Goal: Information Seeking & Learning: Learn about a topic

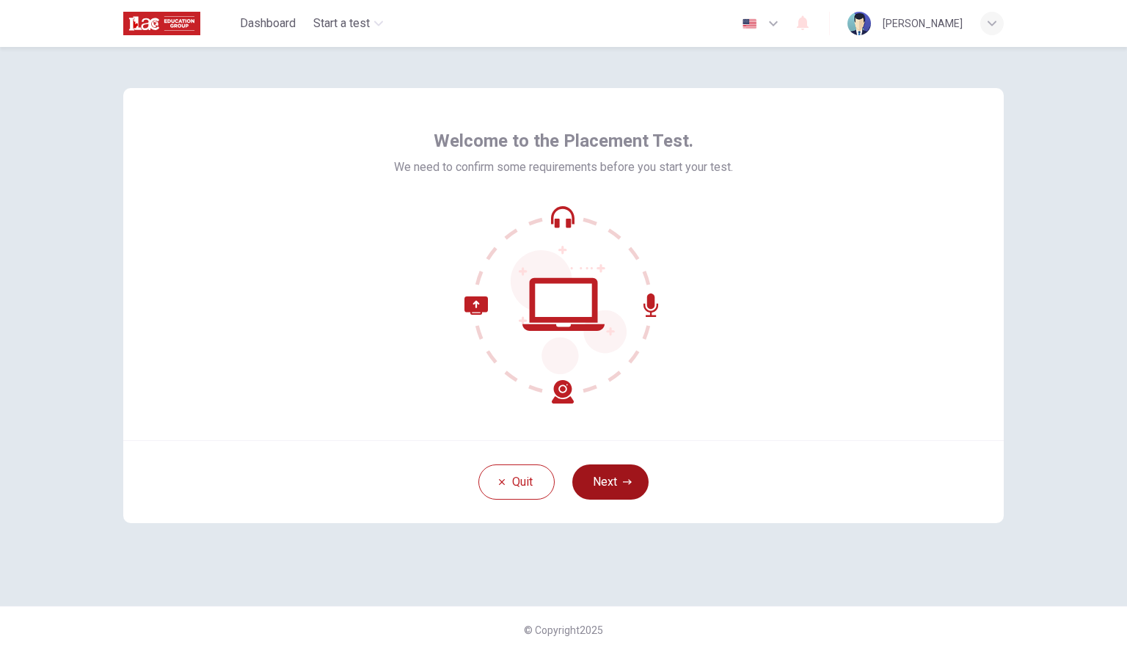
click at [617, 482] on button "Next" at bounding box center [610, 481] width 76 height 35
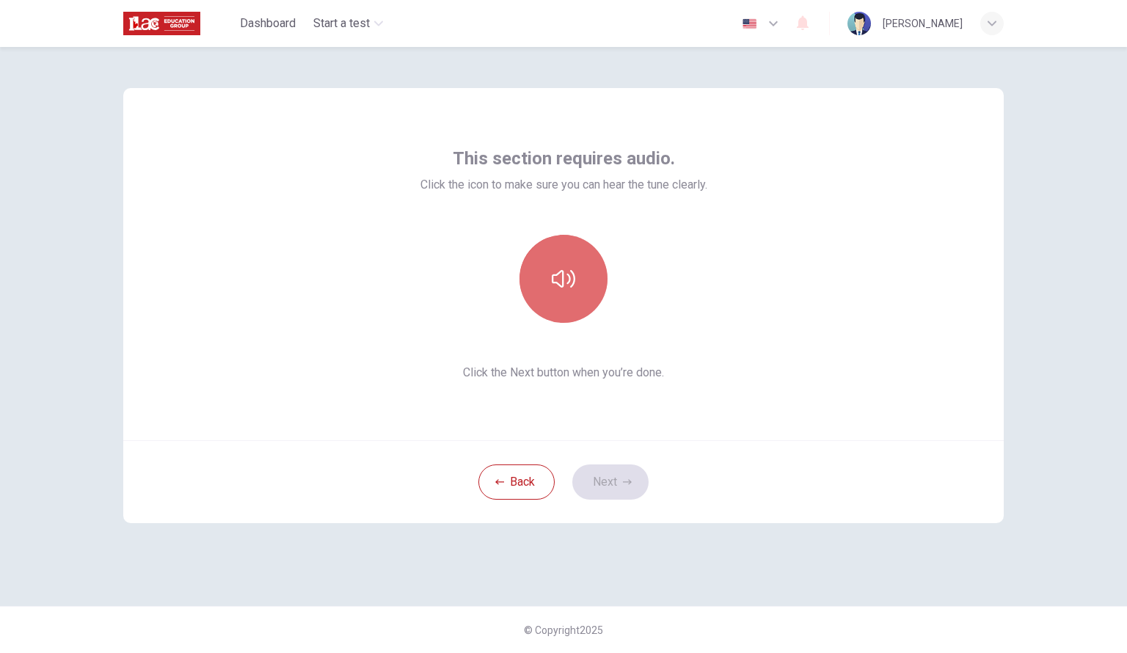
click at [568, 283] on icon "button" at bounding box center [563, 279] width 23 height 18
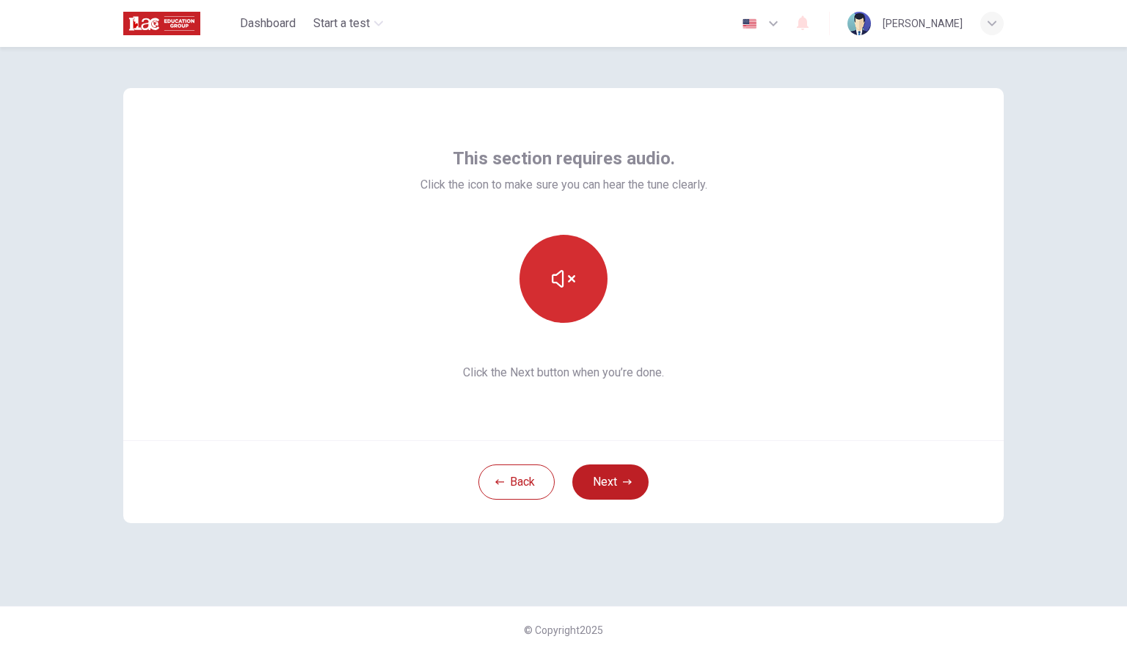
click at [707, 231] on div "This section requires audio. Click the icon to make sure you can hear the tune …" at bounding box center [563, 264] width 287 height 235
click at [621, 479] on button "Next" at bounding box center [610, 481] width 76 height 35
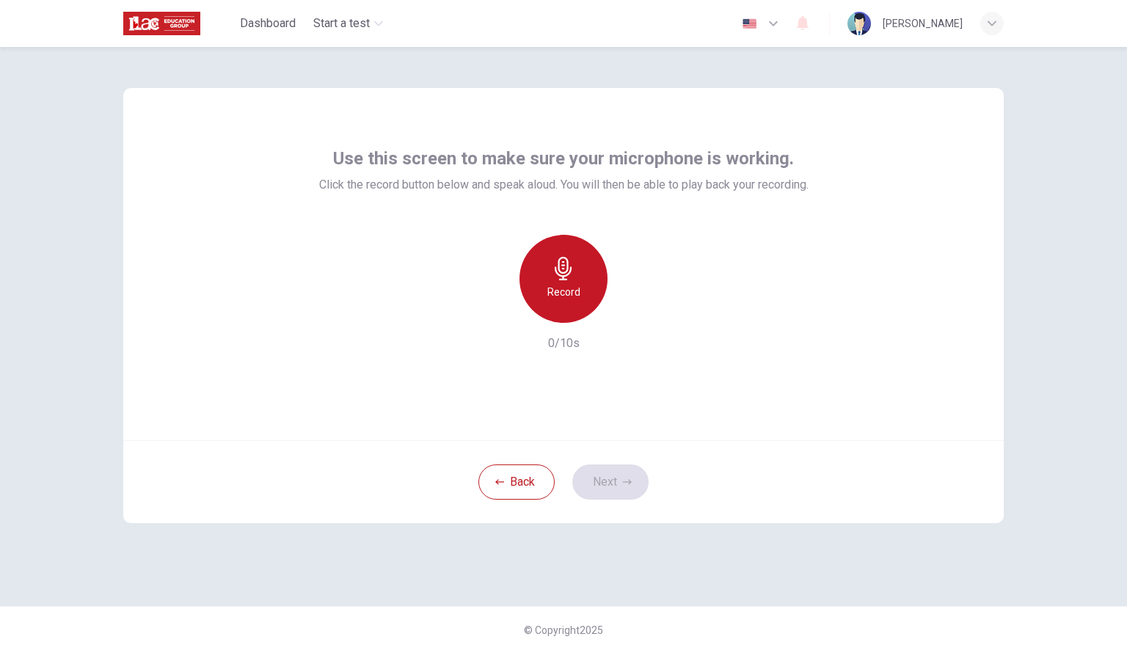
click at [572, 277] on icon "button" at bounding box center [563, 268] width 23 height 23
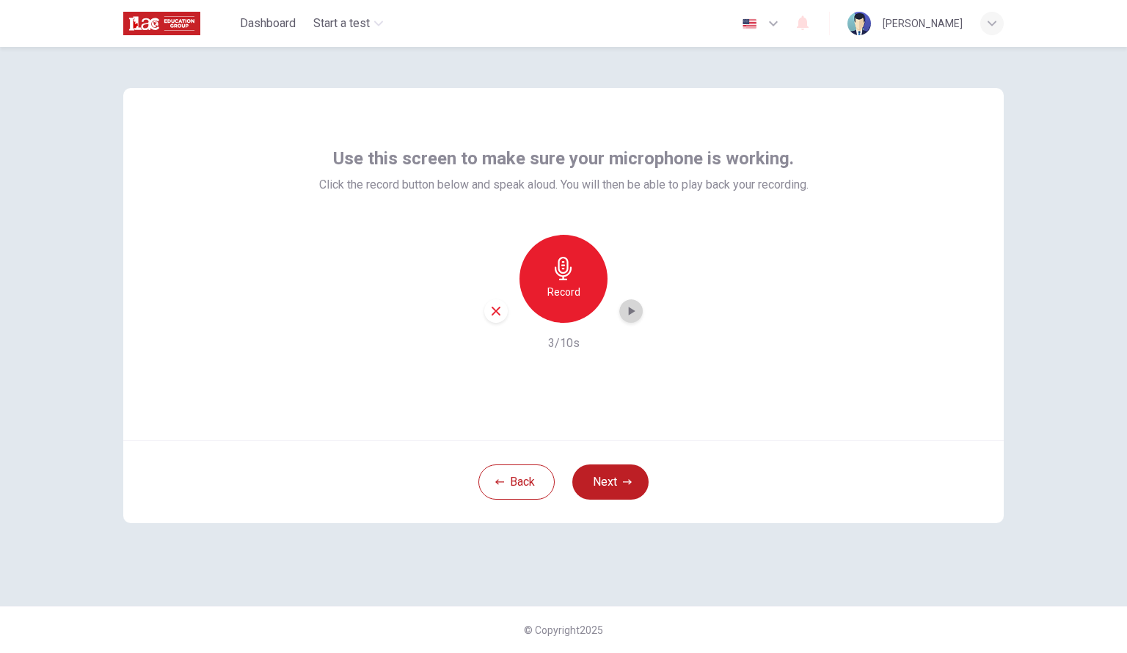
click at [629, 312] on icon "button" at bounding box center [632, 311] width 7 height 9
click at [620, 481] on button "Next" at bounding box center [610, 481] width 76 height 35
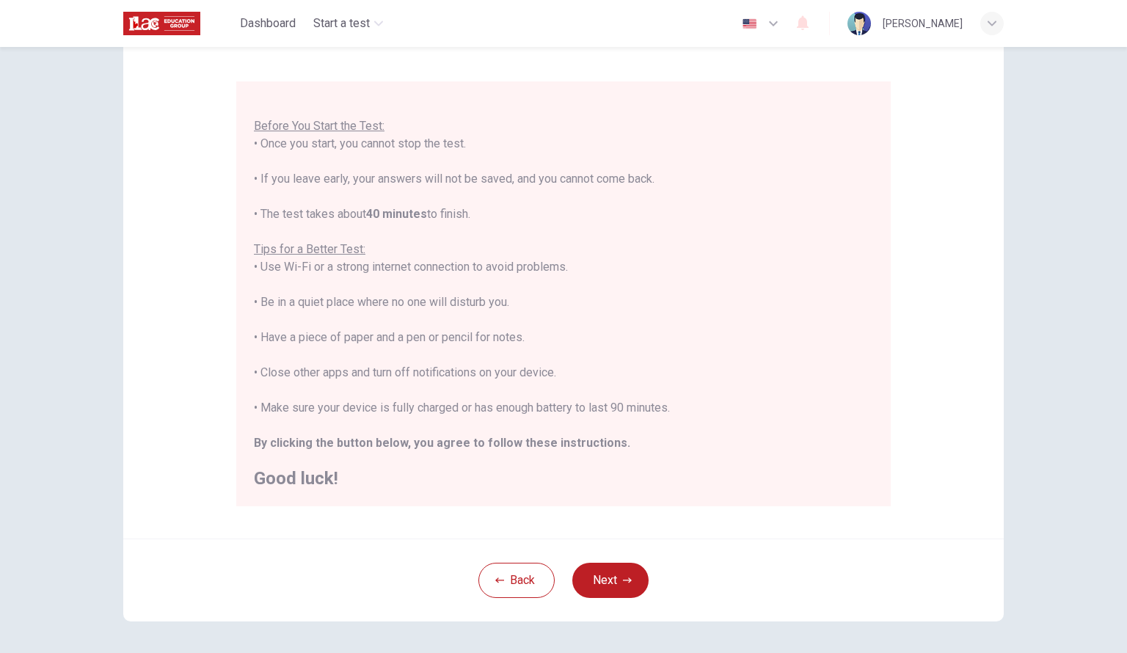
scroll to position [147, 0]
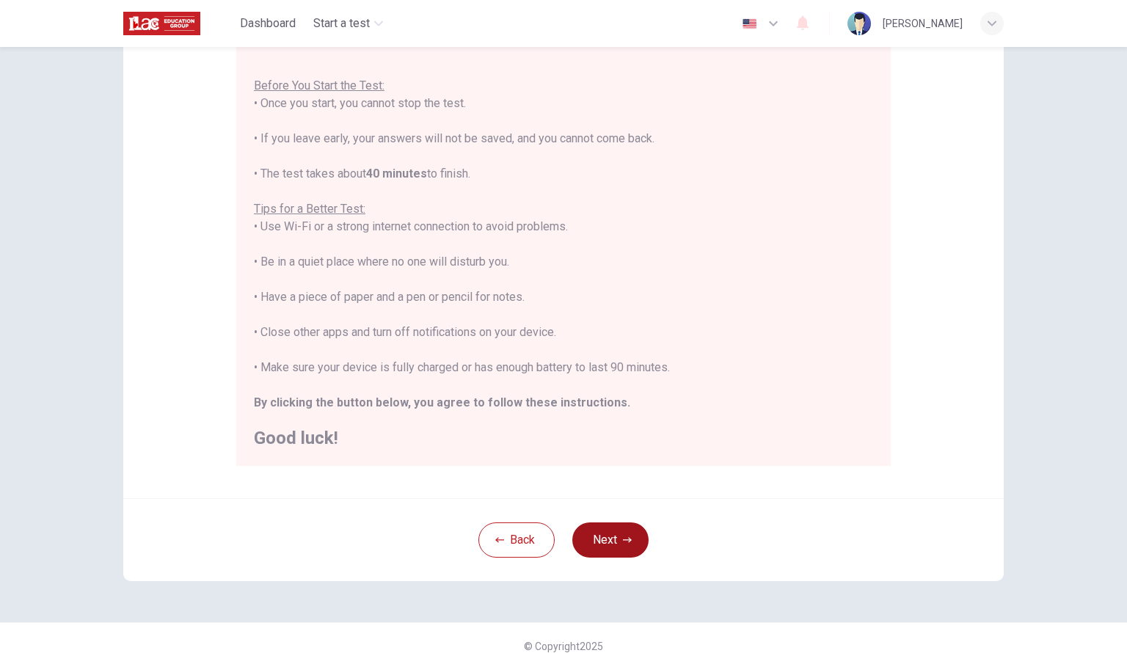
click at [600, 541] on button "Next" at bounding box center [610, 539] width 76 height 35
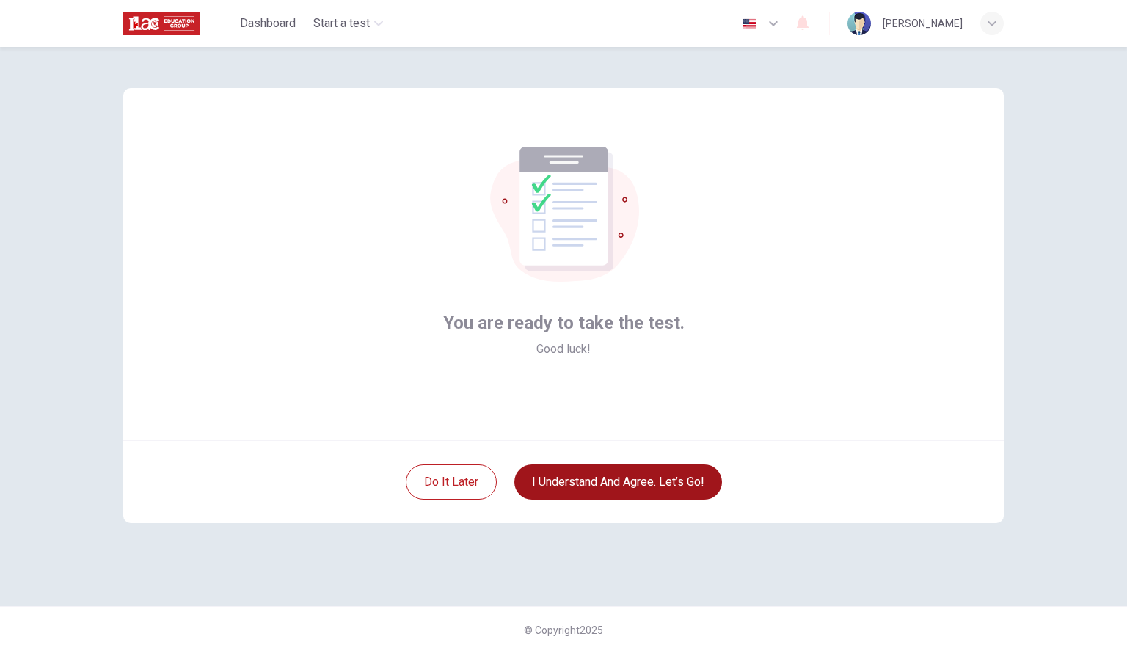
scroll to position [0, 0]
click at [621, 477] on button "I understand and agree. Let’s go!" at bounding box center [618, 481] width 208 height 35
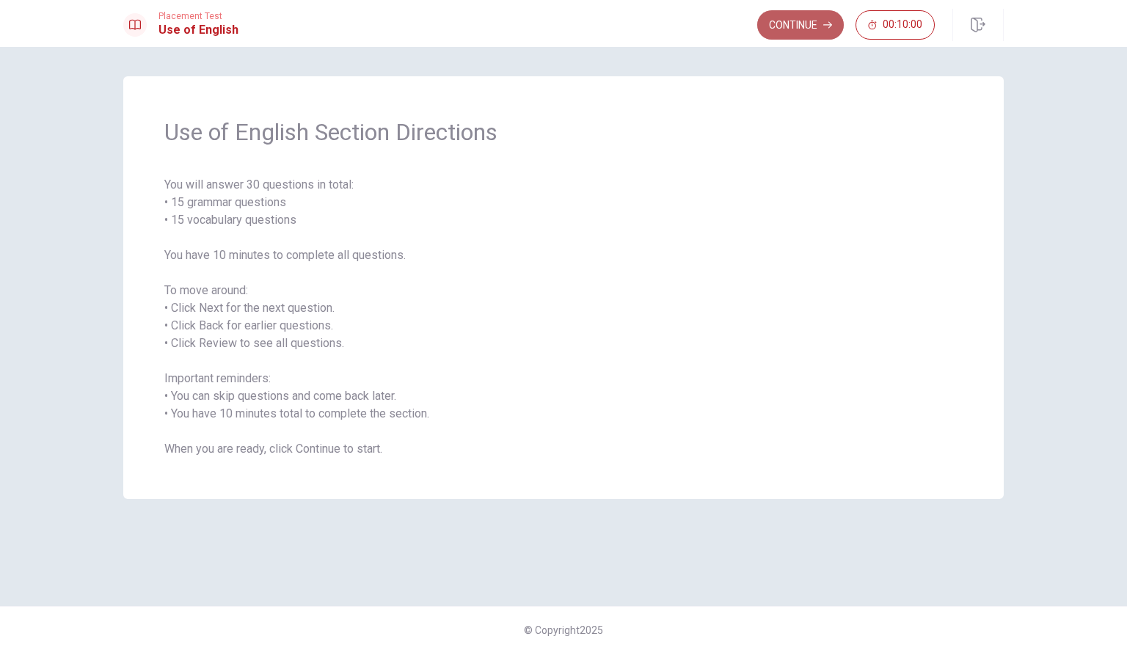
click at [792, 26] on button "Continue" at bounding box center [800, 24] width 87 height 29
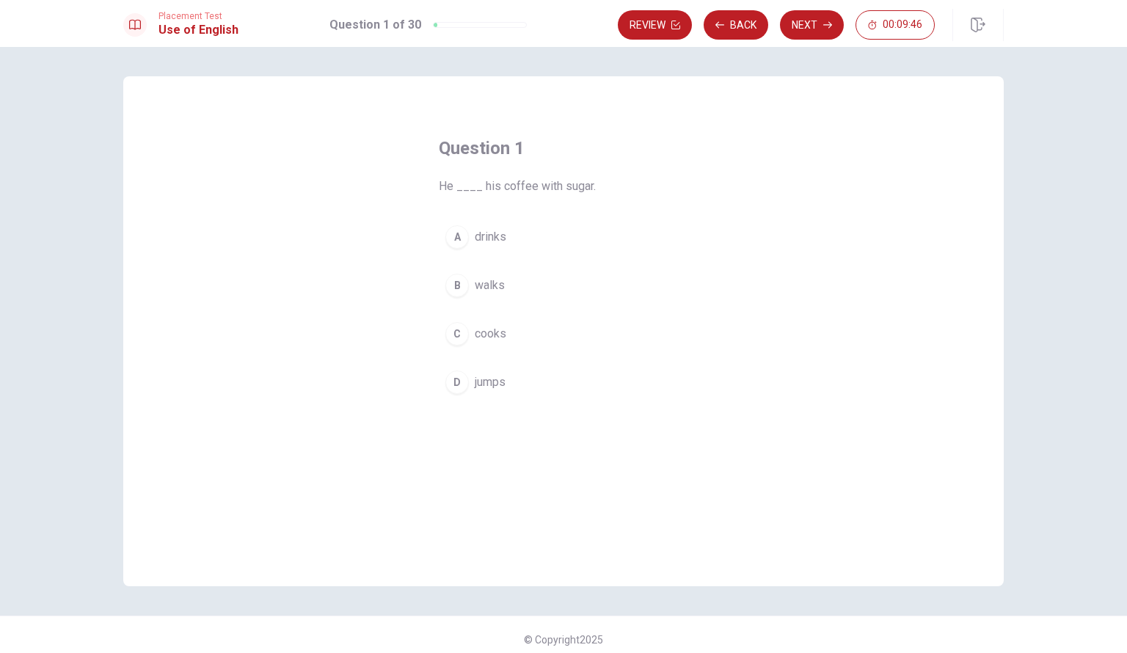
click at [490, 238] on span "drinks" at bounding box center [491, 237] width 32 height 18
click at [810, 29] on button "Next" at bounding box center [812, 24] width 64 height 29
click at [487, 238] on span "have" at bounding box center [487, 237] width 24 height 18
click at [812, 25] on button "Next" at bounding box center [812, 24] width 64 height 29
click at [475, 241] on span "is" at bounding box center [480, 237] width 10 height 18
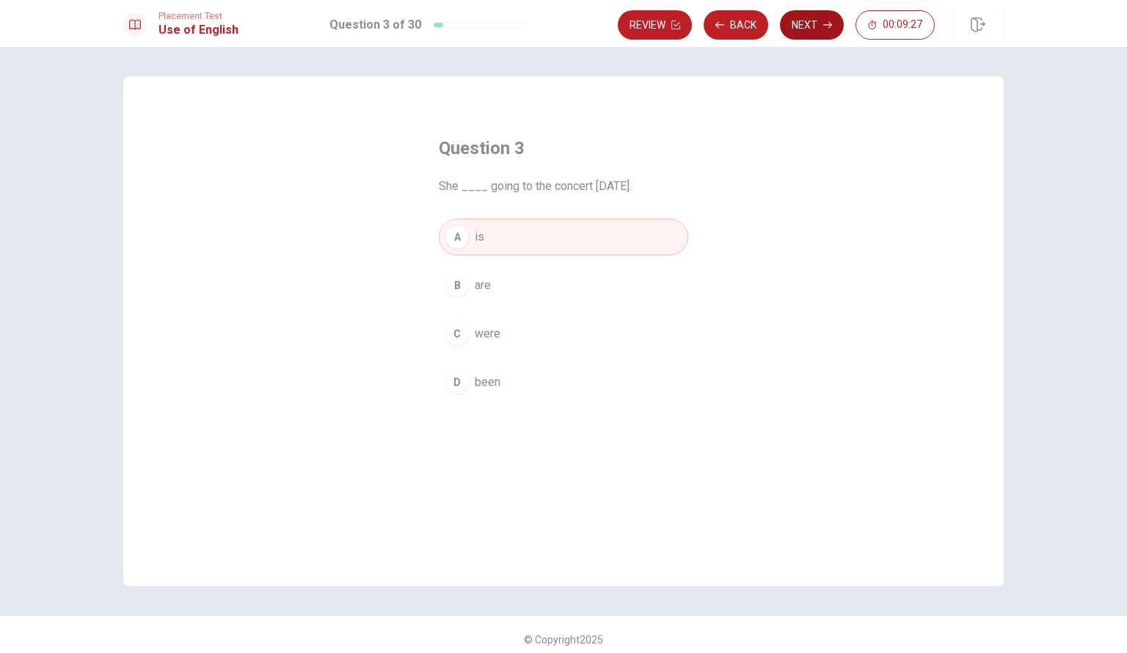
click at [820, 27] on button "Next" at bounding box center [812, 24] width 64 height 29
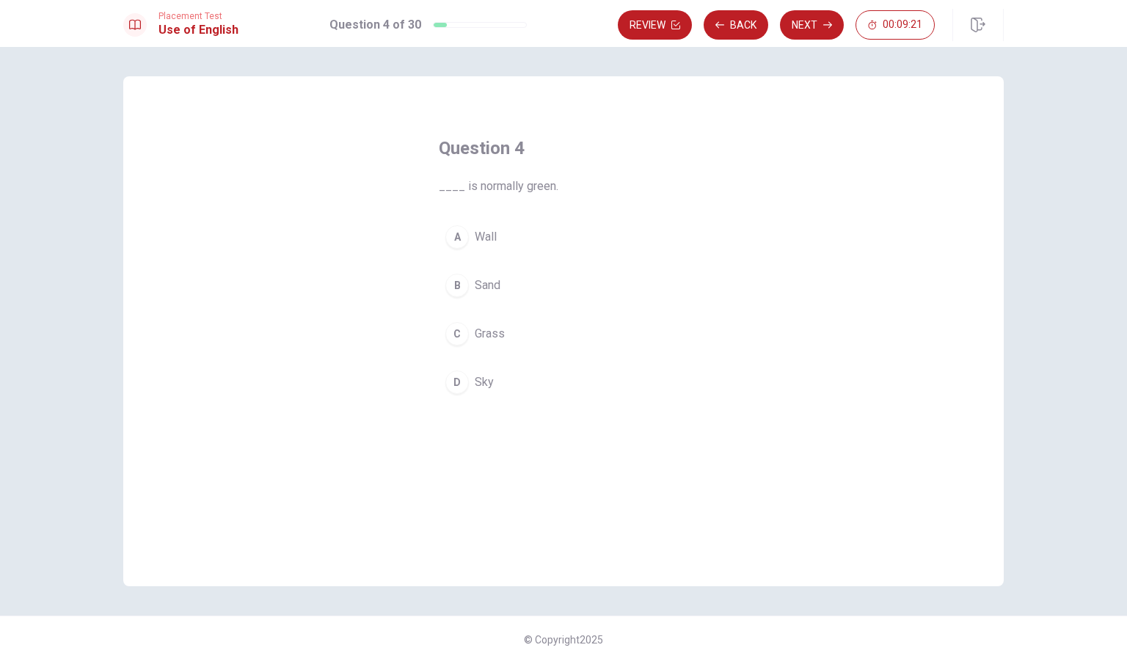
click at [492, 334] on span "Grass" at bounding box center [490, 334] width 30 height 18
click at [808, 25] on button "Next" at bounding box center [812, 24] width 64 height 29
click at [486, 237] on span "has" at bounding box center [484, 237] width 18 height 18
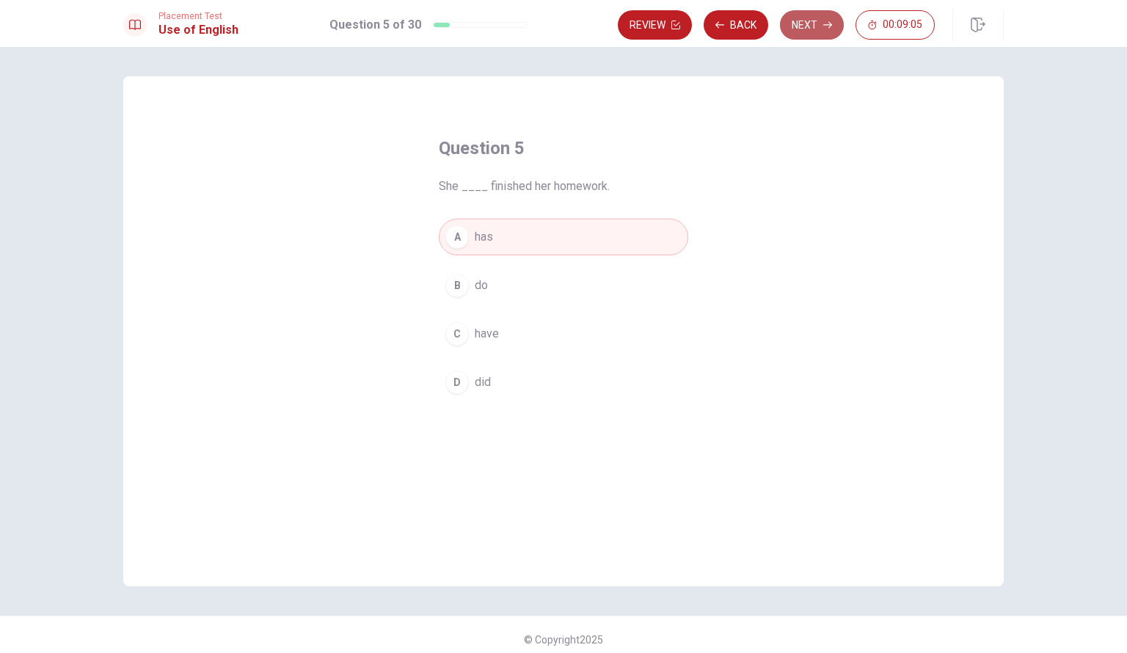
click at [814, 25] on button "Next" at bounding box center [812, 24] width 64 height 29
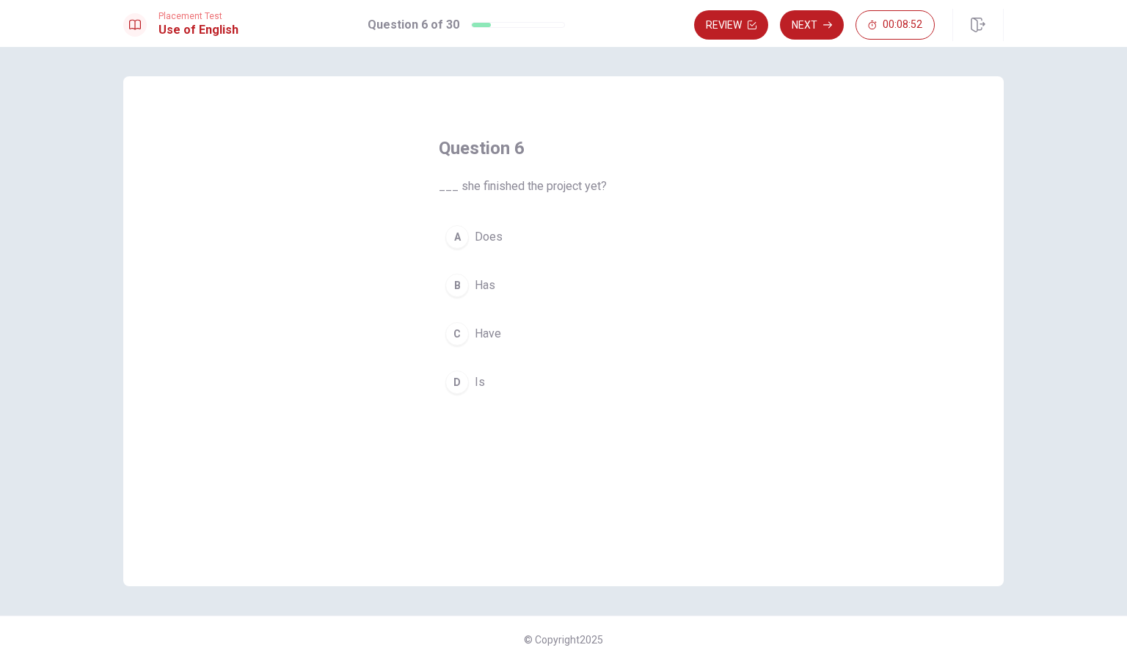
click at [481, 285] on span "Has" at bounding box center [485, 286] width 21 height 18
click at [813, 27] on button "Next" at bounding box center [812, 24] width 64 height 29
click at [481, 332] on span "Did" at bounding box center [484, 334] width 18 height 18
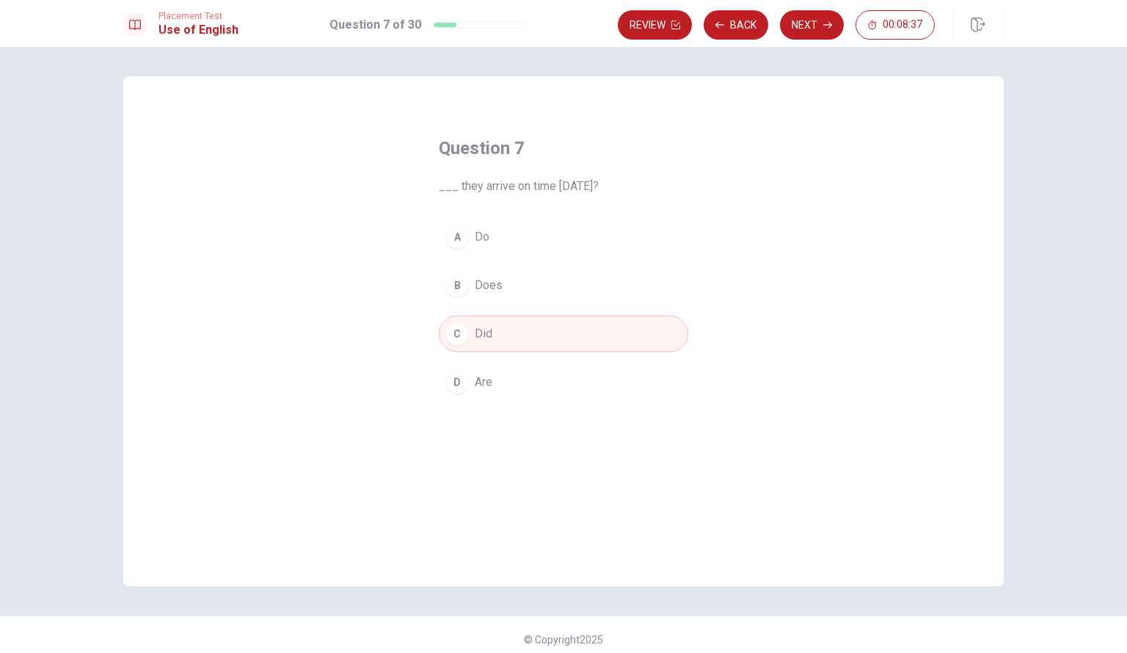
click at [825, 24] on icon "button" at bounding box center [827, 25] width 9 height 9
click at [490, 335] on span "pencil" at bounding box center [490, 334] width 31 height 18
click at [816, 25] on button "Next" at bounding box center [812, 24] width 64 height 29
click at [488, 382] on button "D Off" at bounding box center [563, 382] width 249 height 37
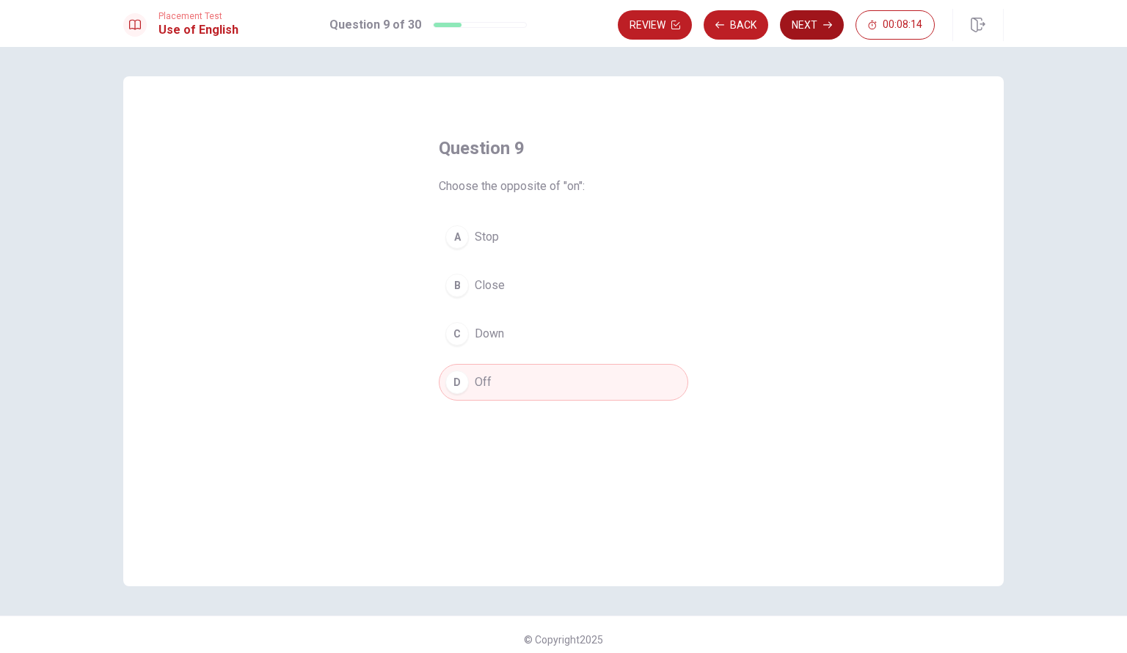
click at [819, 25] on button "Next" at bounding box center [812, 24] width 64 height 29
click at [495, 382] on span "hardworking" at bounding box center [506, 382] width 62 height 18
click at [813, 24] on button "Next" at bounding box center [812, 24] width 64 height 29
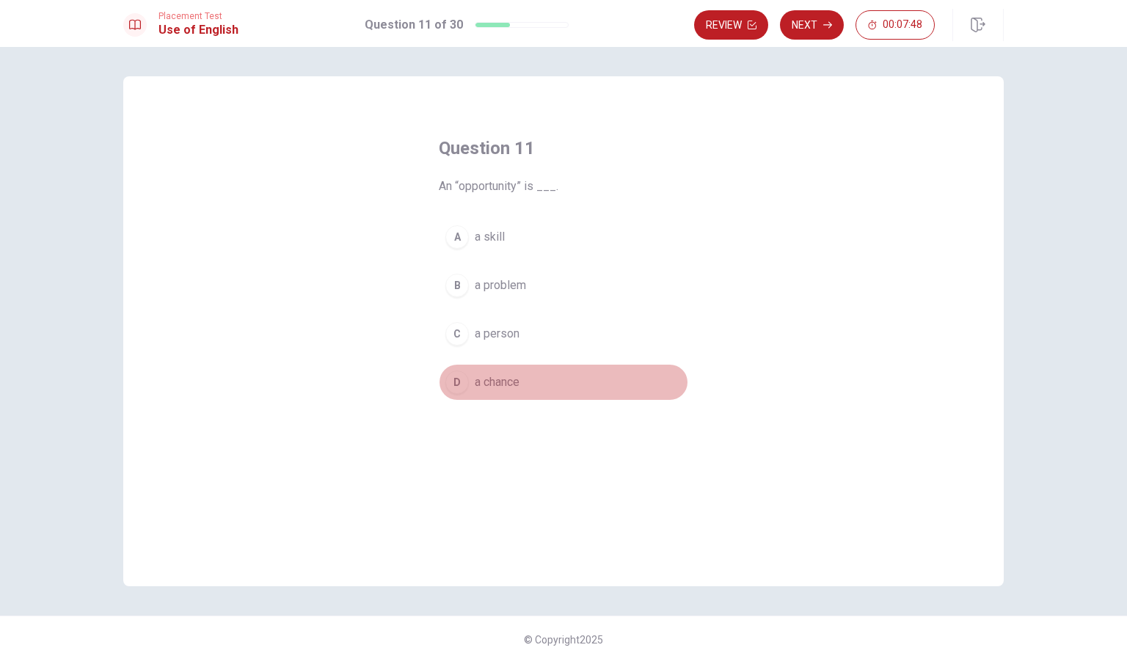
click at [496, 380] on span "a chance" at bounding box center [497, 382] width 45 height 18
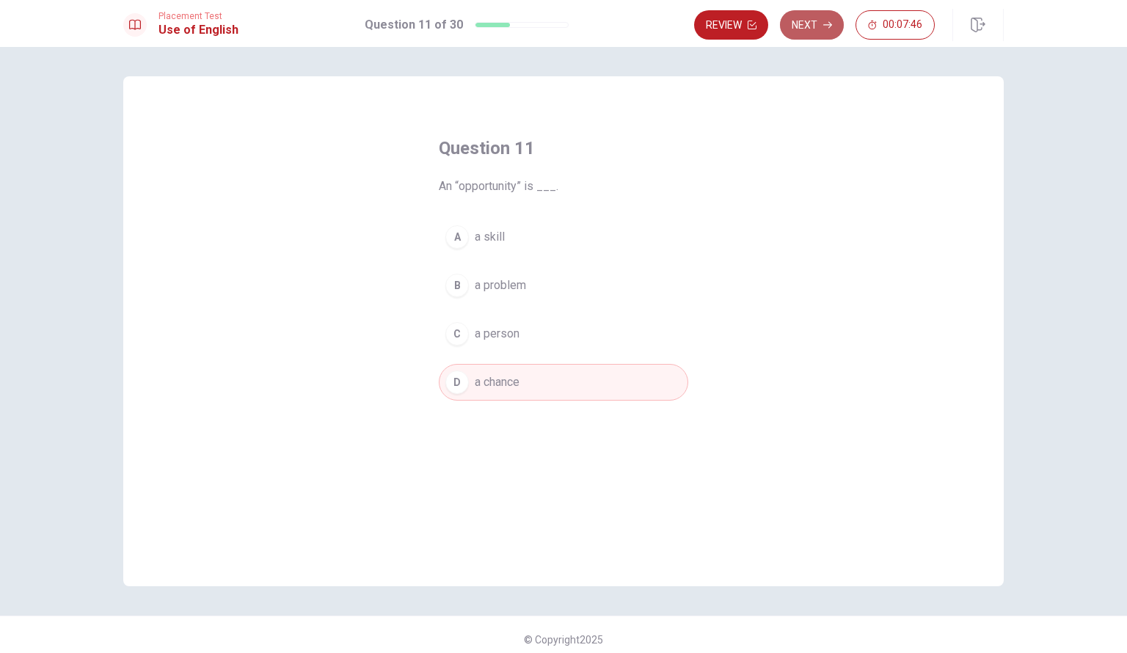
click at [807, 24] on button "Next" at bounding box center [812, 24] width 64 height 29
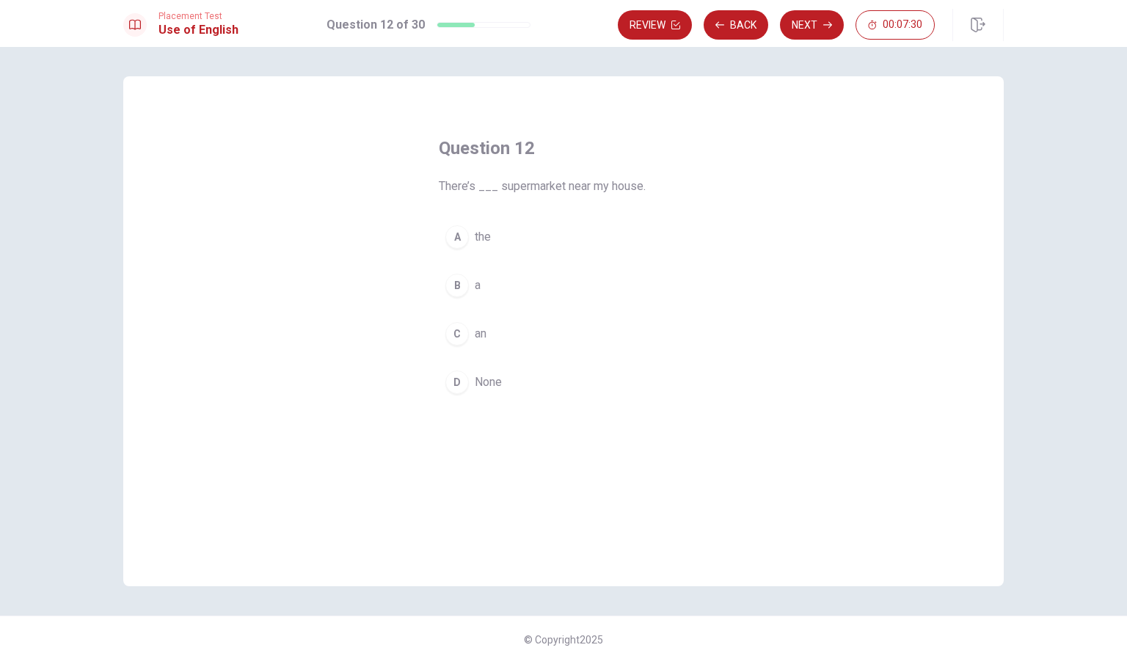
click at [477, 285] on button "B a" at bounding box center [563, 285] width 249 height 37
click at [804, 30] on button "Next" at bounding box center [812, 24] width 64 height 29
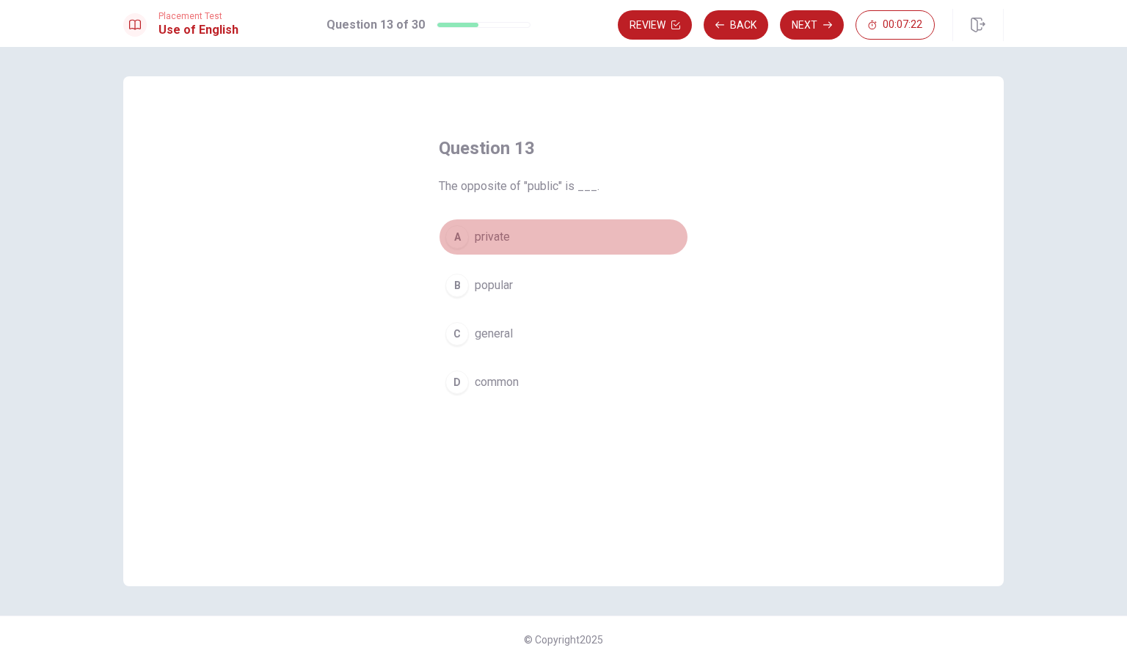
click at [496, 236] on span "private" at bounding box center [492, 237] width 35 height 18
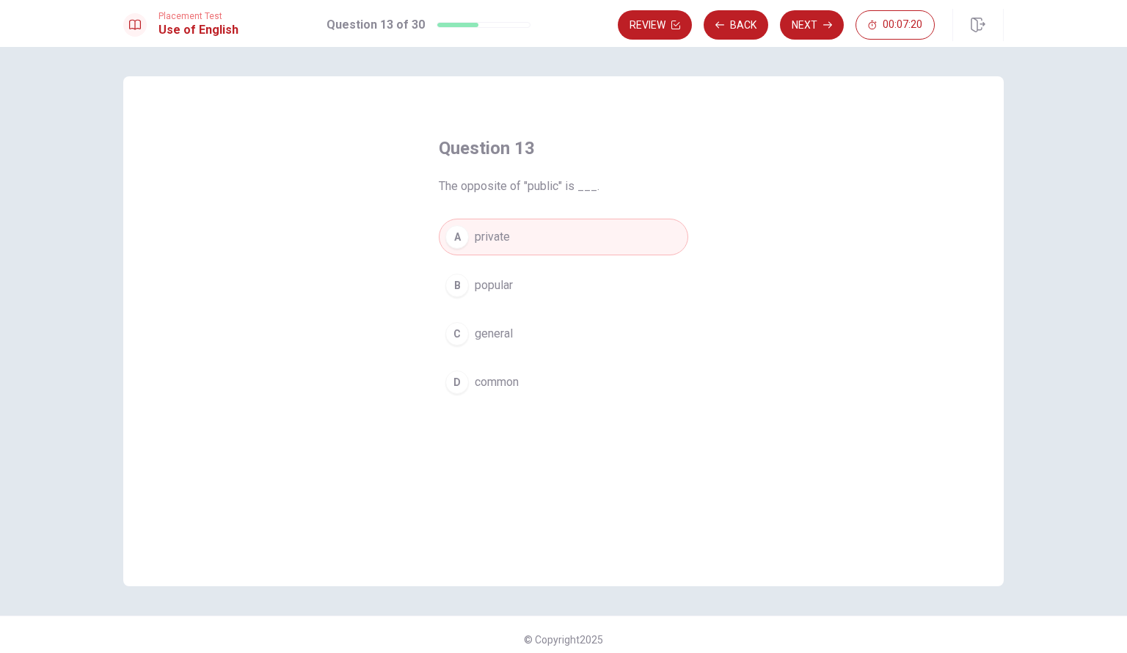
click at [808, 24] on button "Next" at bounding box center [812, 24] width 64 height 29
click at [507, 238] on span "brief review" at bounding box center [506, 237] width 62 height 18
click at [816, 27] on button "Next" at bounding box center [812, 24] width 64 height 29
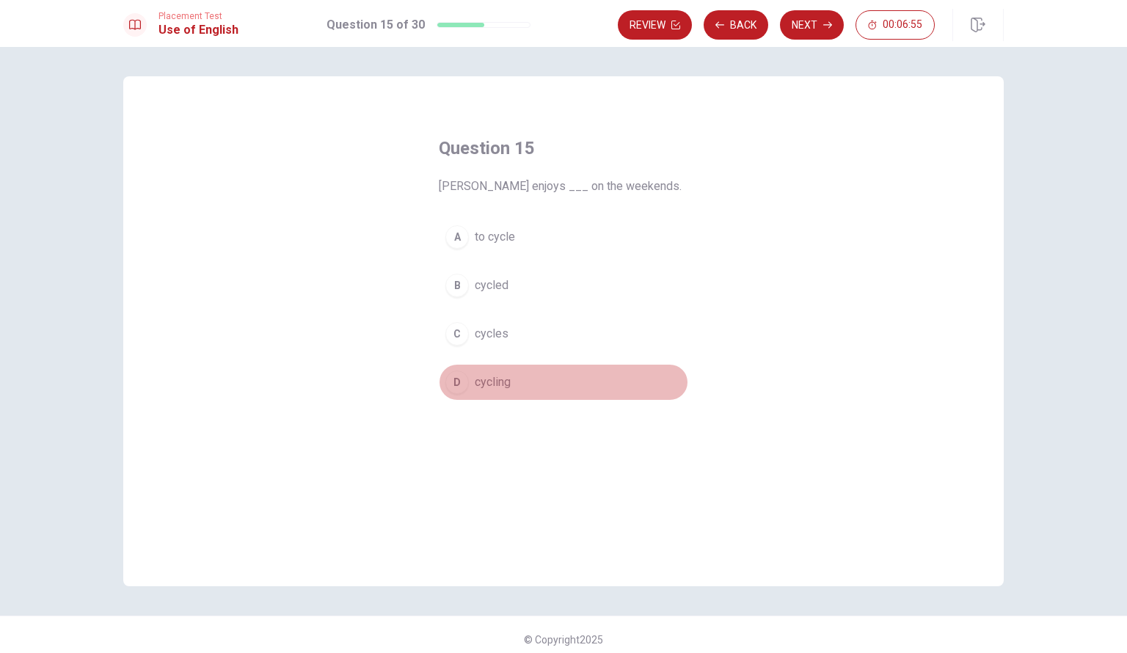
click at [493, 381] on span "cycling" at bounding box center [493, 382] width 36 height 18
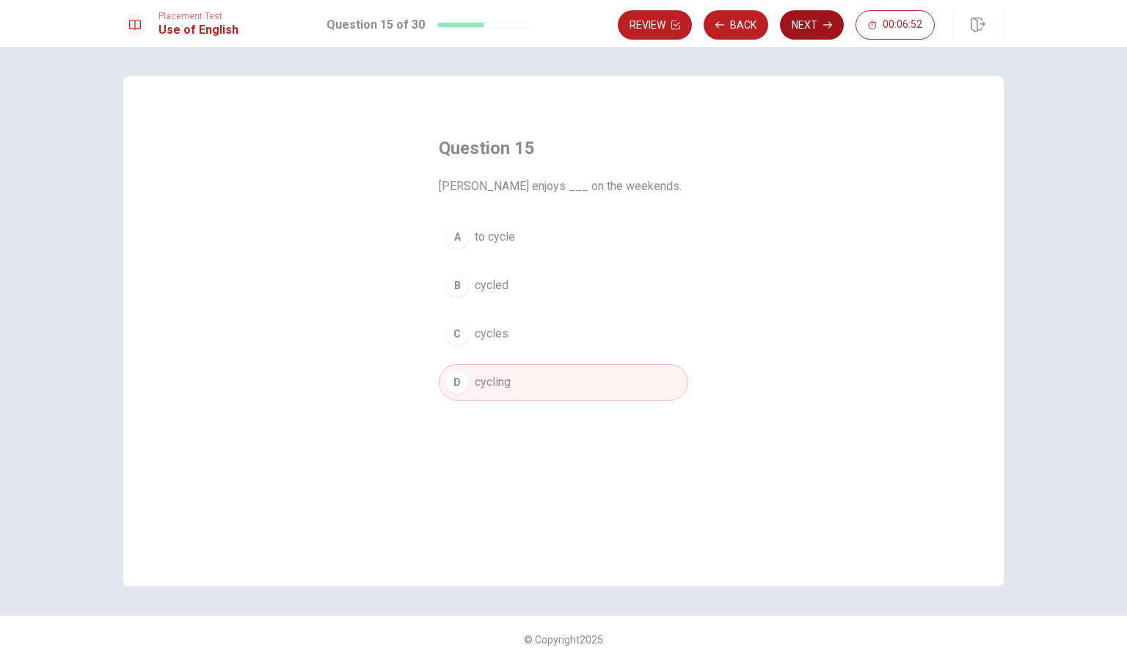
click at [807, 25] on button "Next" at bounding box center [812, 24] width 64 height 29
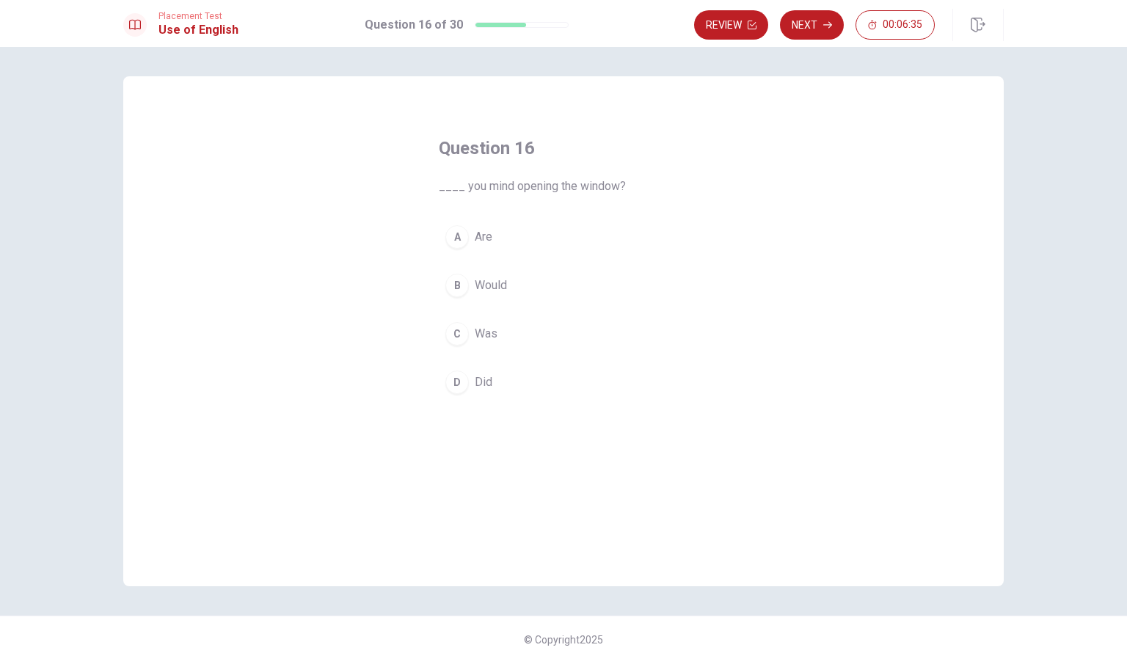
click at [497, 285] on span "Would" at bounding box center [491, 286] width 32 height 18
click at [819, 21] on button "Next" at bounding box center [812, 24] width 64 height 29
click at [494, 334] on span "finishes" at bounding box center [495, 334] width 41 height 18
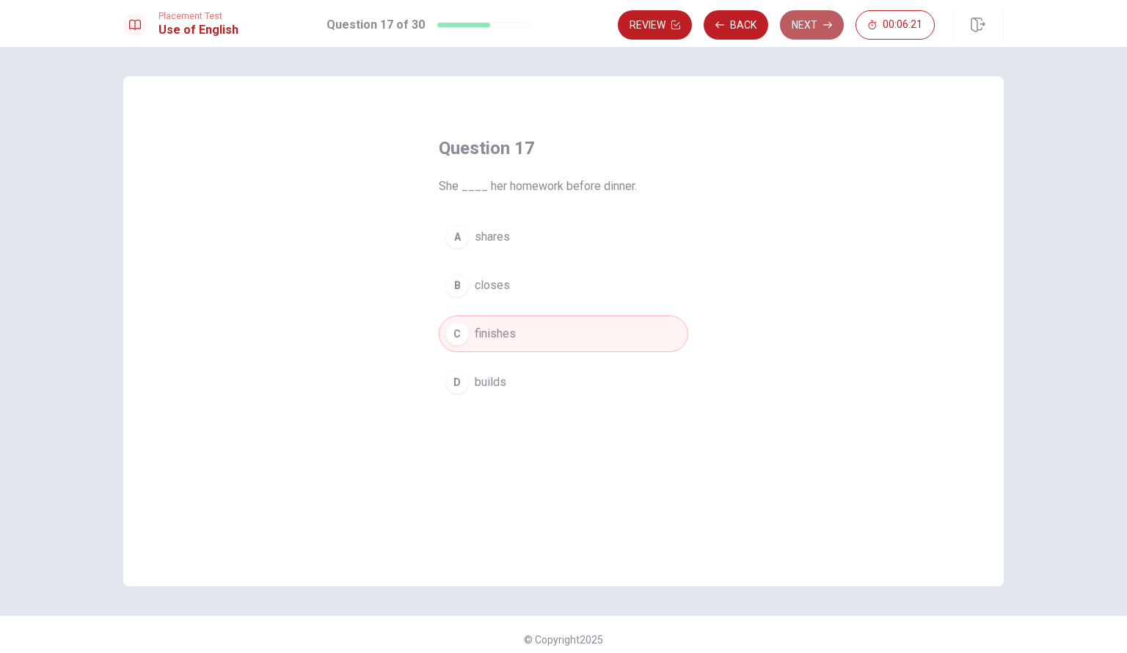
click at [823, 24] on button "Next" at bounding box center [812, 24] width 64 height 29
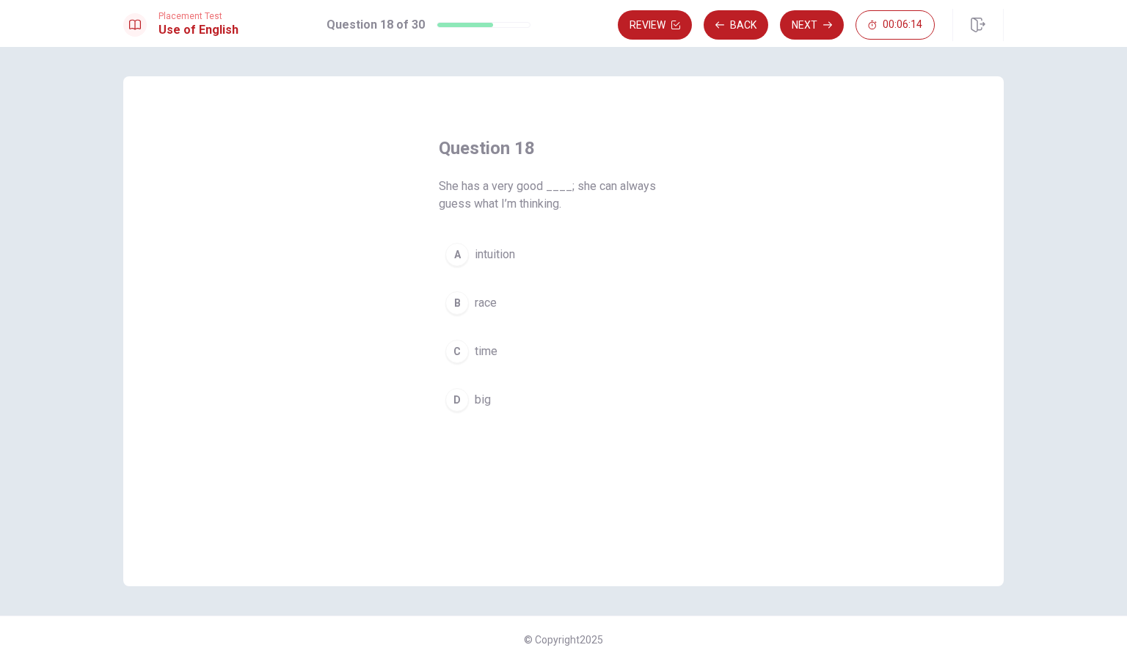
click at [501, 258] on span "intuition" at bounding box center [495, 255] width 40 height 18
click at [810, 27] on button "Next" at bounding box center [812, 24] width 64 height 29
click at [493, 239] on span "have read" at bounding box center [500, 237] width 50 height 18
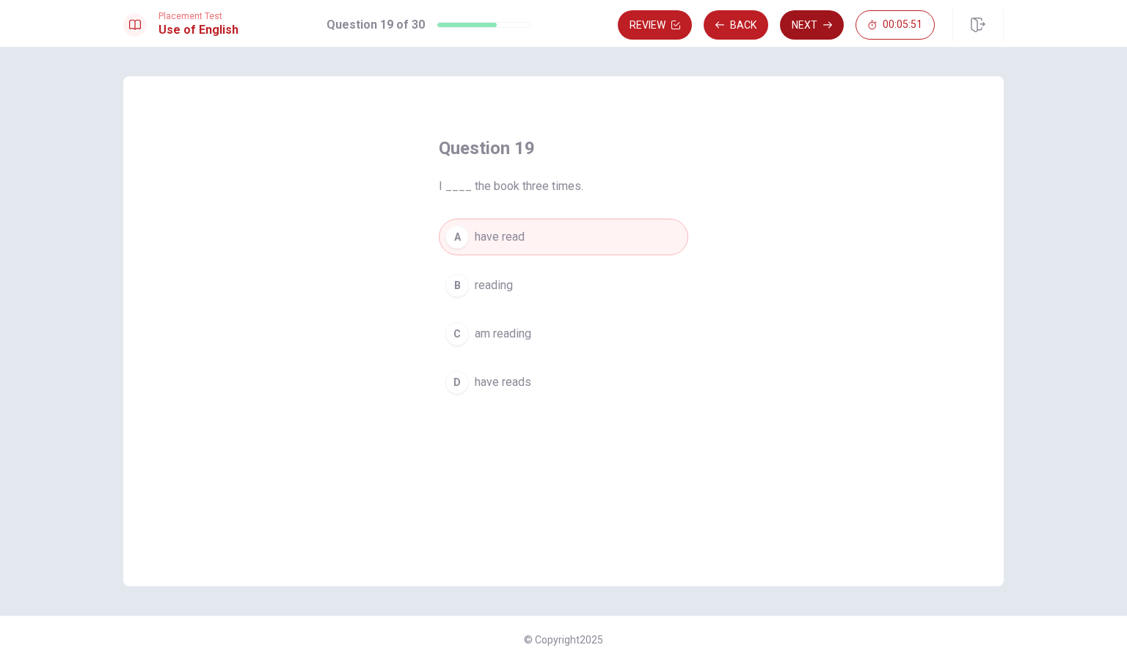
click at [822, 30] on button "Next" at bounding box center [812, 24] width 64 height 29
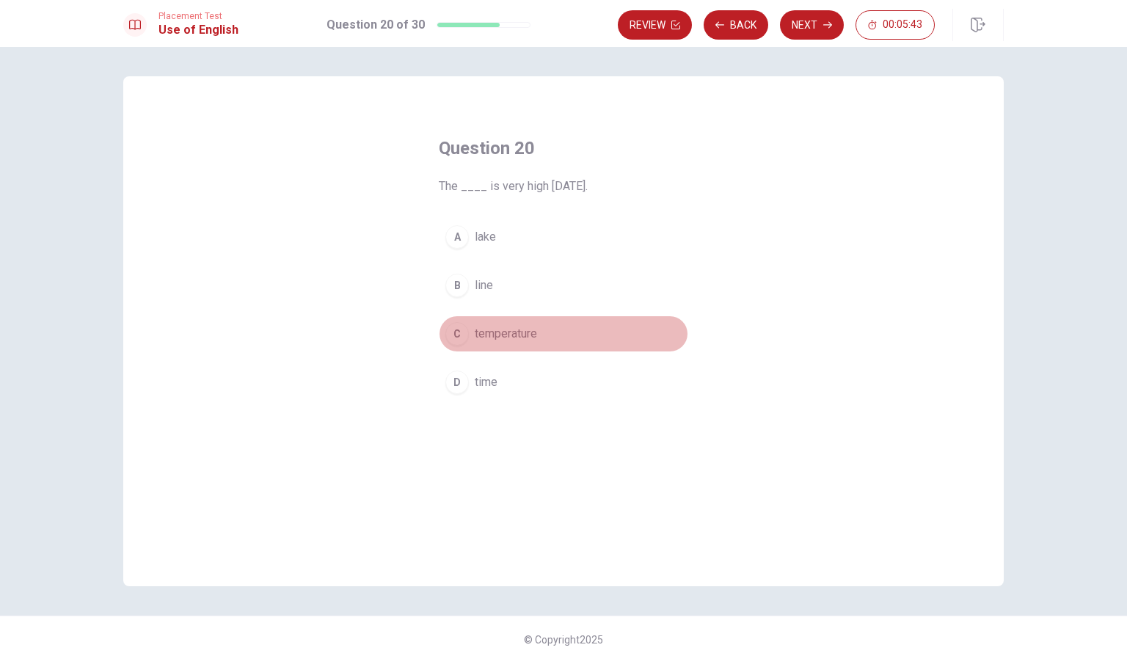
click at [514, 335] on span "temperature" at bounding box center [506, 334] width 62 height 18
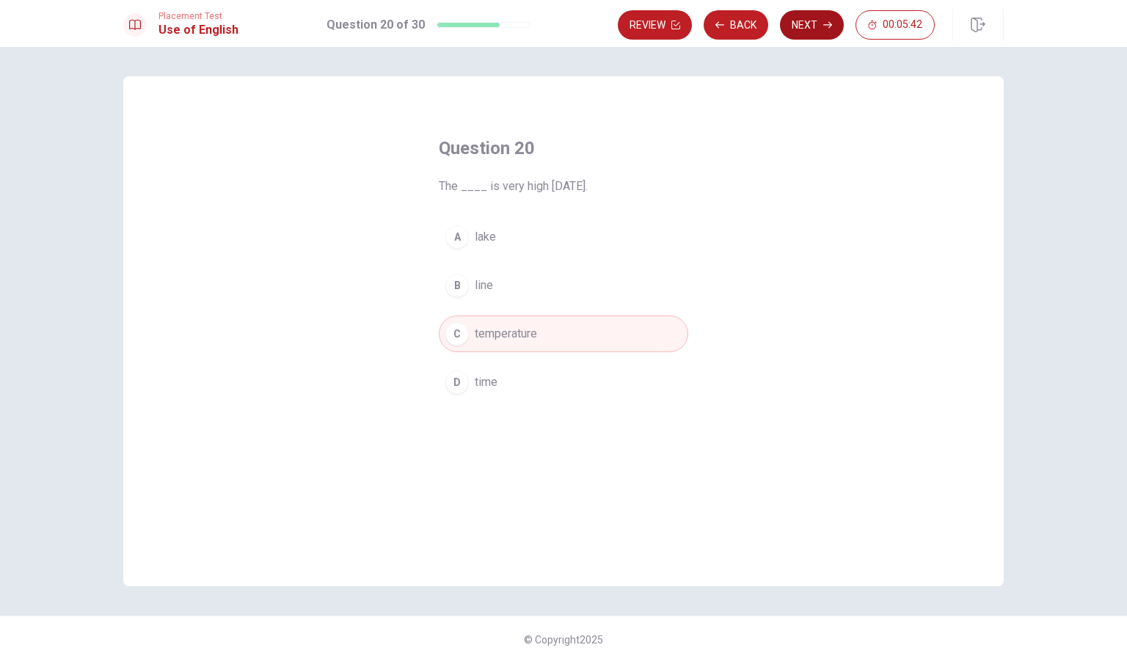
click at [815, 26] on button "Next" at bounding box center [812, 24] width 64 height 29
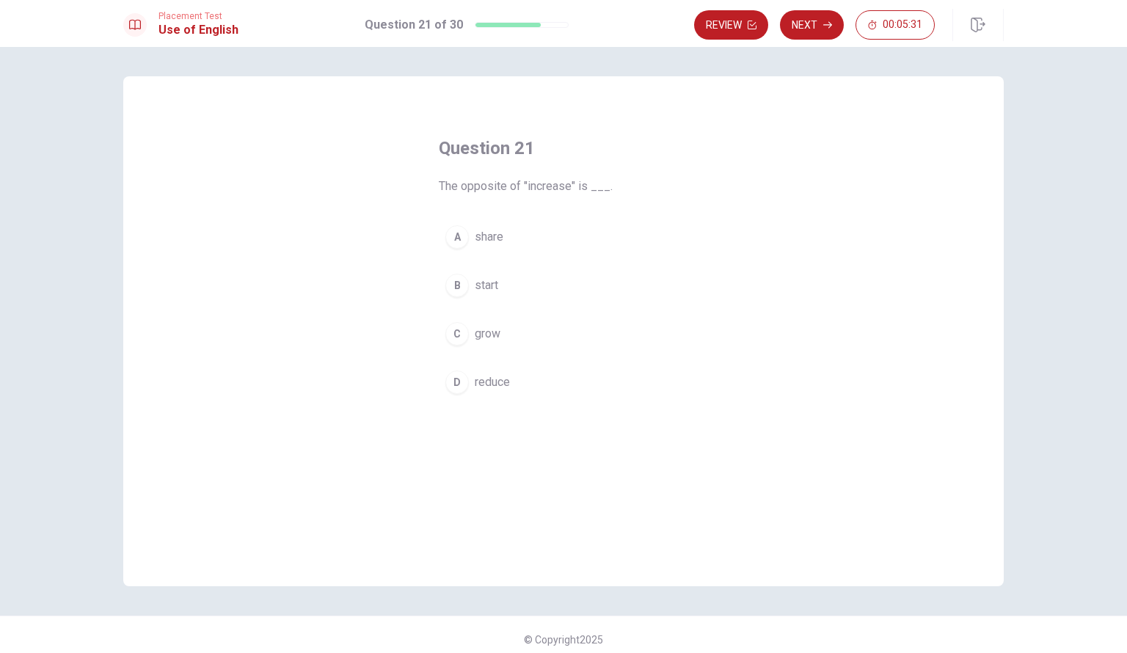
click at [493, 383] on span "reduce" at bounding box center [492, 382] width 35 height 18
click at [816, 30] on button "Next" at bounding box center [812, 24] width 64 height 29
click at [481, 333] on span "rare" at bounding box center [485, 334] width 20 height 18
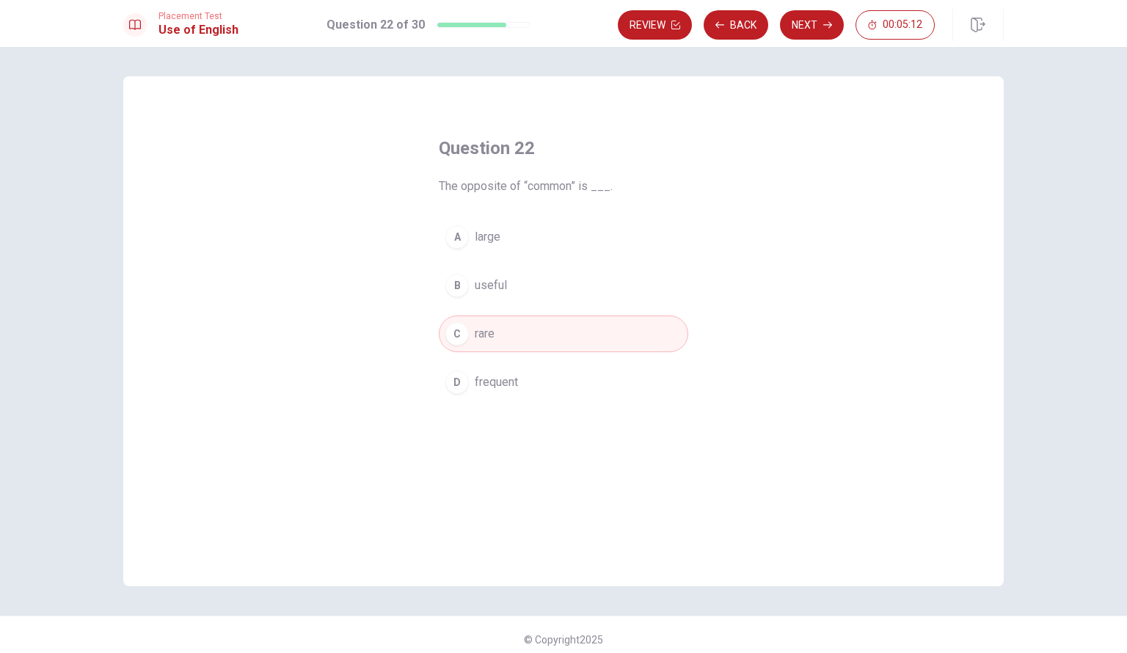
click at [804, 23] on button "Next" at bounding box center [812, 24] width 64 height 29
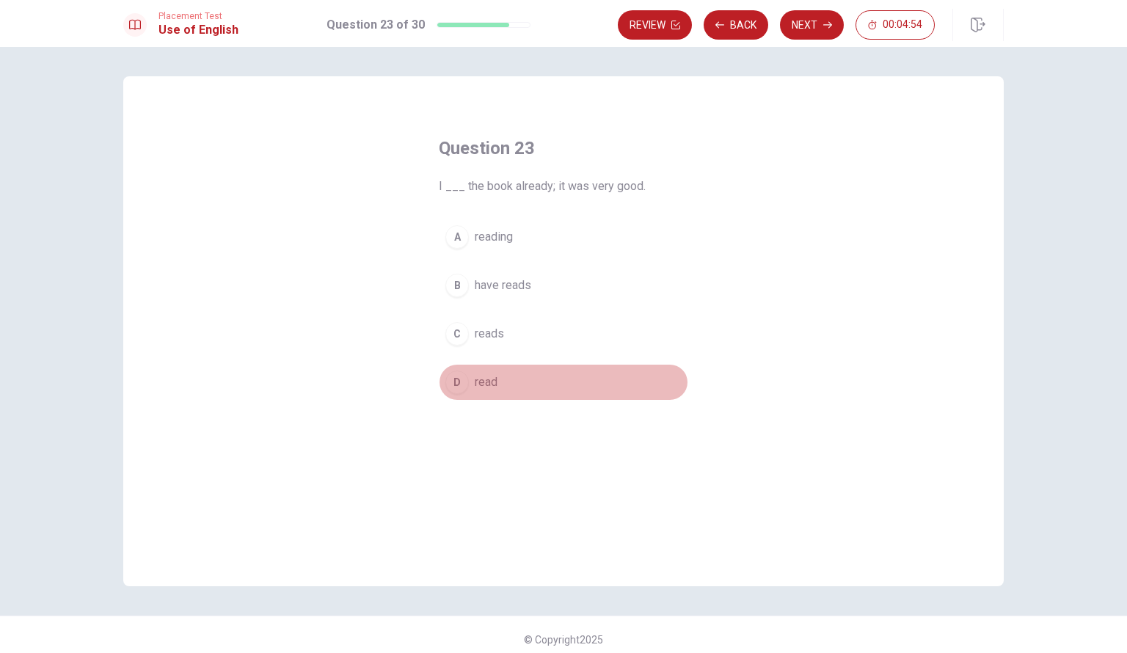
click at [490, 381] on span "read" at bounding box center [486, 382] width 23 height 18
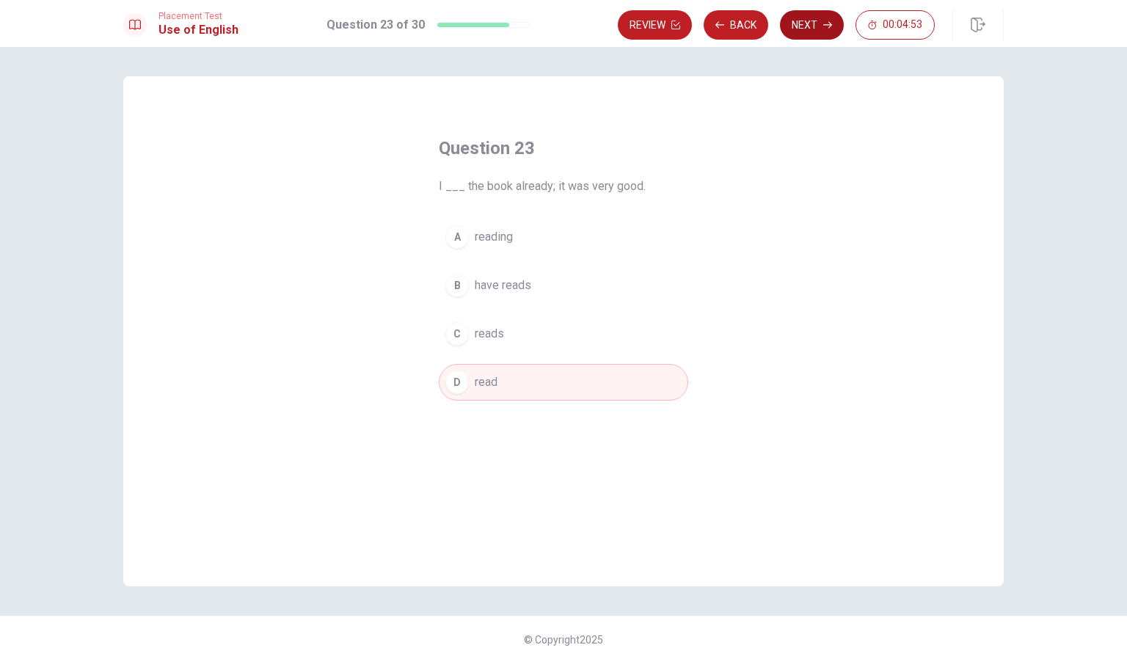
click at [808, 29] on button "Next" at bounding box center [812, 24] width 64 height 29
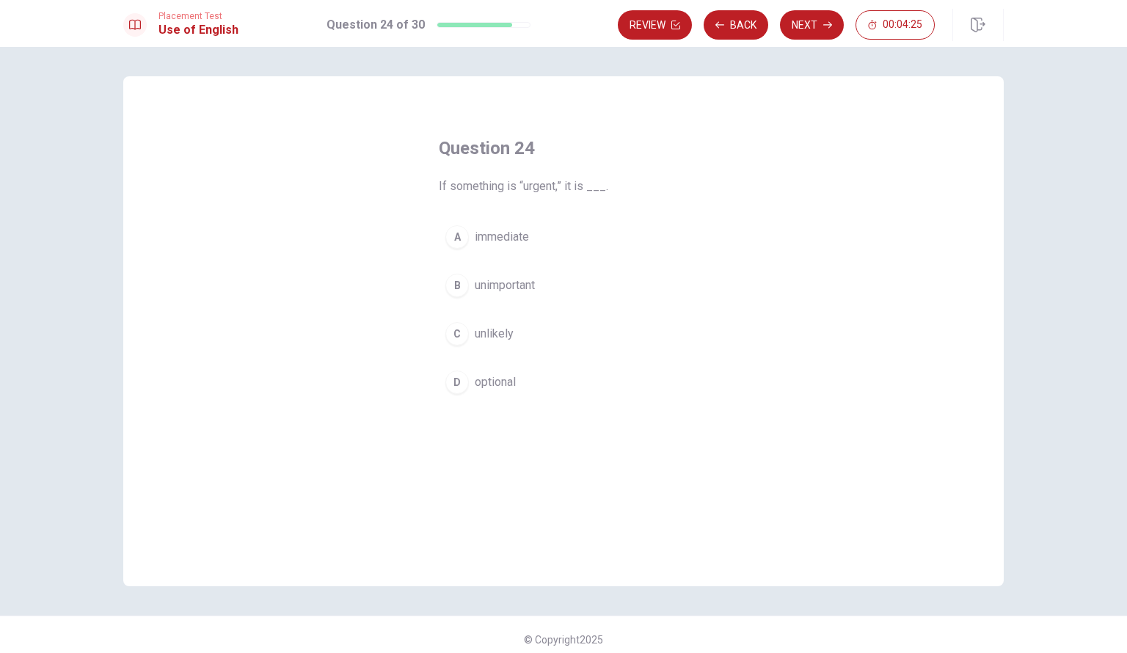
click at [505, 233] on span "immediate" at bounding box center [502, 237] width 54 height 18
click at [809, 26] on button "Next" at bounding box center [812, 24] width 64 height 29
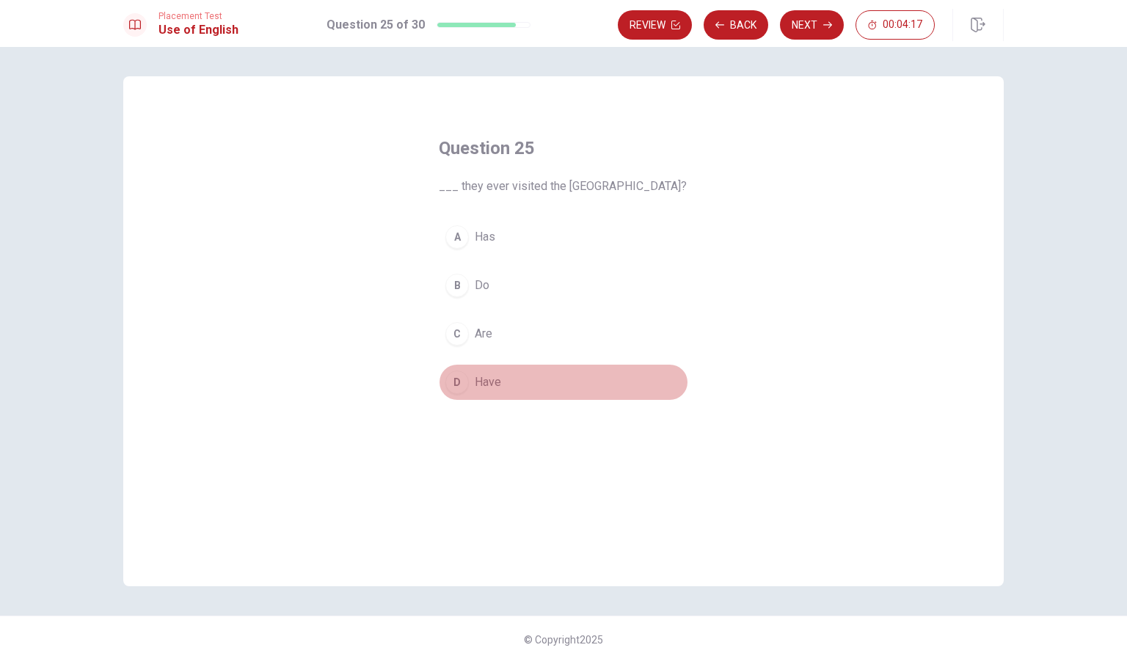
click at [487, 378] on span "Have" at bounding box center [488, 382] width 26 height 18
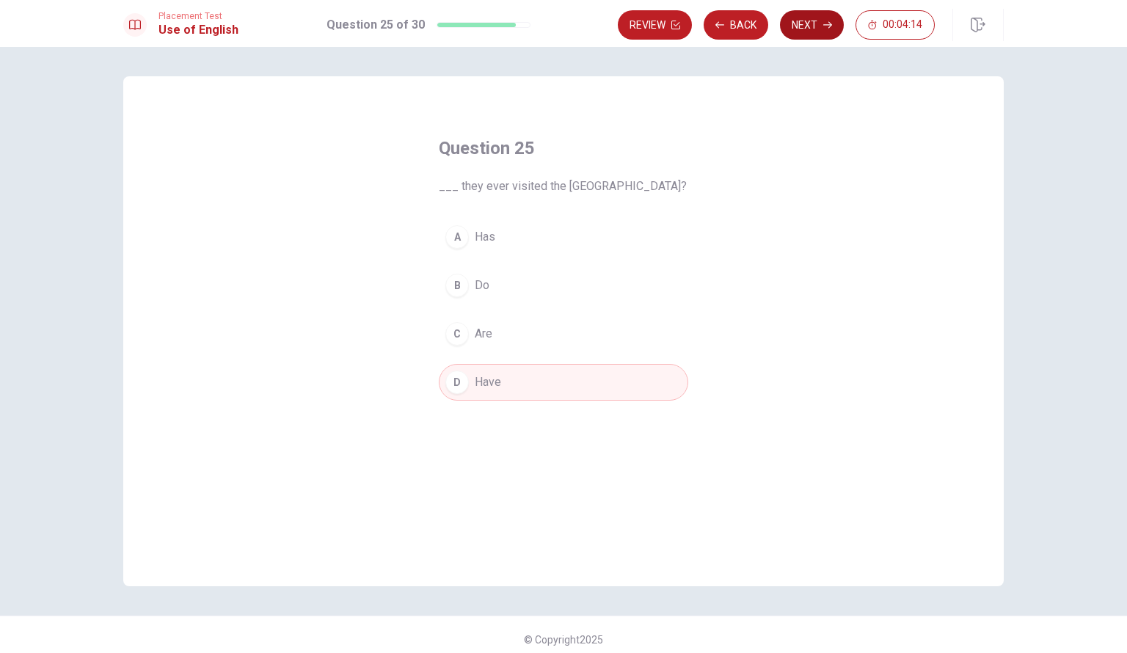
click at [810, 23] on button "Next" at bounding box center [812, 24] width 64 height 29
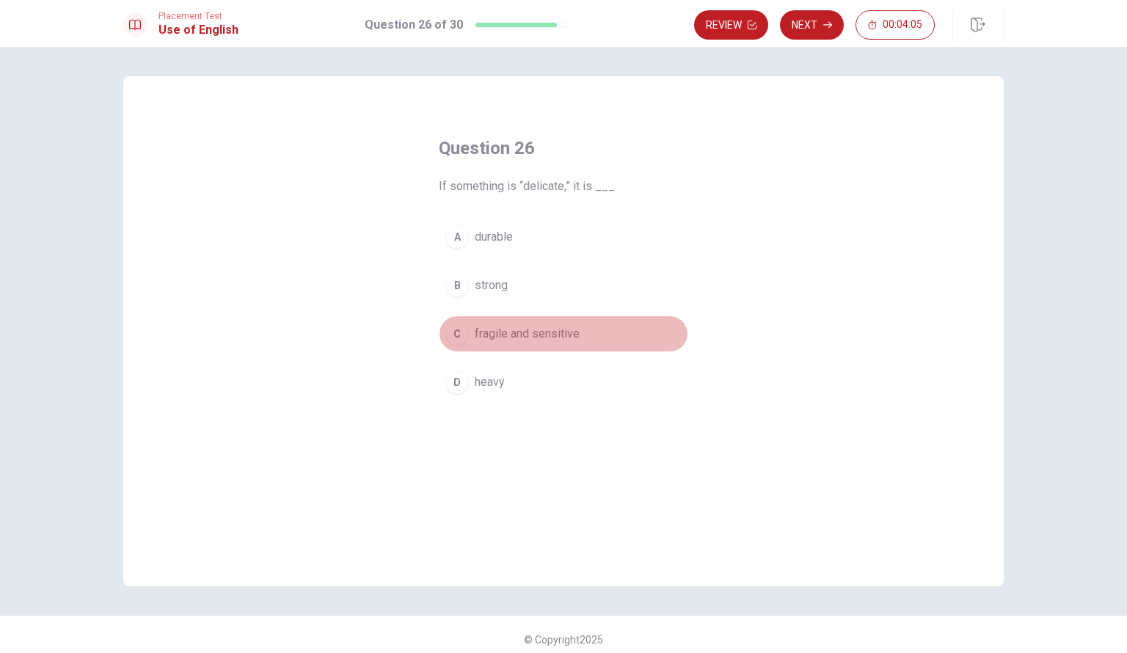
click at [545, 330] on span "fragile and sensitive" at bounding box center [527, 334] width 105 height 18
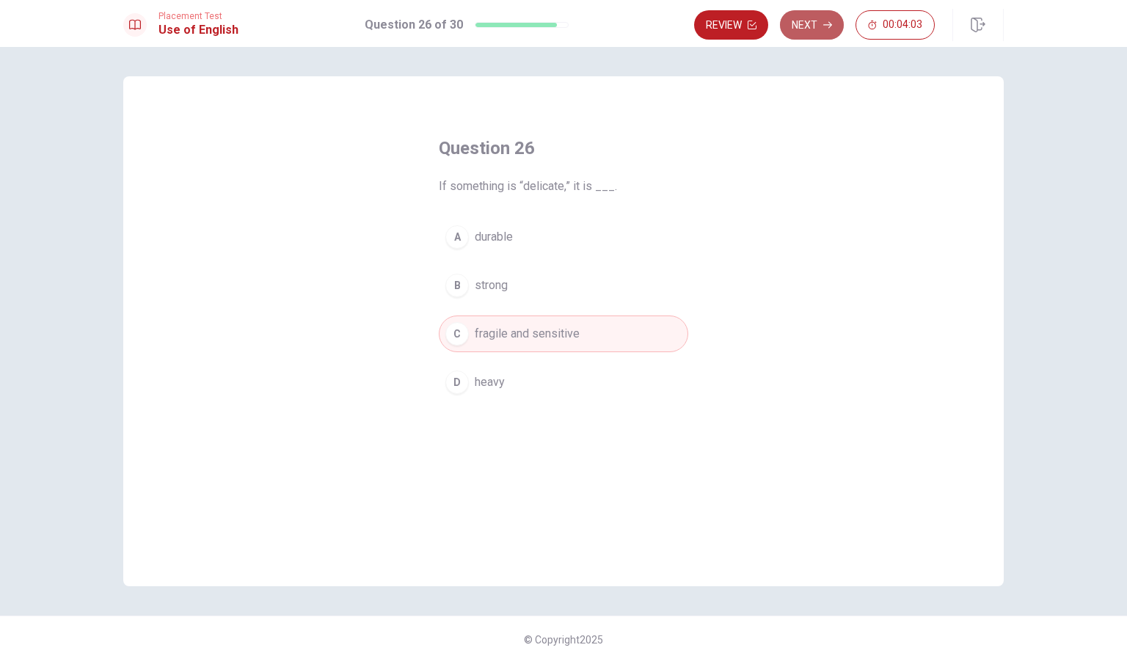
click at [811, 30] on button "Next" at bounding box center [812, 24] width 64 height 29
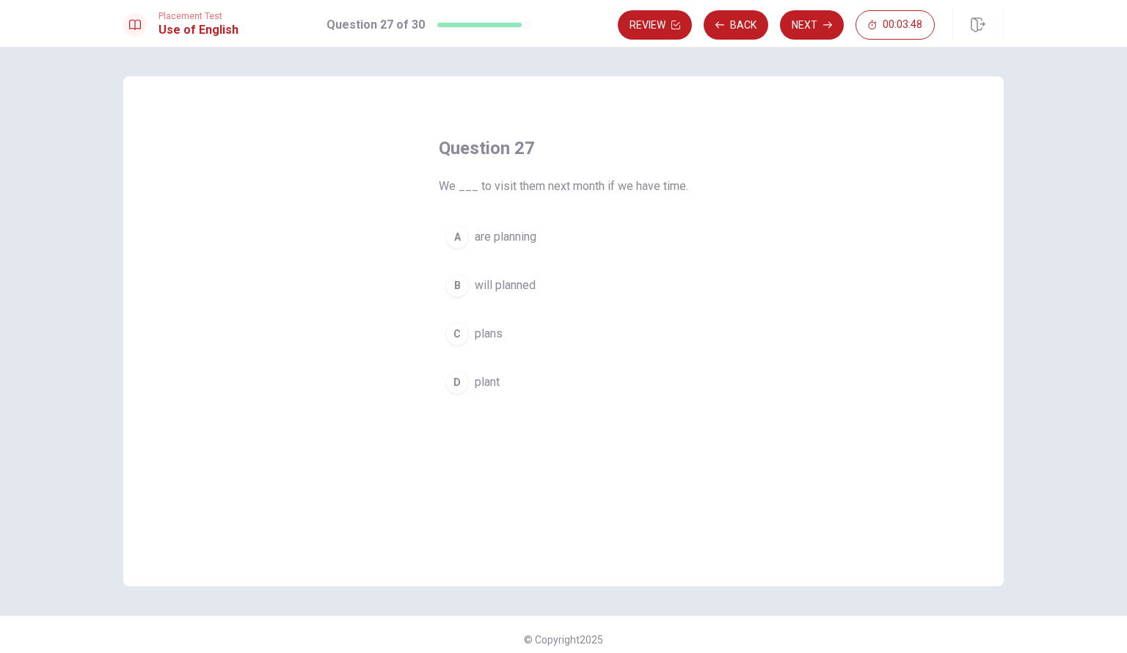
click at [499, 234] on span "are planning" at bounding box center [506, 237] width 62 height 18
click at [815, 26] on button "Next" at bounding box center [812, 24] width 64 height 29
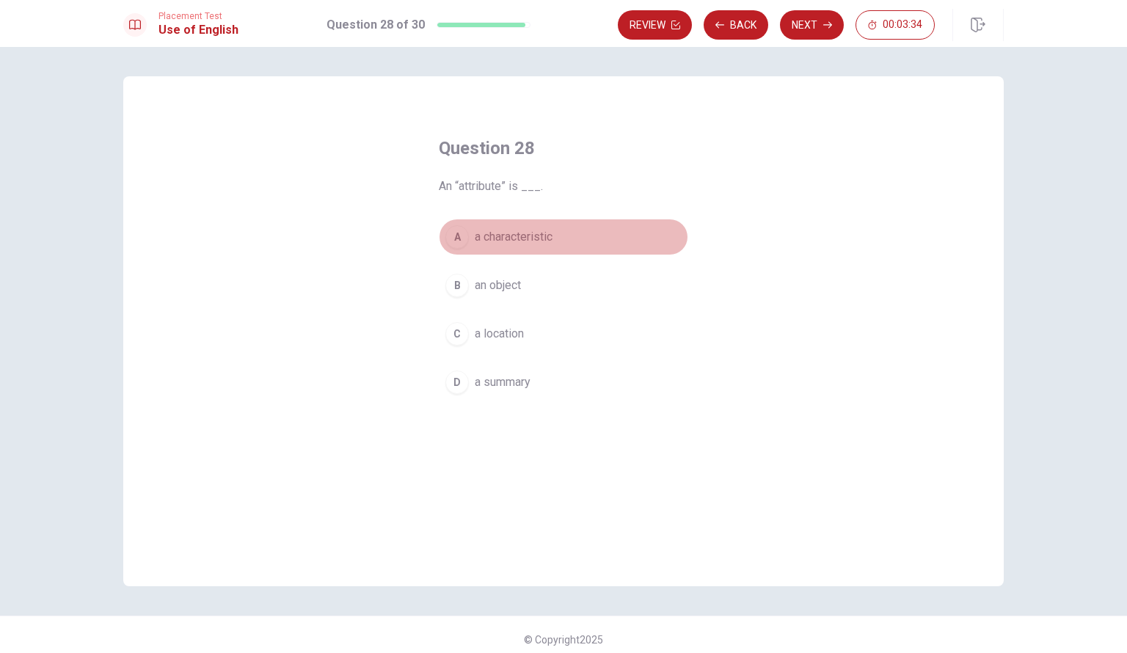
click at [511, 237] on span "a characteristic" at bounding box center [514, 237] width 78 height 18
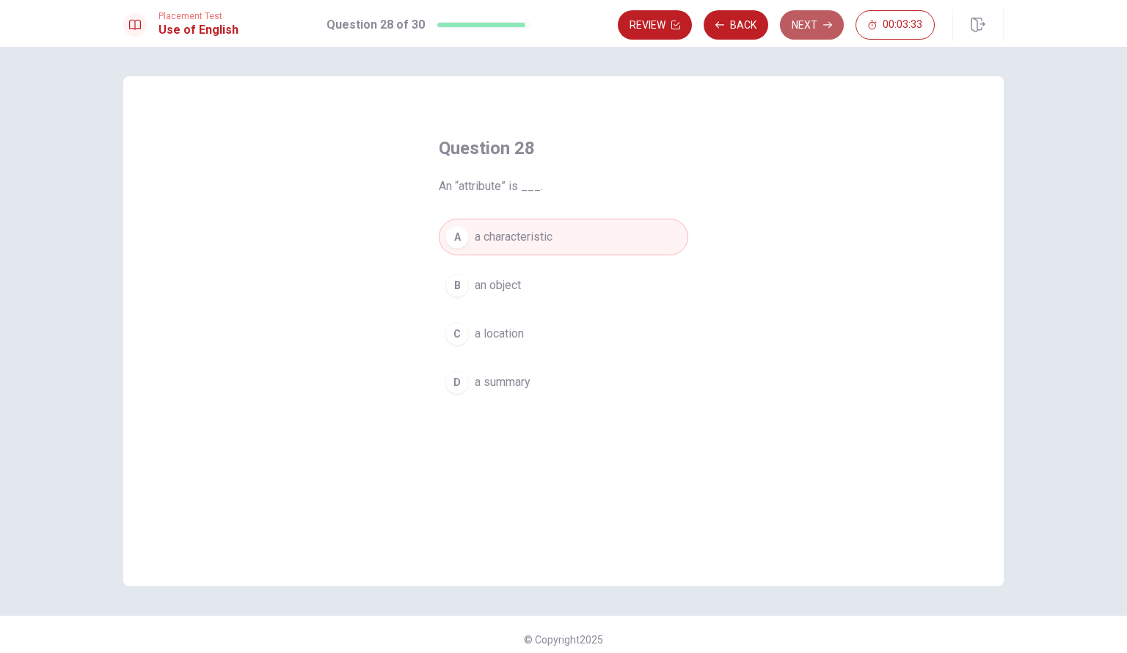
click at [809, 19] on button "Next" at bounding box center [812, 24] width 64 height 29
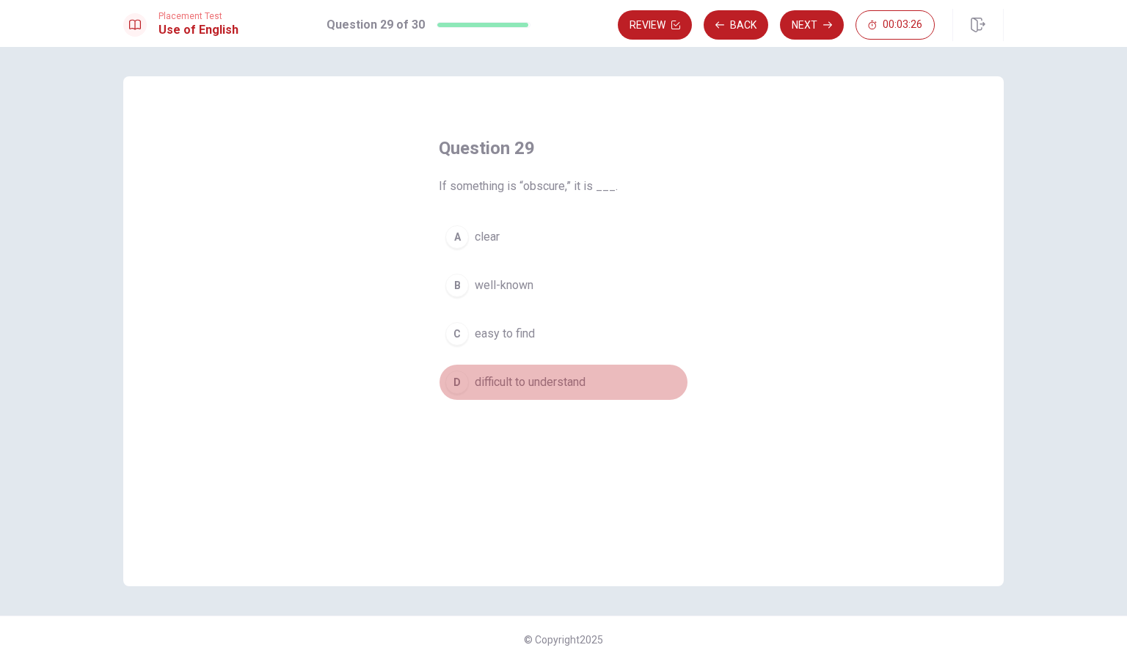
click at [537, 381] on span "difficult to understand" at bounding box center [530, 382] width 111 height 18
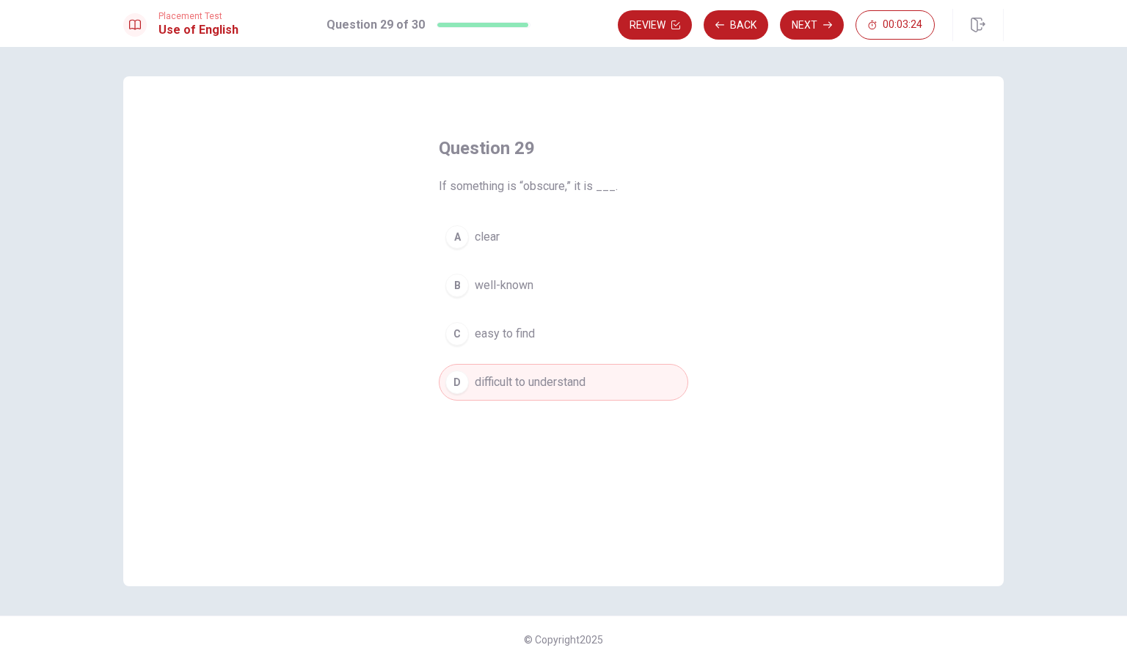
click at [818, 29] on button "Next" at bounding box center [812, 24] width 64 height 29
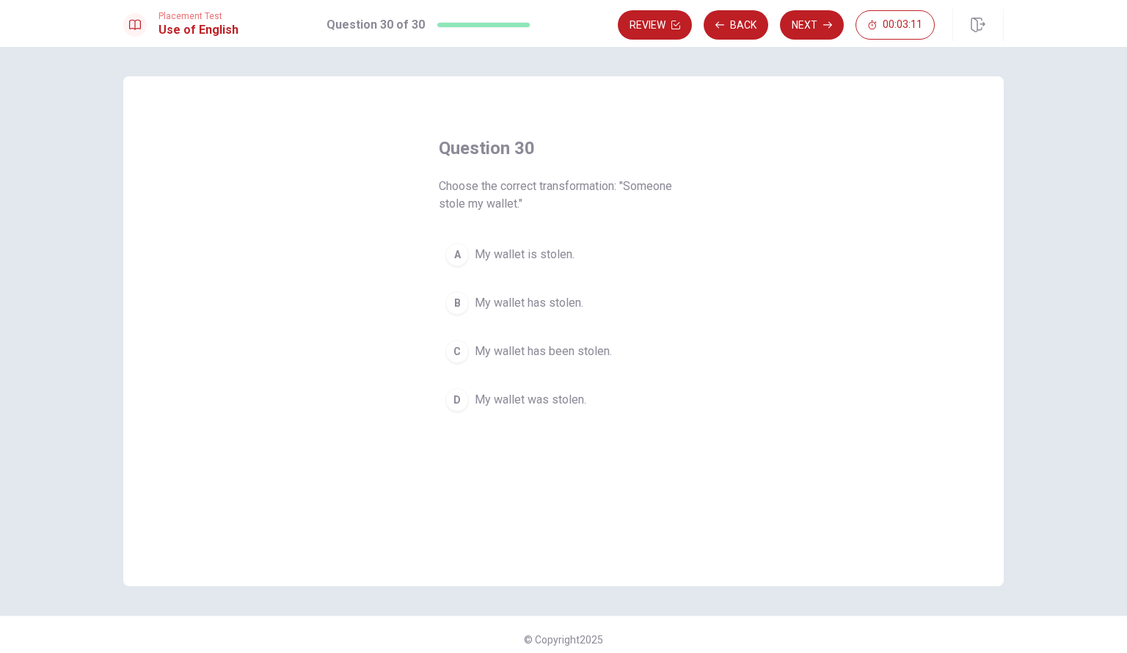
click at [505, 349] on span "My wallet has been stolen." at bounding box center [543, 352] width 137 height 18
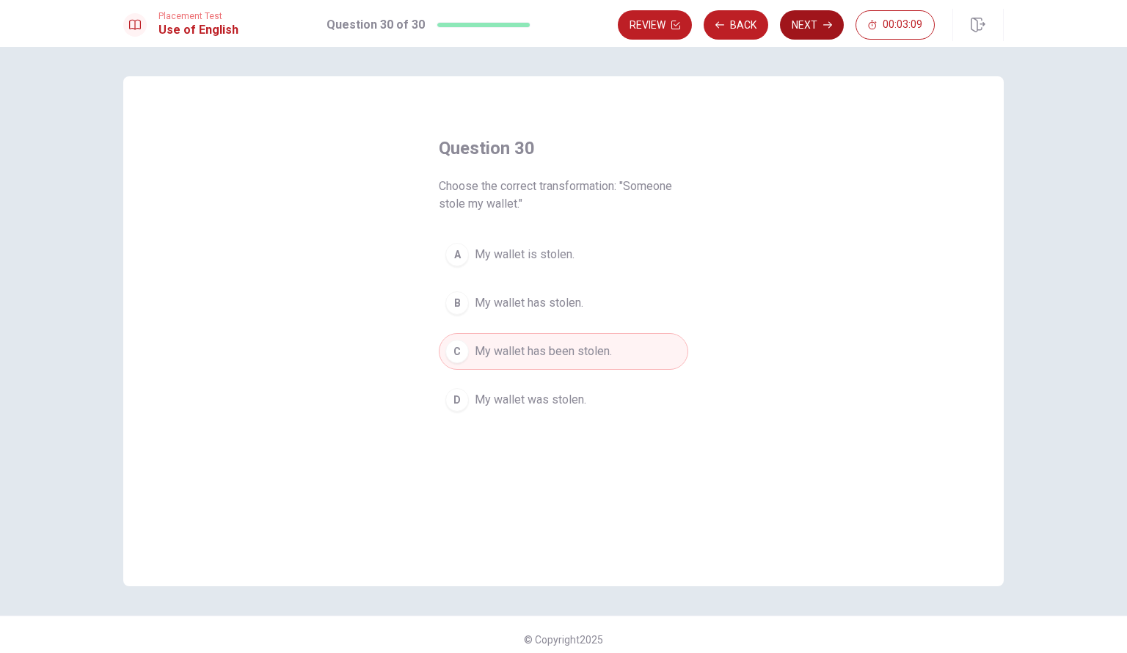
click at [813, 27] on button "Next" at bounding box center [812, 24] width 64 height 29
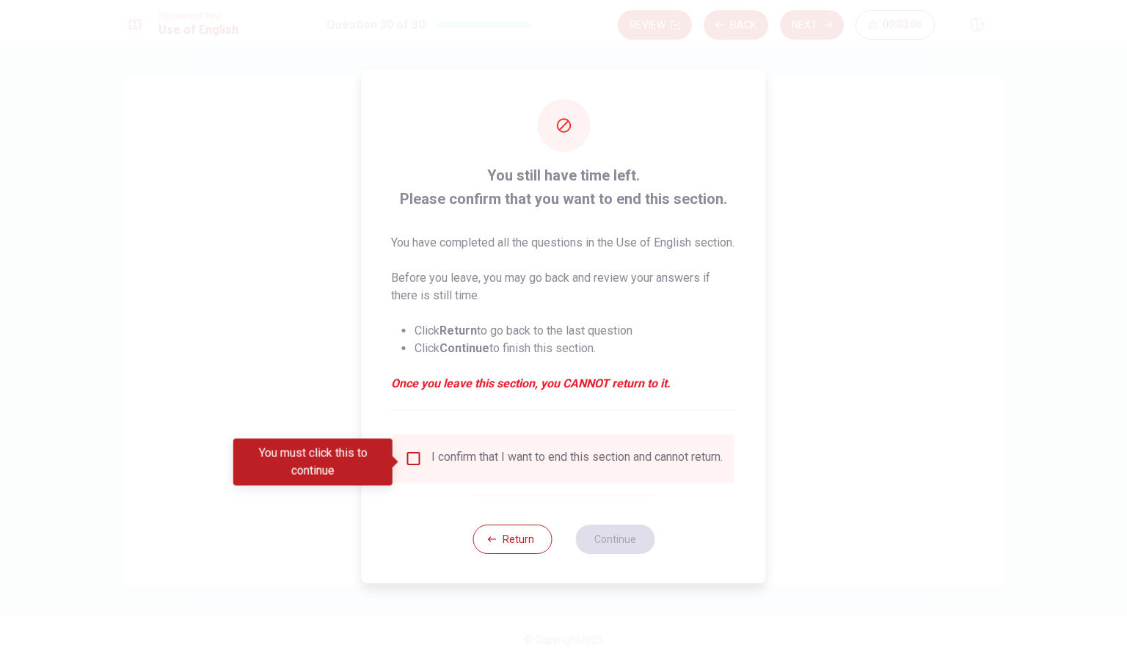
click at [411, 459] on input "You must click this to continue" at bounding box center [414, 459] width 18 height 18
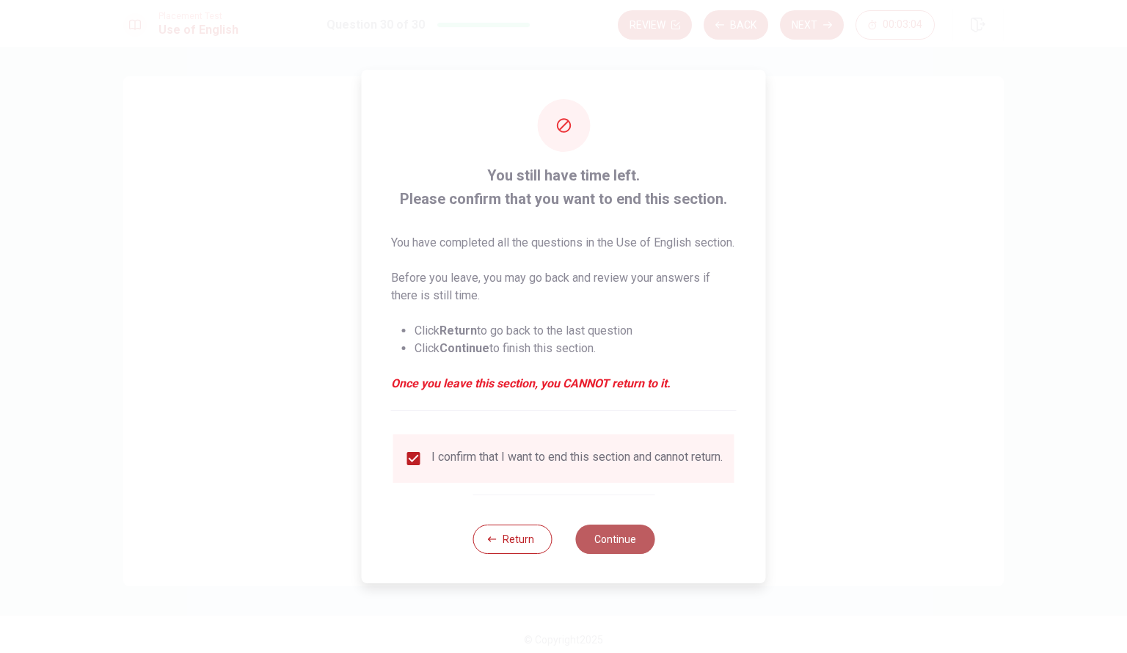
click at [627, 554] on button "Continue" at bounding box center [614, 539] width 79 height 29
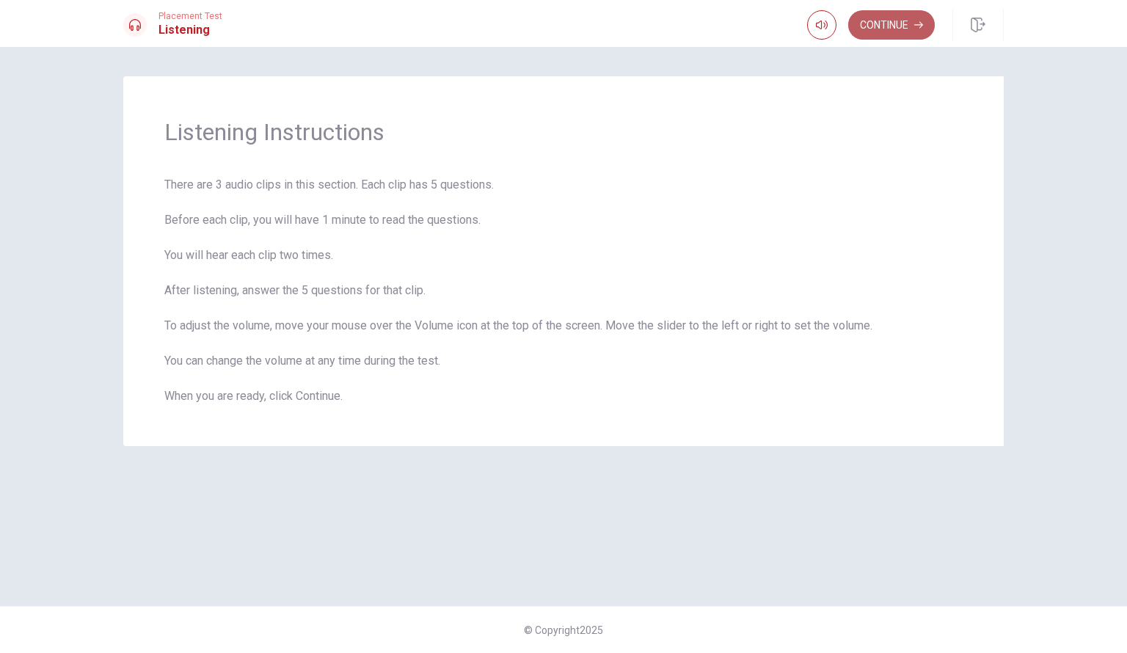
click at [897, 26] on button "Continue" at bounding box center [891, 24] width 87 height 29
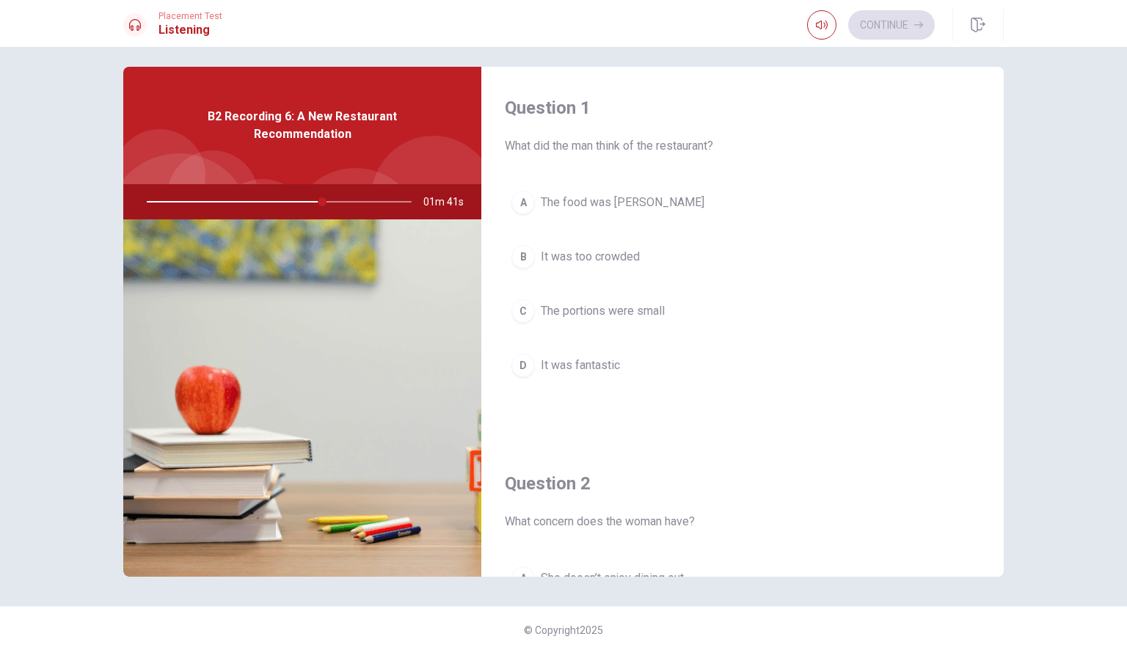
click at [567, 365] on span "It was fantastic" at bounding box center [580, 366] width 79 height 18
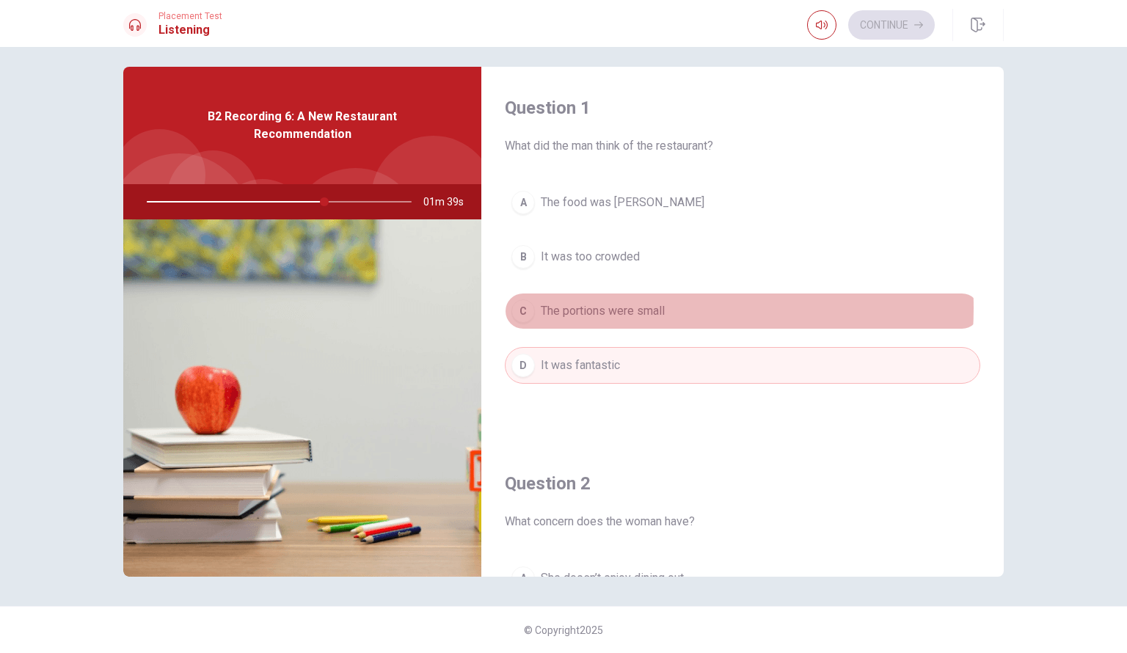
click at [624, 307] on span "The portions were small" at bounding box center [603, 311] width 124 height 18
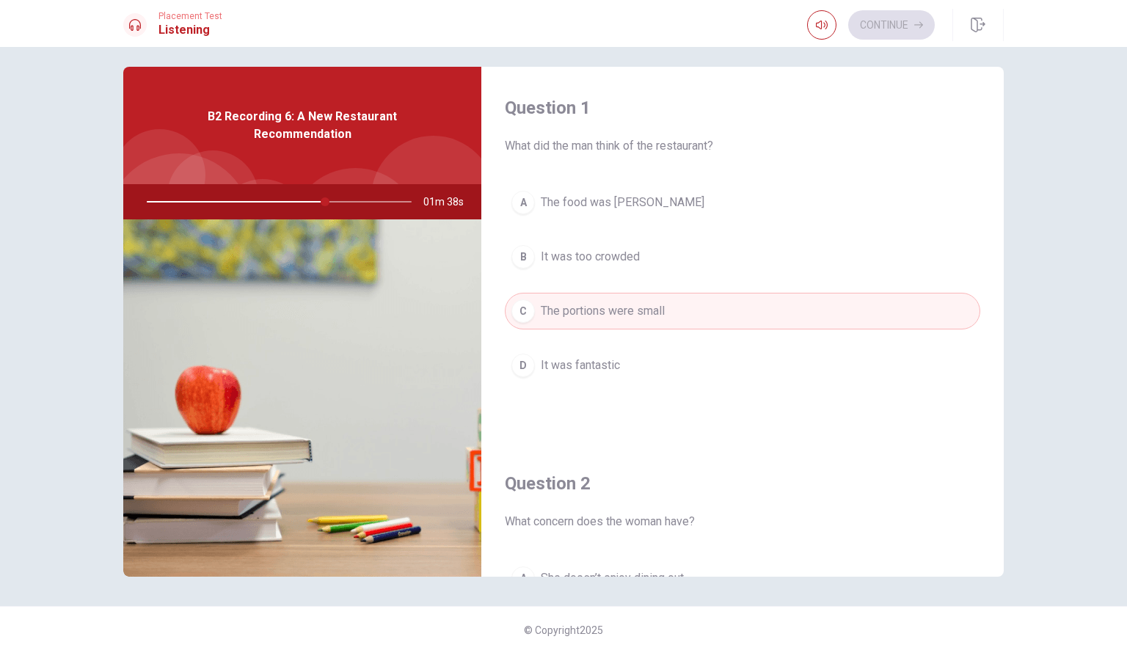
click at [579, 365] on span "It was fantastic" at bounding box center [580, 366] width 79 height 18
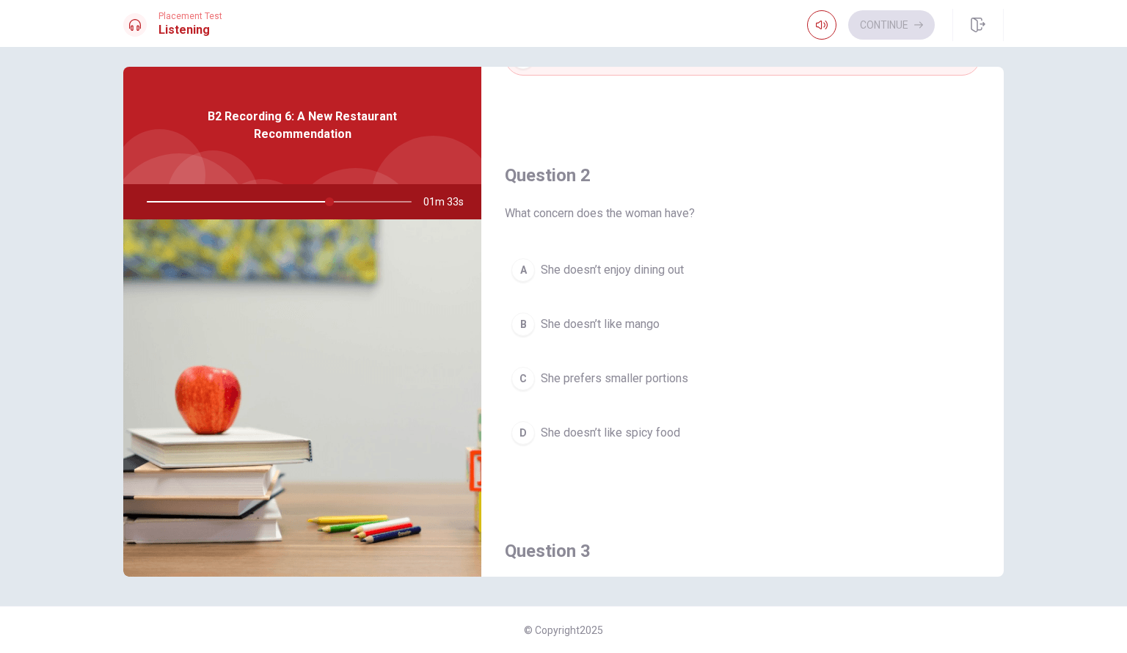
scroll to position [440, 0]
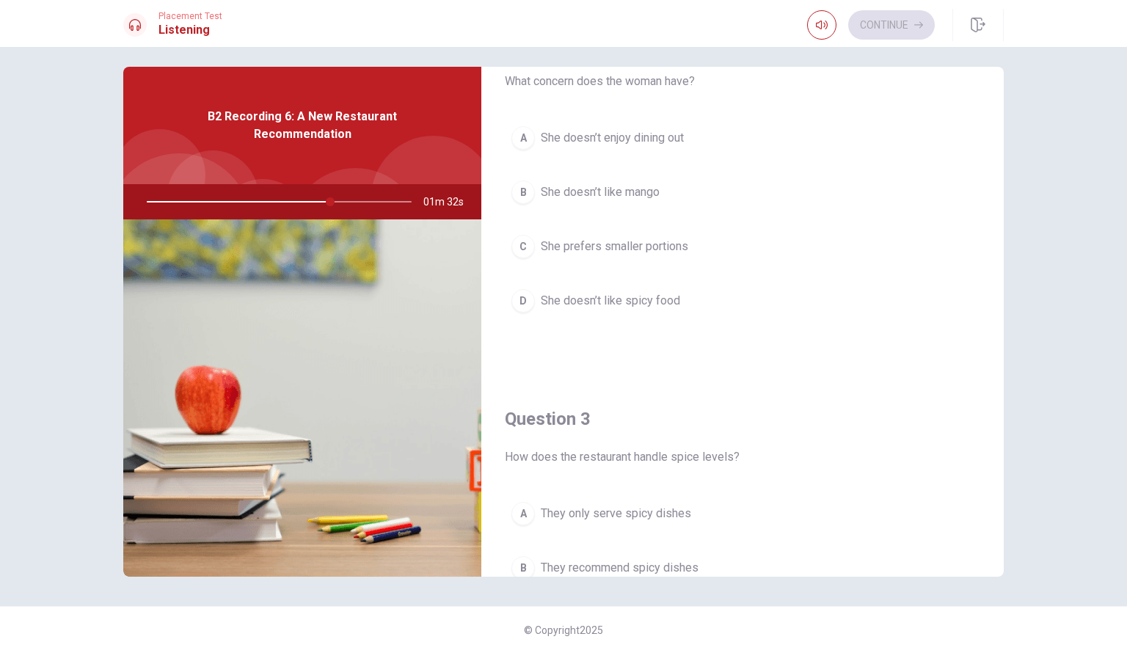
click at [602, 288] on button "D She doesn’t like spicy food" at bounding box center [742, 300] width 475 height 37
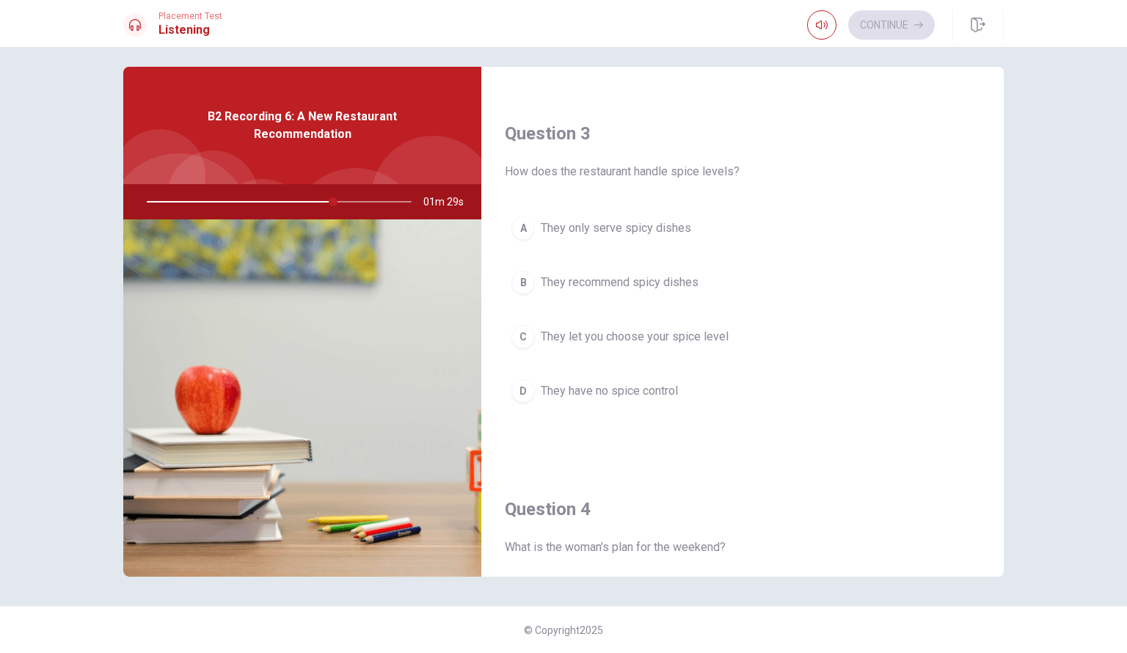
scroll to position [734, 0]
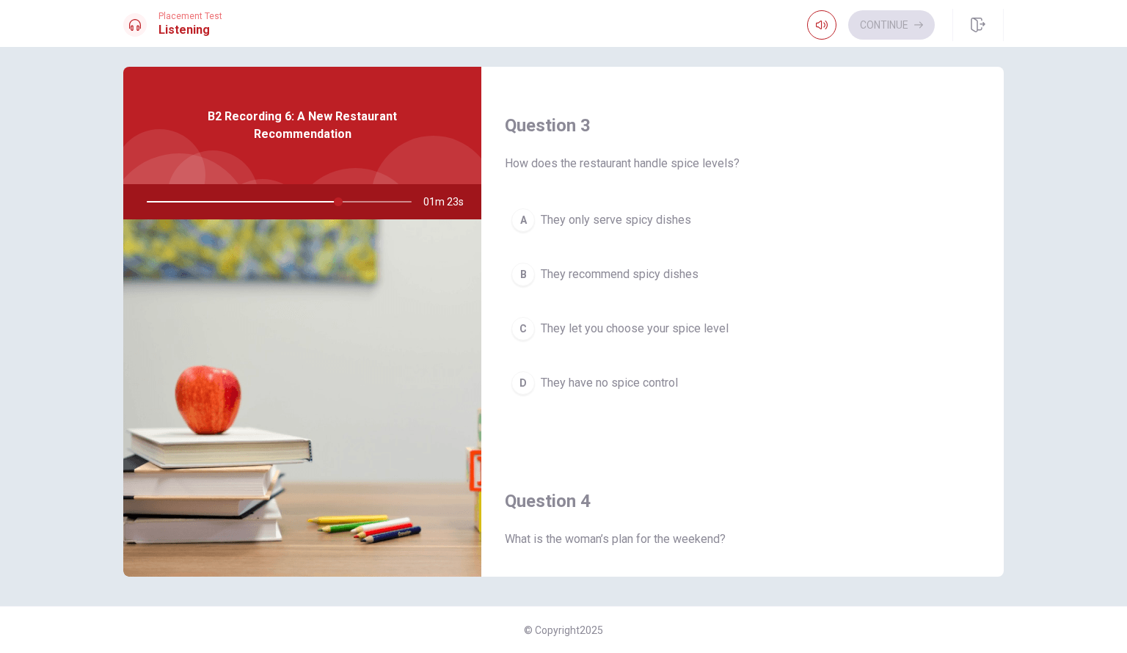
click at [627, 324] on span "They let you choose your spice level" at bounding box center [635, 329] width 188 height 18
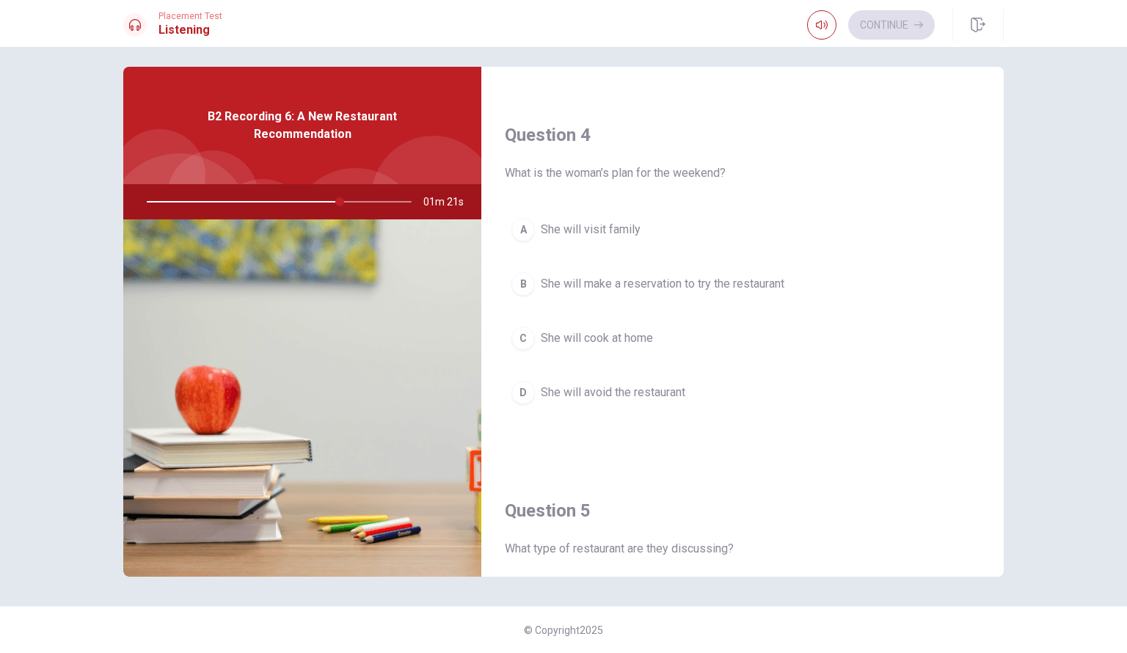
scroll to position [1101, 0]
click at [638, 280] on span "She will make a reservation to try the restaurant" at bounding box center [663, 283] width 244 height 18
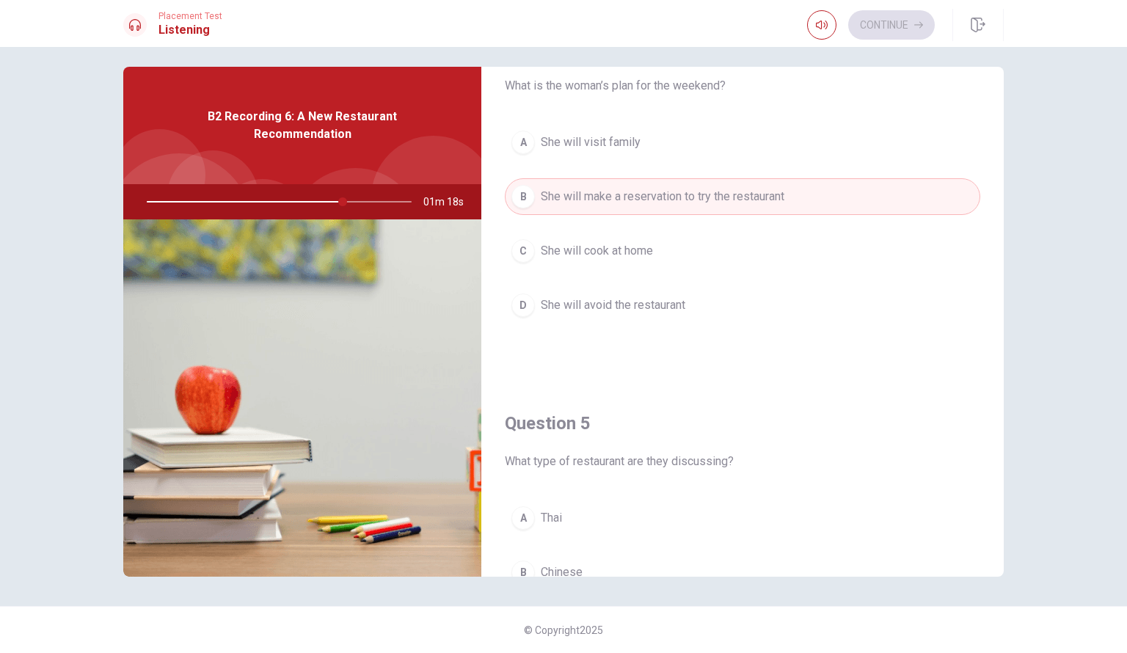
scroll to position [1362, 0]
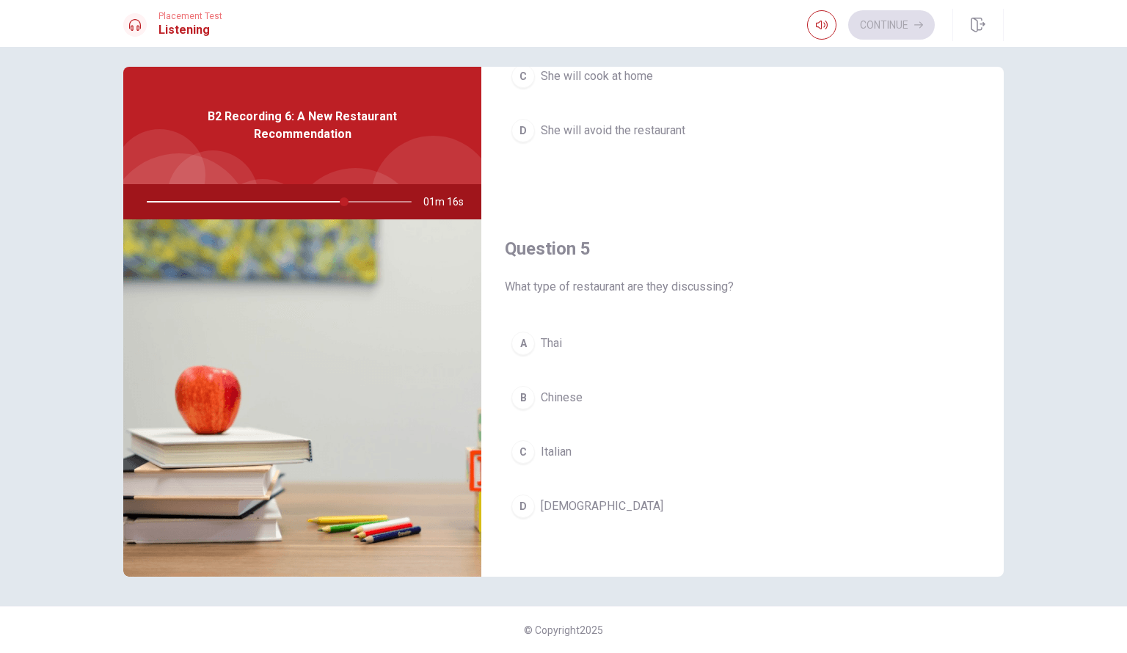
click at [550, 335] on span "Thai" at bounding box center [551, 344] width 21 height 18
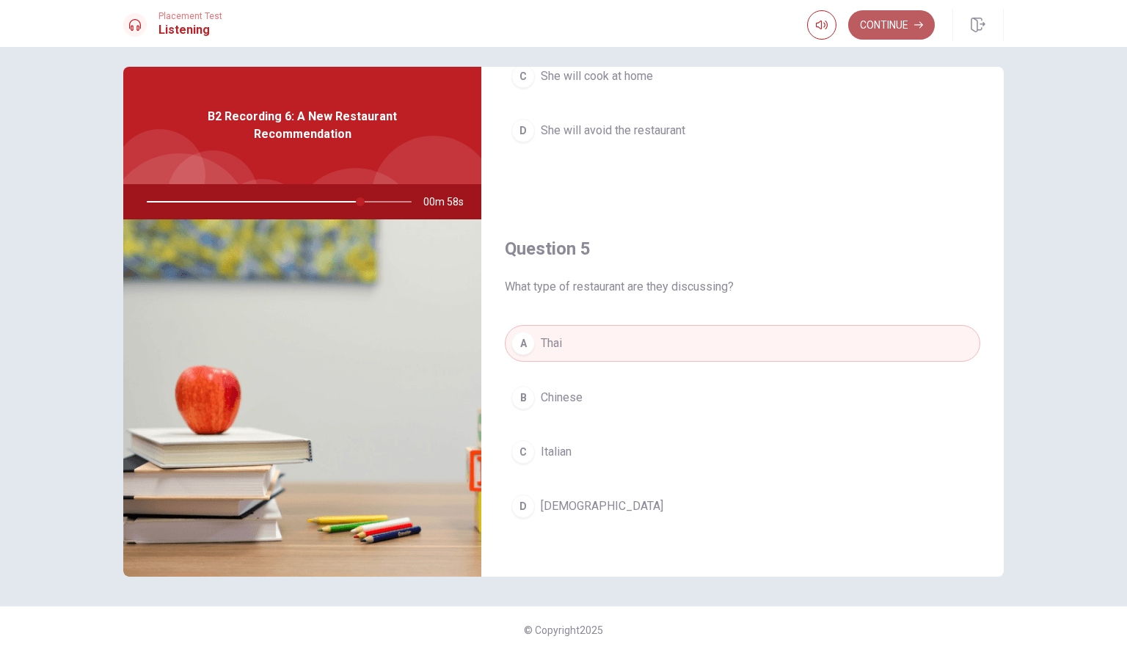
click at [885, 27] on button "Continue" at bounding box center [891, 24] width 87 height 29
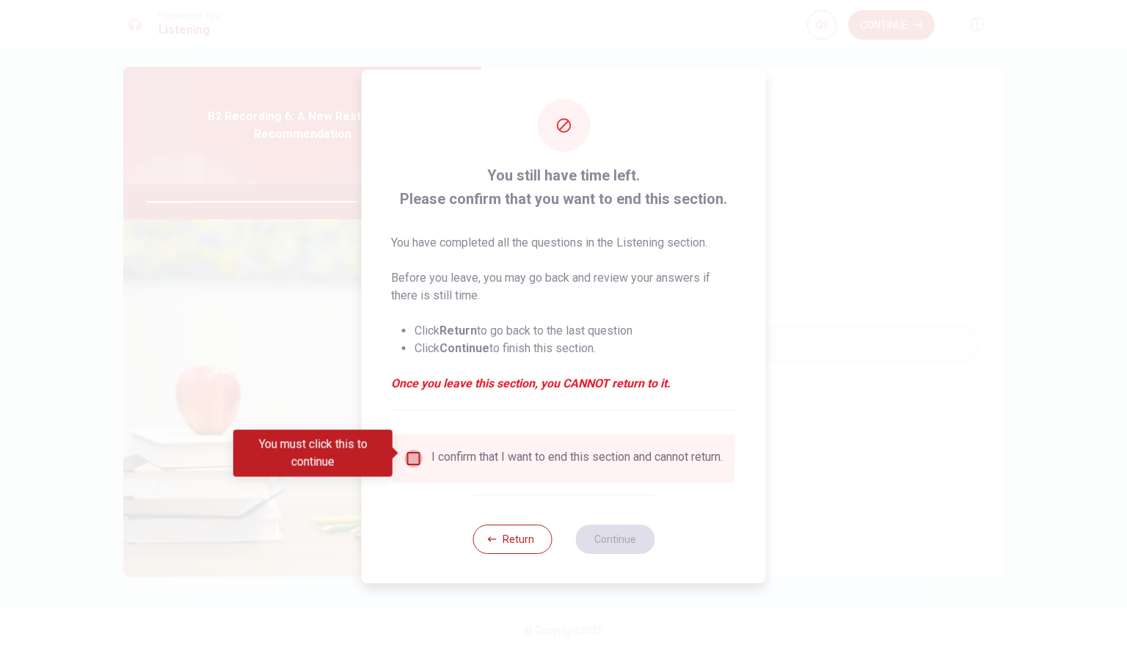
click at [416, 451] on input "You must click this to continue" at bounding box center [414, 459] width 18 height 18
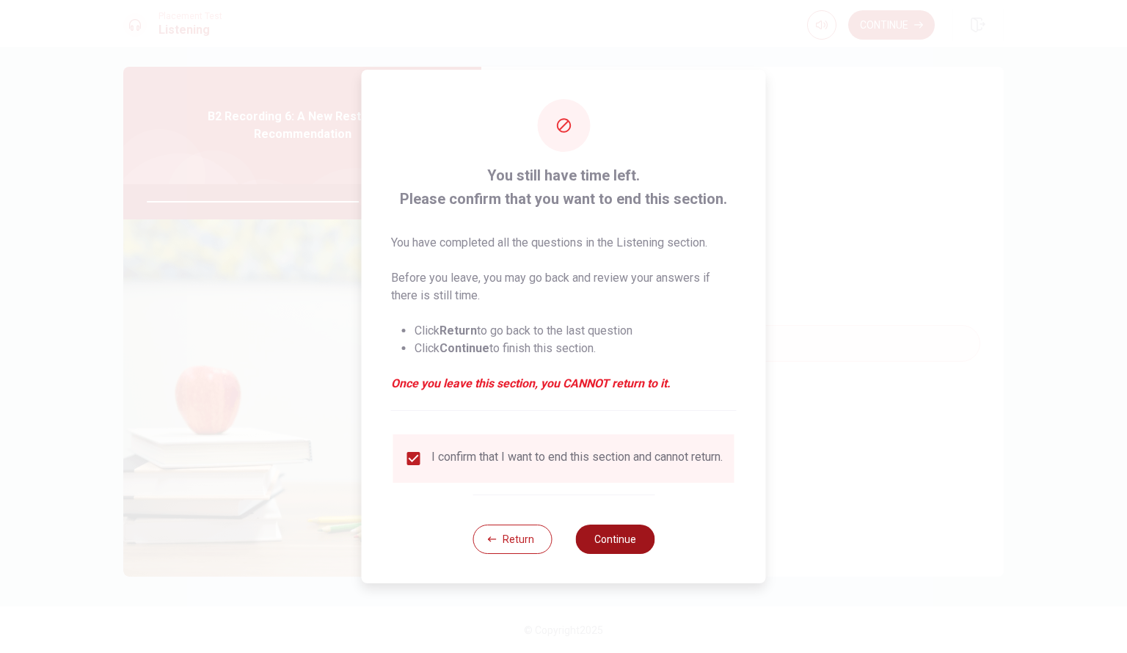
click at [619, 549] on button "Continue" at bounding box center [614, 539] width 79 height 29
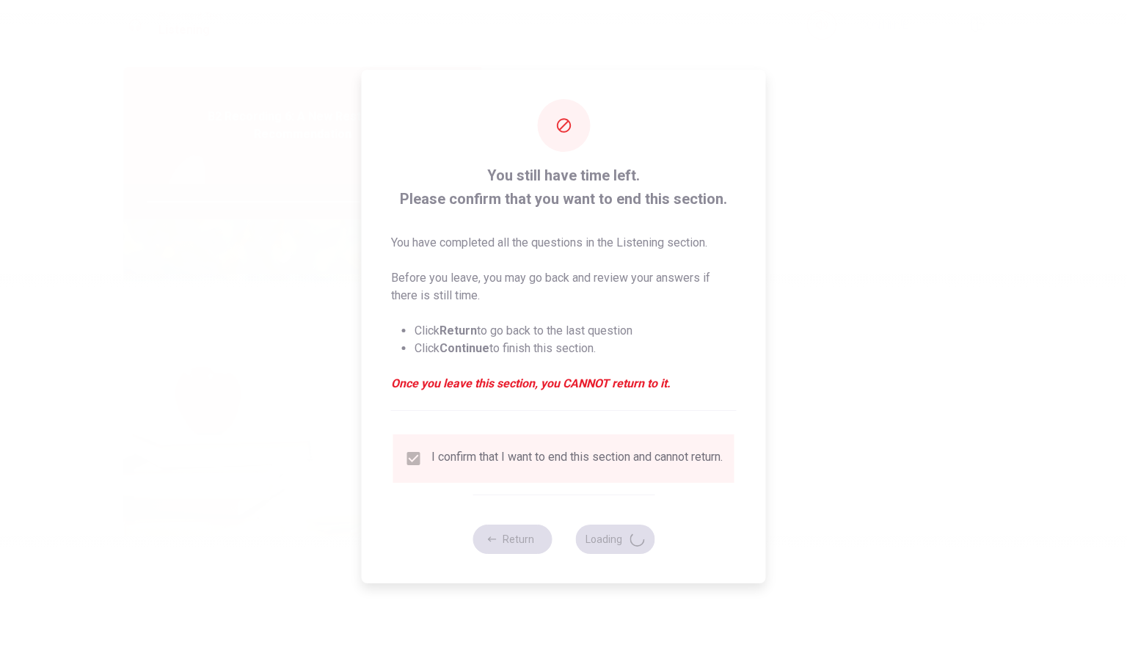
type input "82"
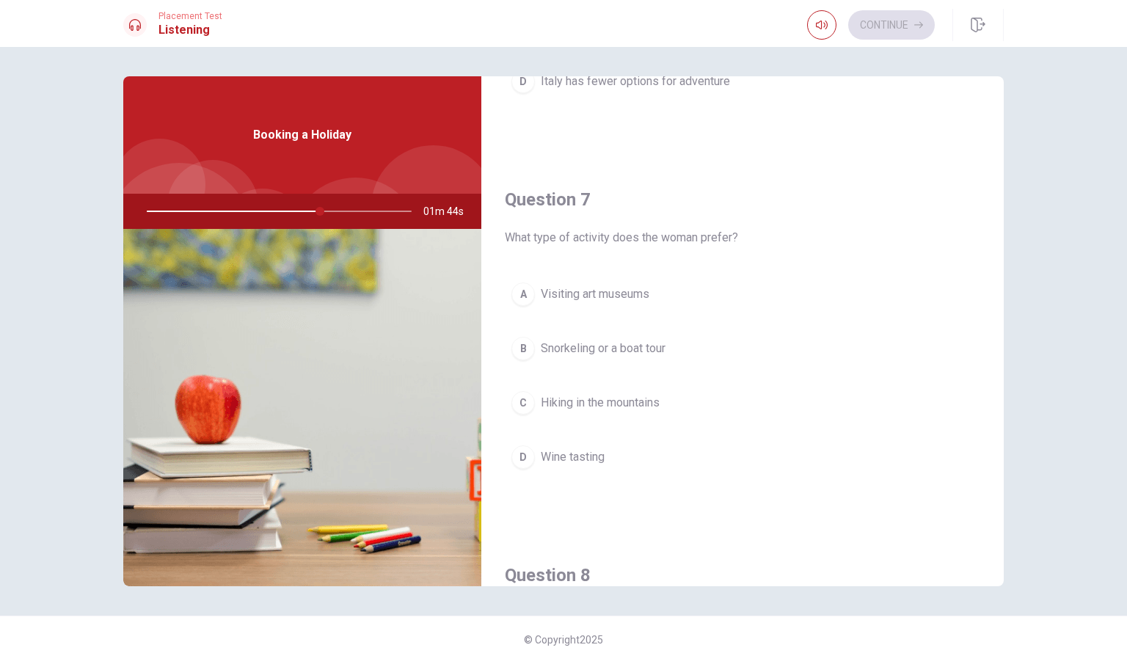
scroll to position [0, 0]
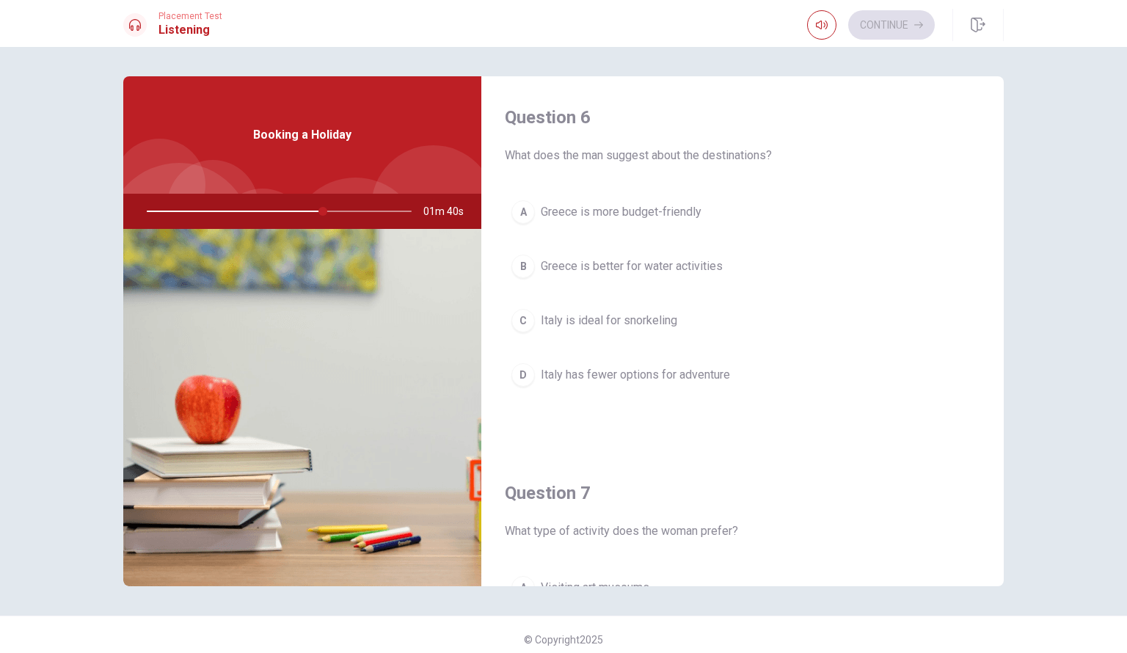
click at [652, 265] on span "Greece is better for water activities" at bounding box center [632, 267] width 182 height 18
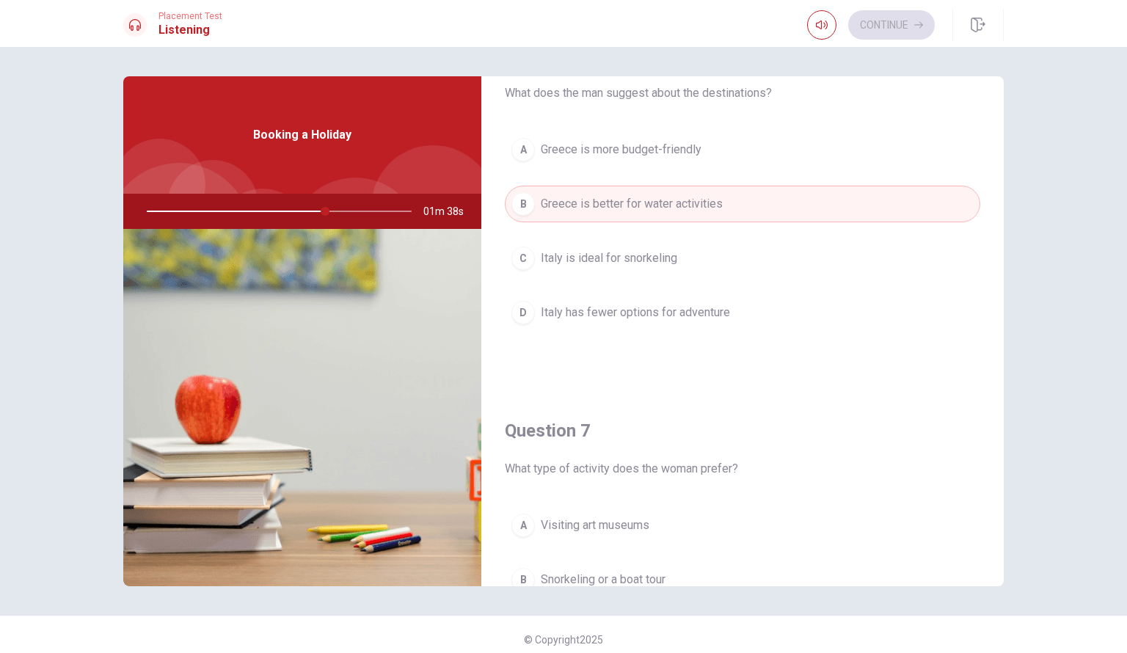
scroll to position [220, 0]
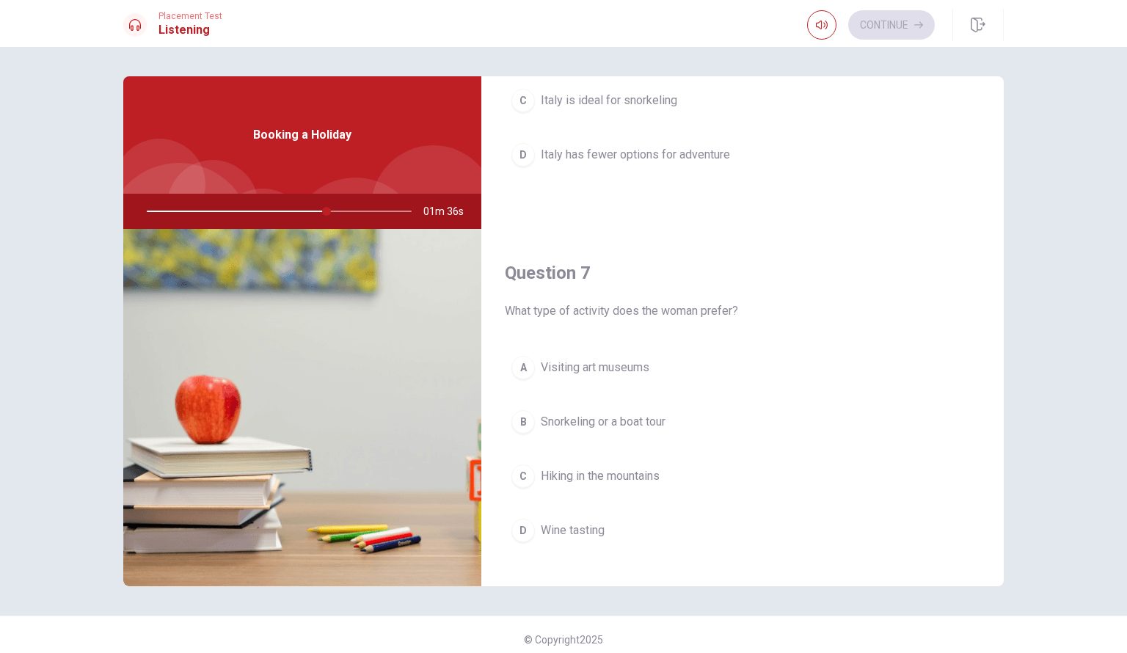
click at [594, 423] on span "Snorkeling or a boat tour" at bounding box center [603, 422] width 125 height 18
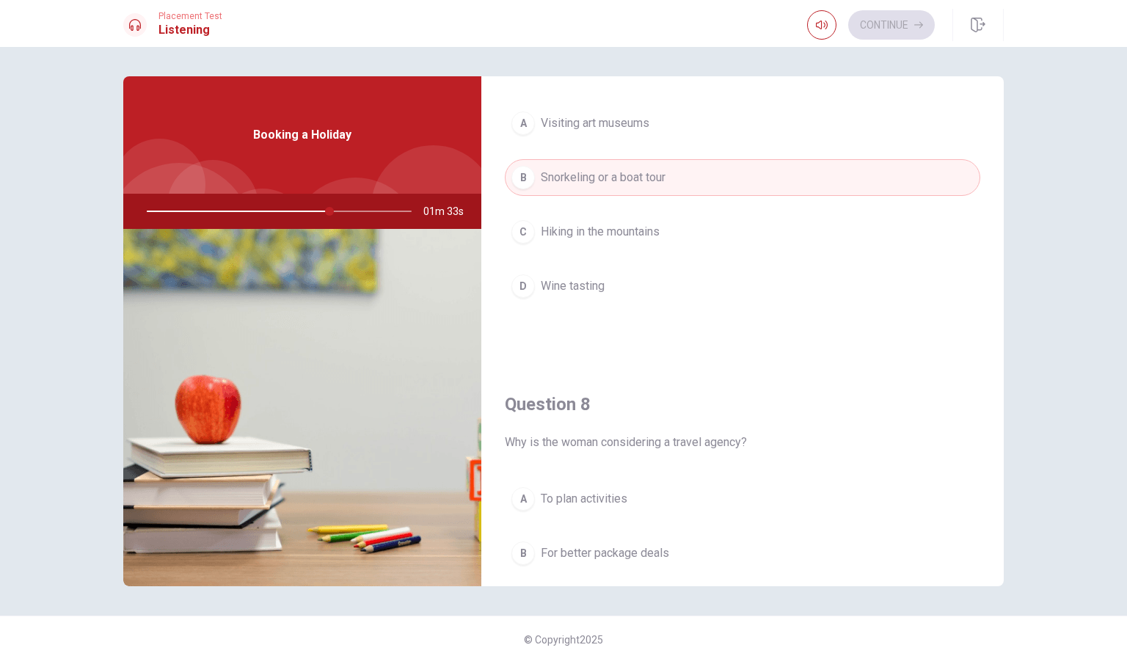
scroll to position [660, 0]
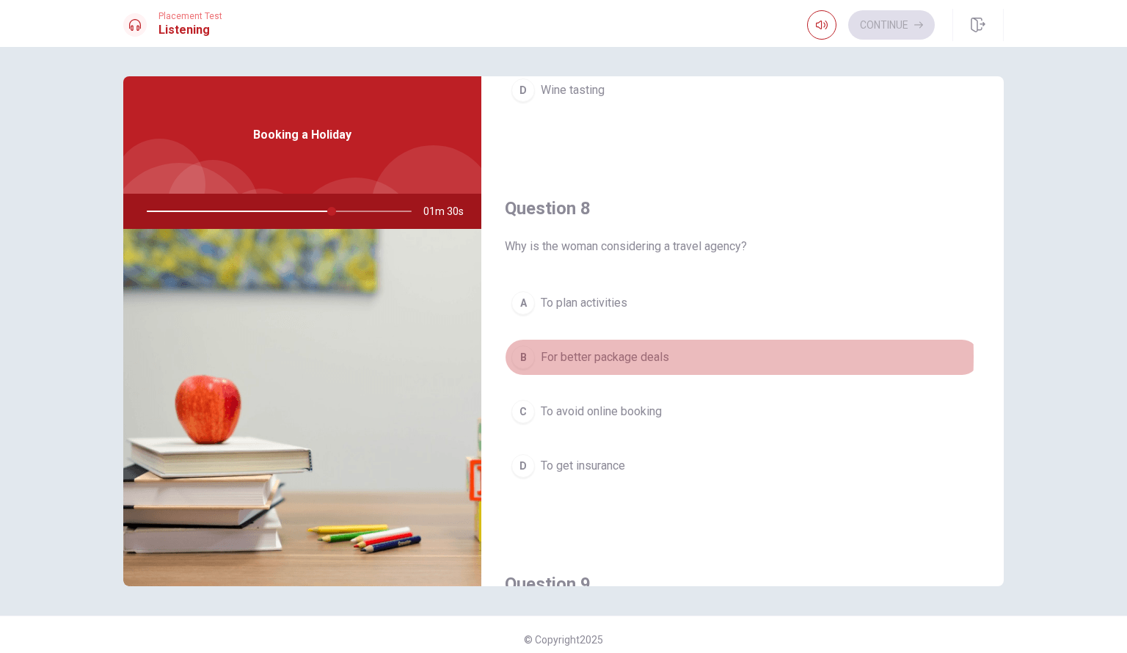
click at [586, 353] on span "For better package deals" at bounding box center [605, 358] width 128 height 18
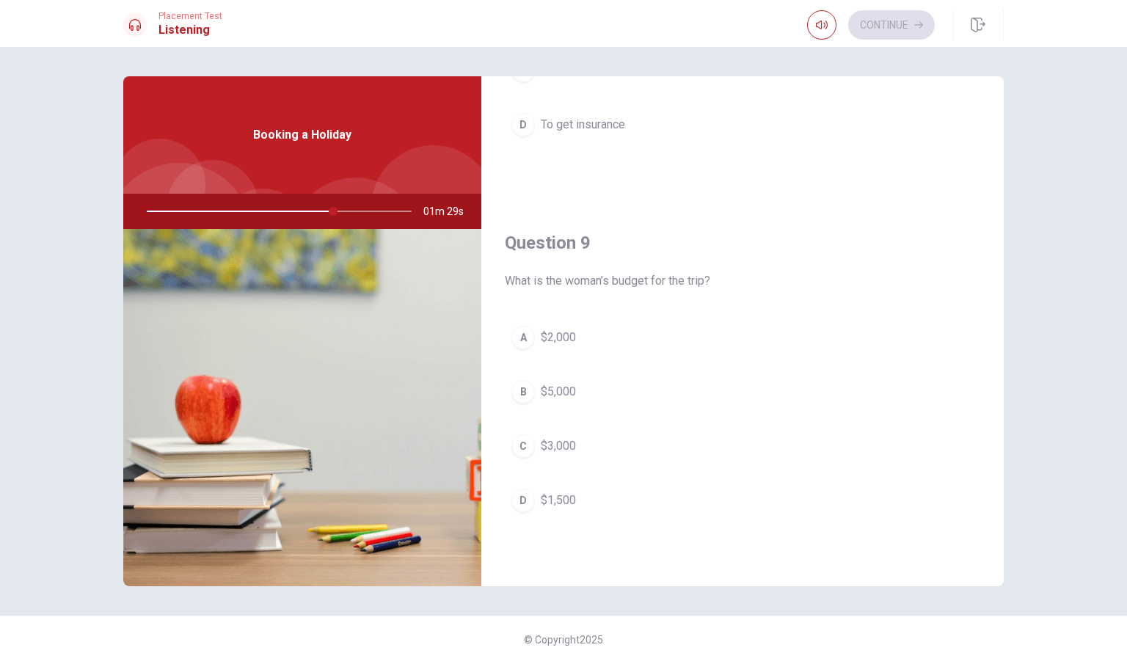
scroll to position [1027, 0]
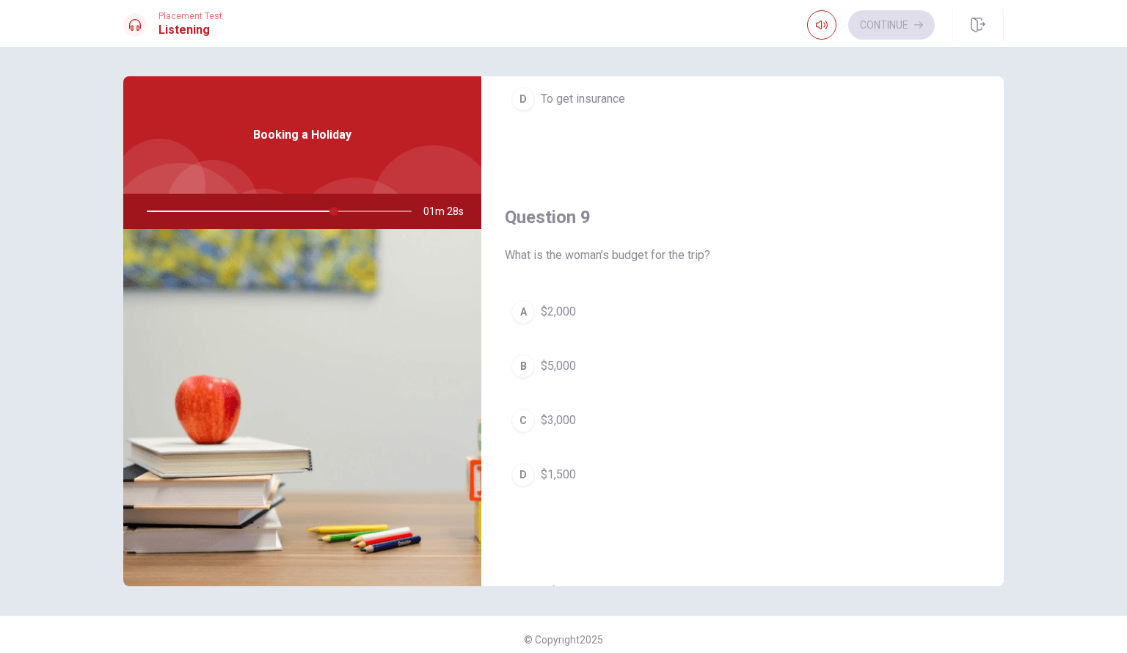
click at [544, 306] on span "$2,000" at bounding box center [558, 312] width 35 height 18
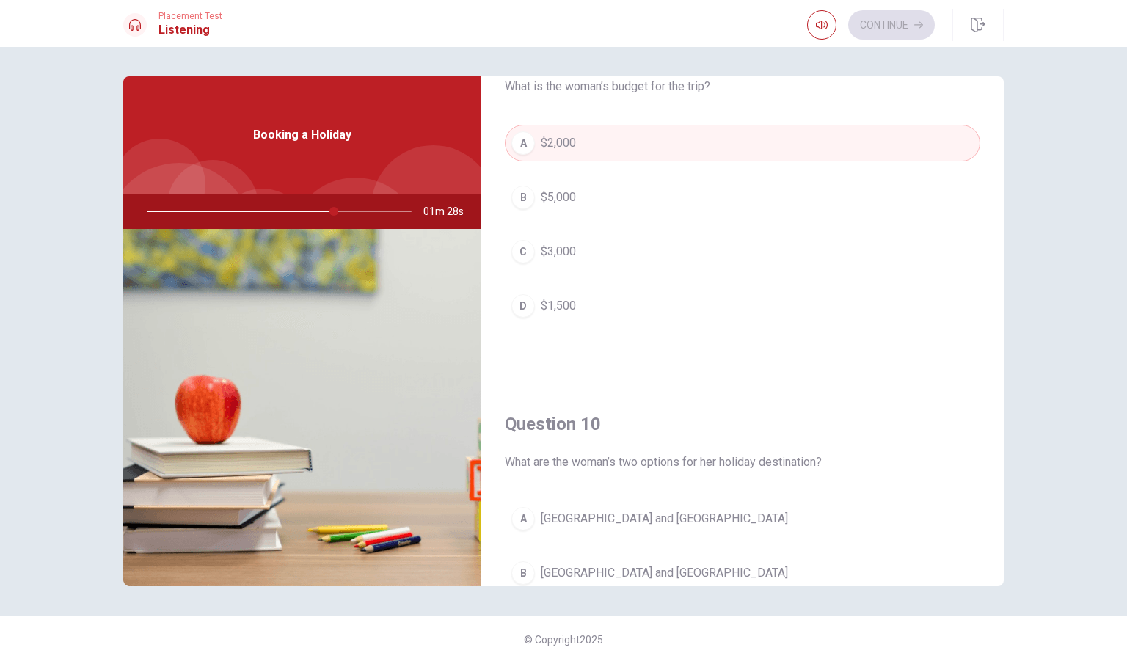
scroll to position [1362, 0]
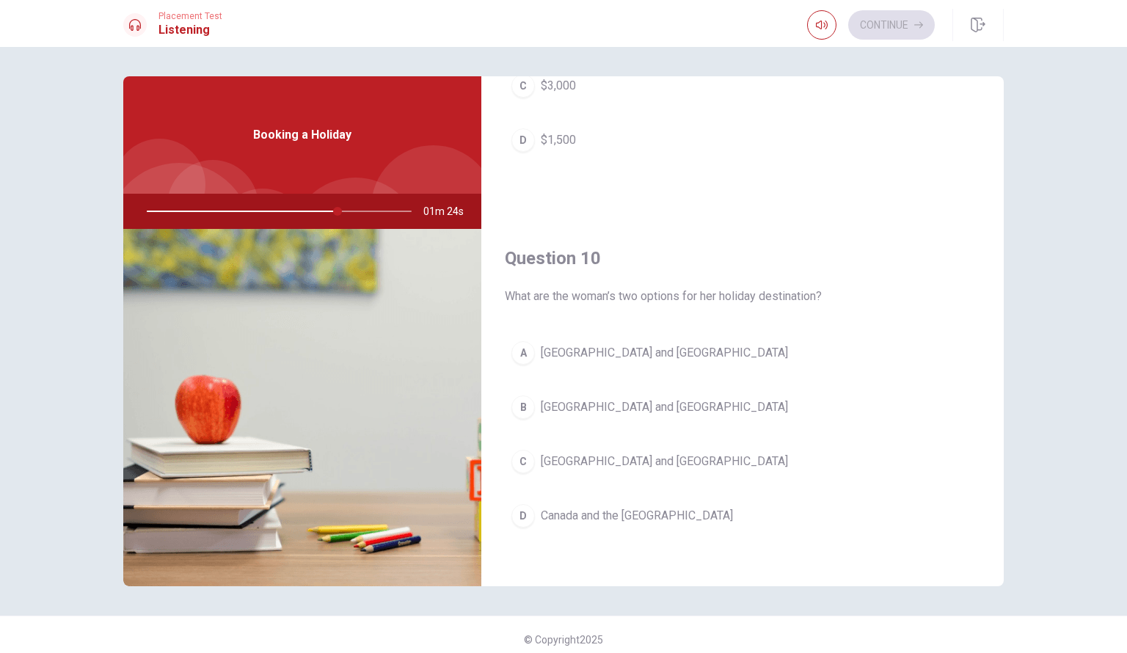
click at [577, 345] on span "[GEOGRAPHIC_DATA] and [GEOGRAPHIC_DATA]" at bounding box center [664, 353] width 247 height 18
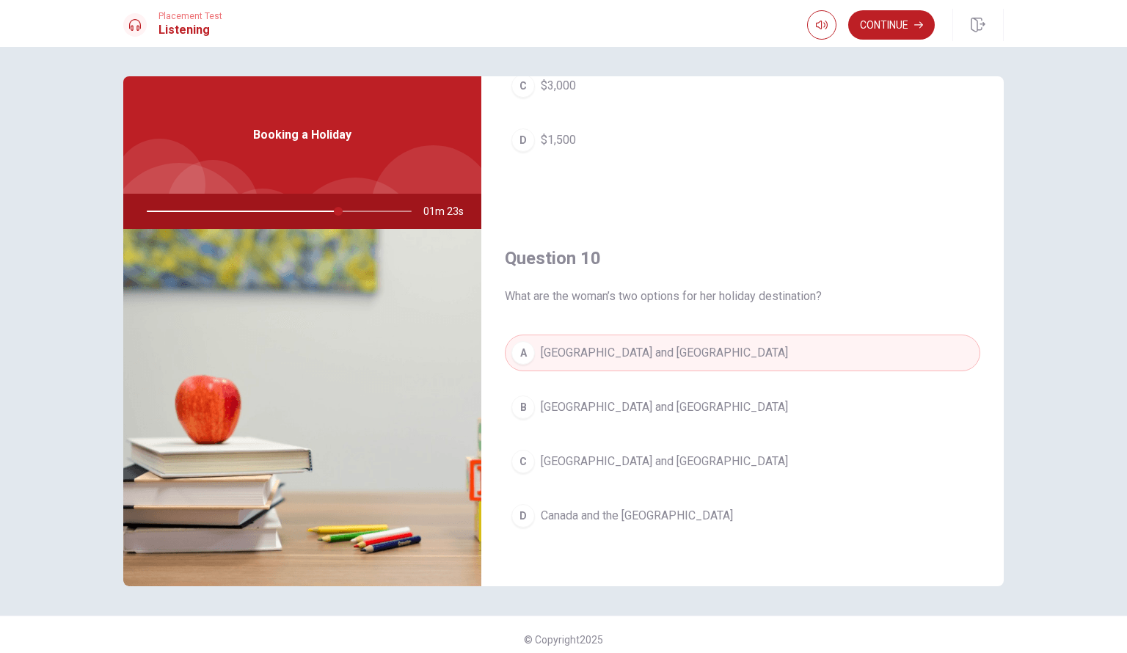
scroll to position [10, 0]
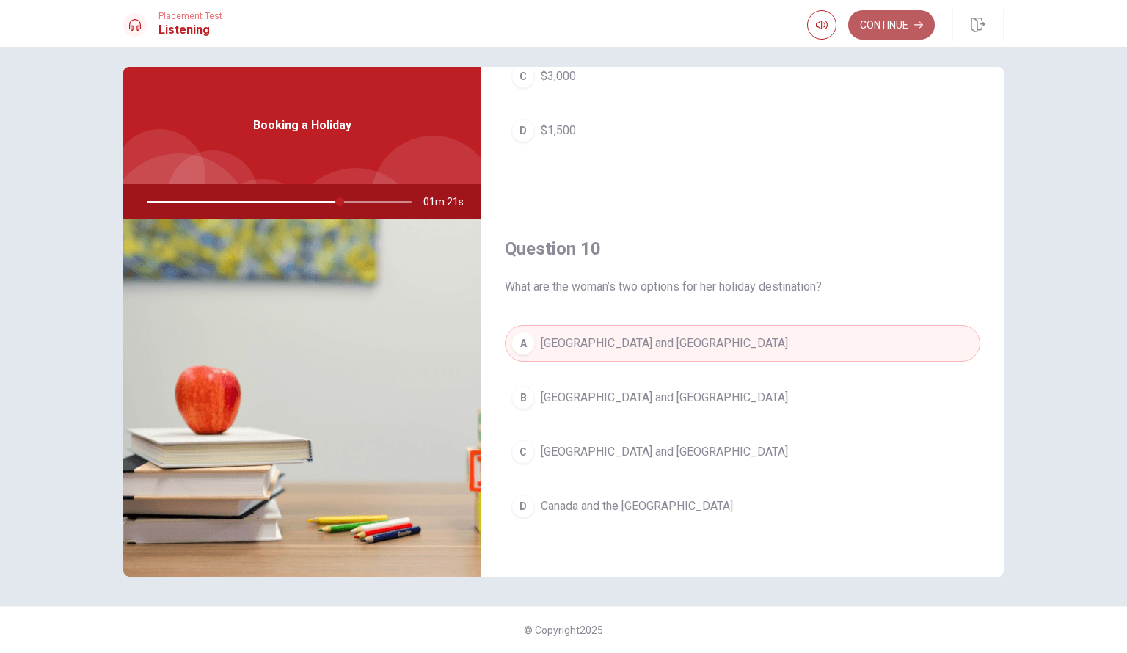
click at [891, 22] on button "Continue" at bounding box center [891, 24] width 87 height 29
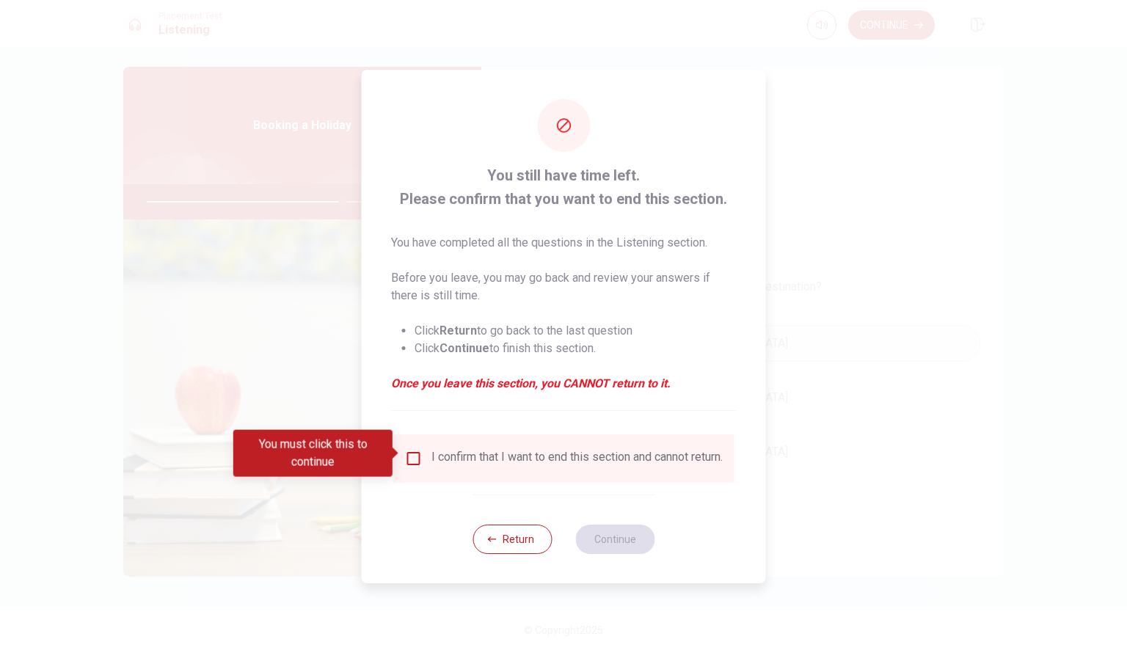
click at [415, 450] on input "You must click this to continue" at bounding box center [414, 459] width 18 height 18
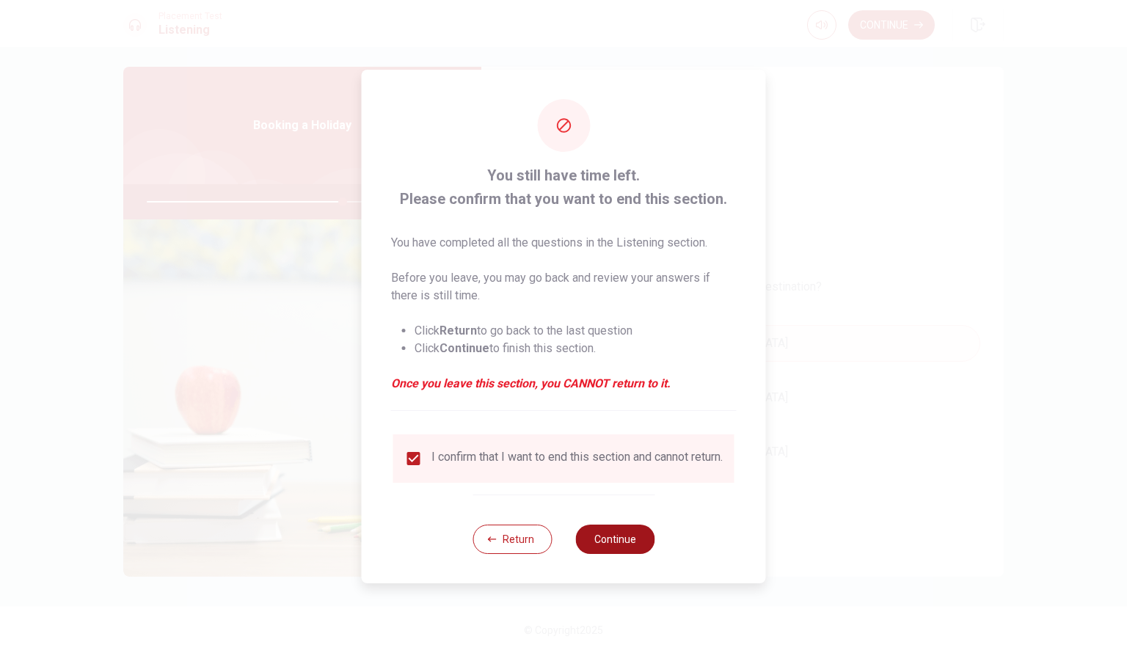
click at [621, 544] on button "Continue" at bounding box center [614, 539] width 79 height 29
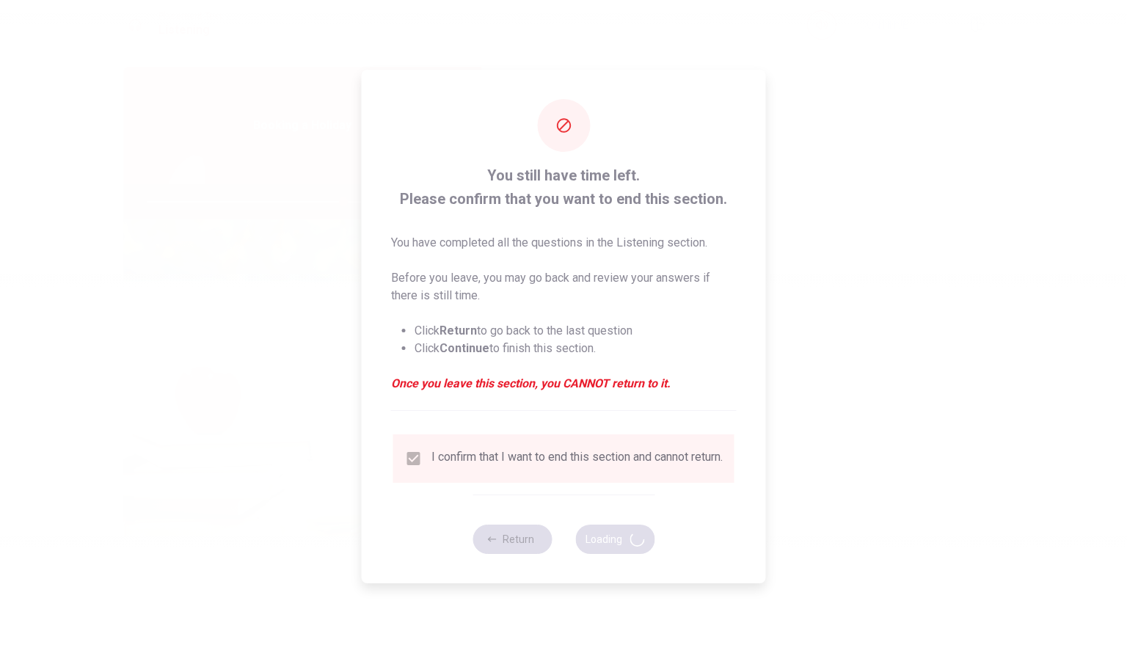
type input "75"
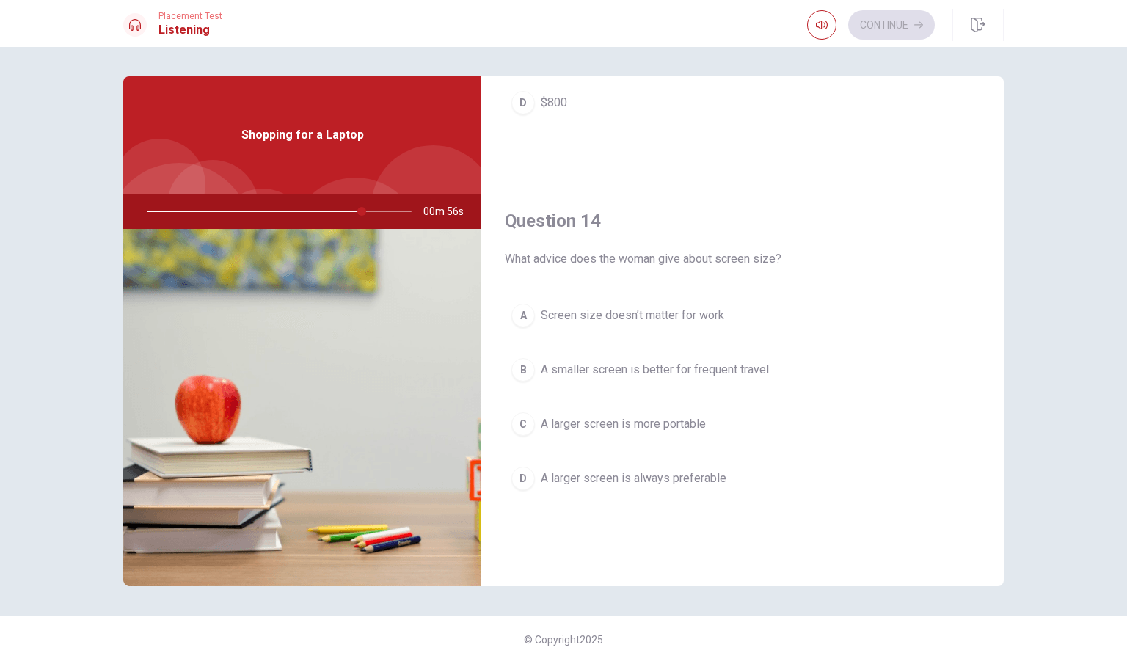
scroll to position [881, 0]
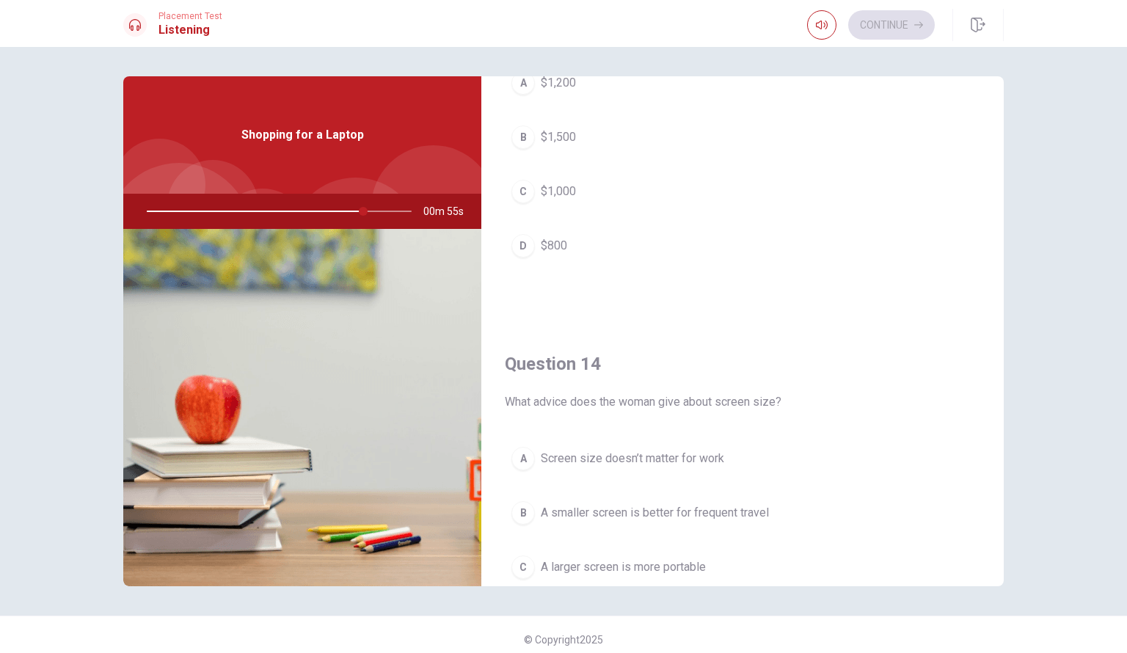
click at [553, 189] on span "$1,000" at bounding box center [558, 192] width 35 height 18
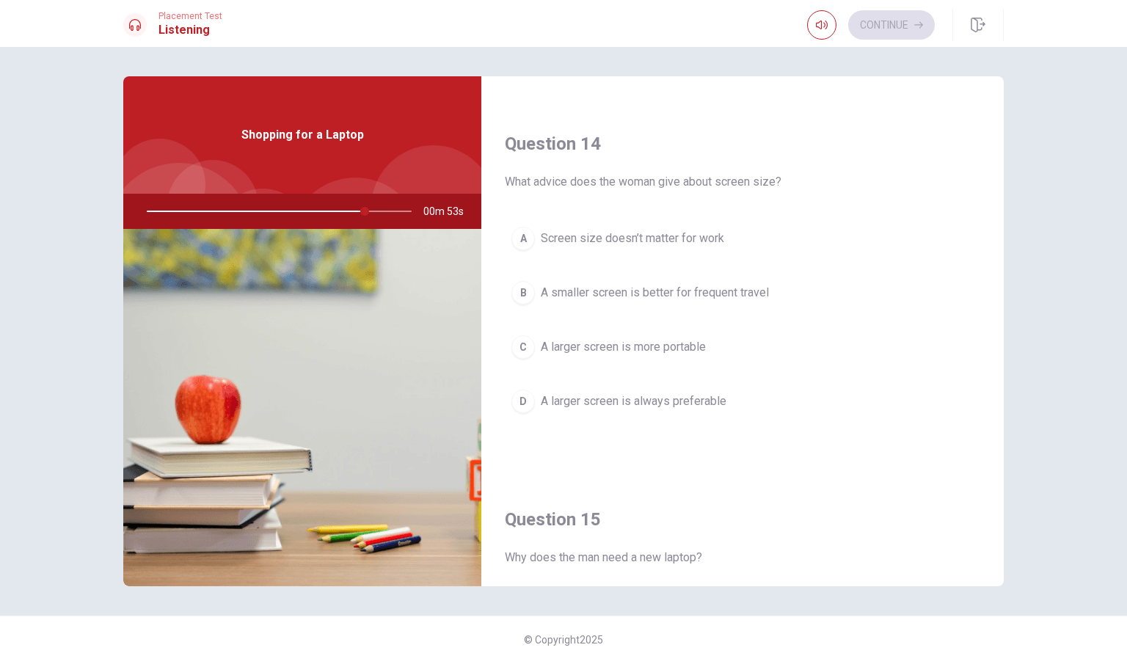
scroll to position [1362, 0]
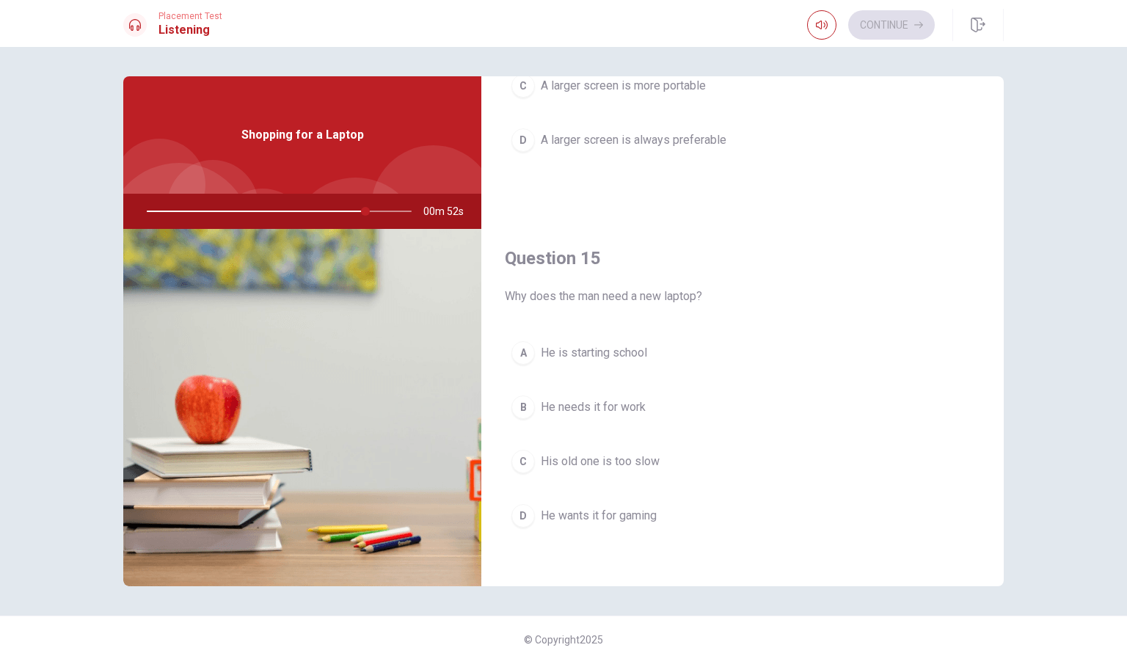
click at [610, 401] on span "He needs it for work" at bounding box center [593, 407] width 105 height 18
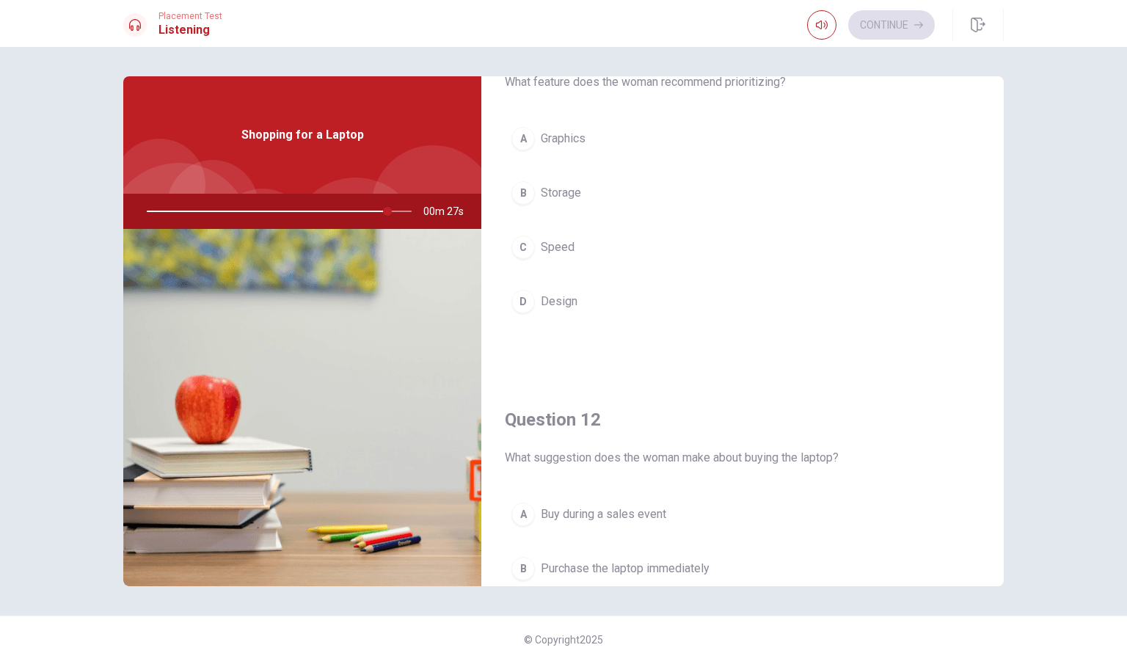
scroll to position [0, 0]
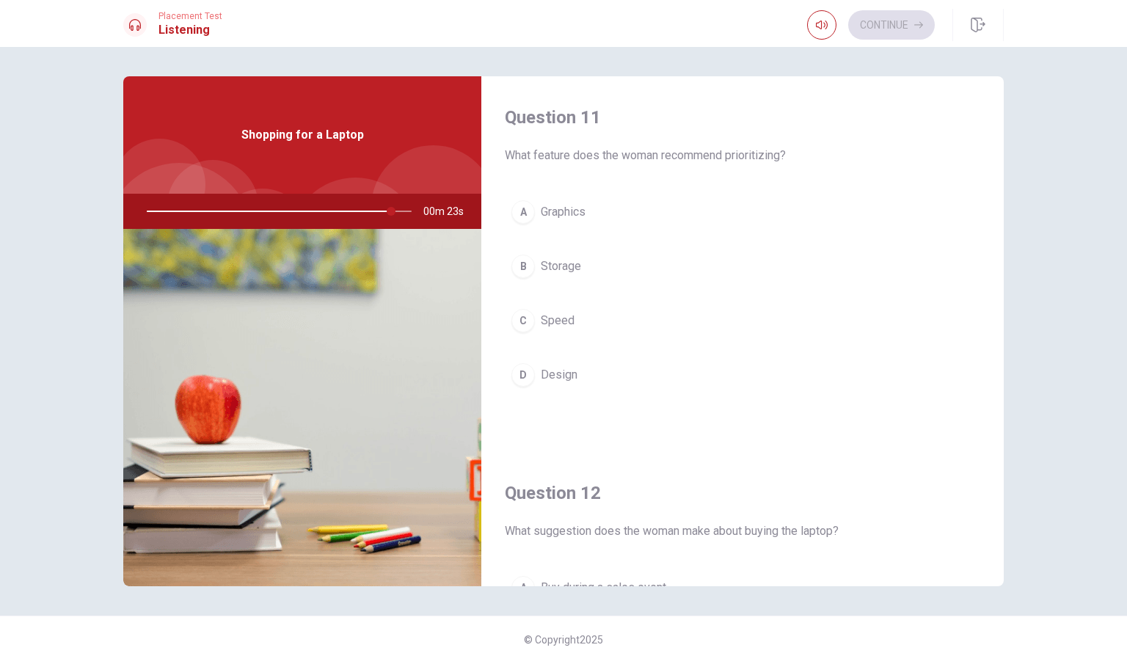
click at [560, 262] on span "Storage" at bounding box center [561, 267] width 40 height 18
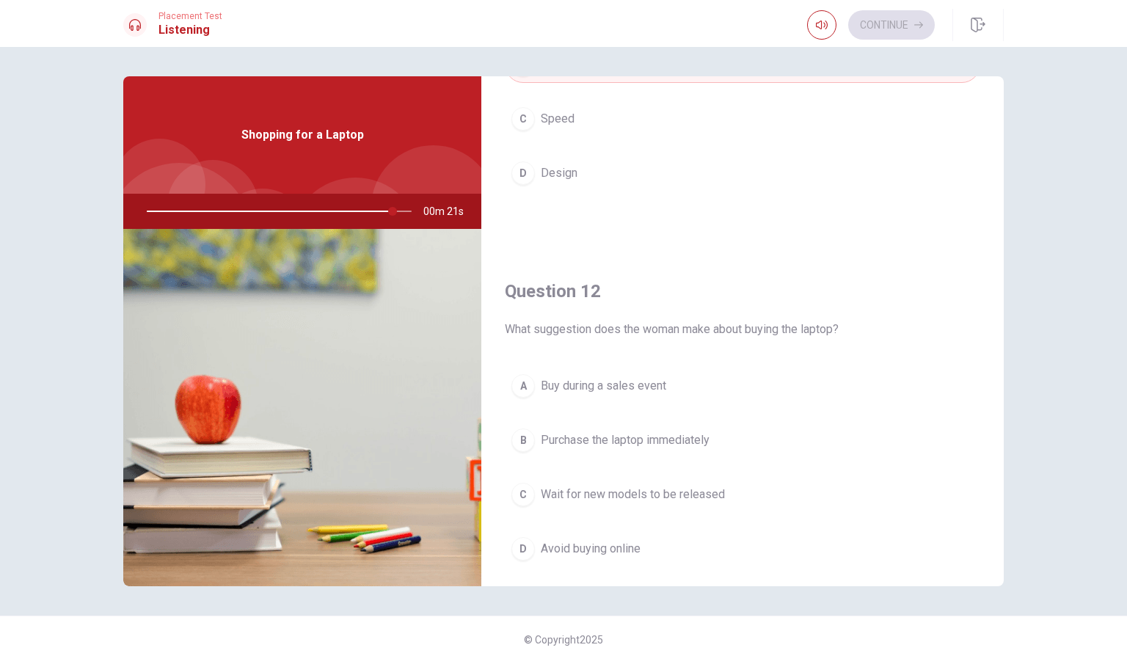
scroll to position [294, 0]
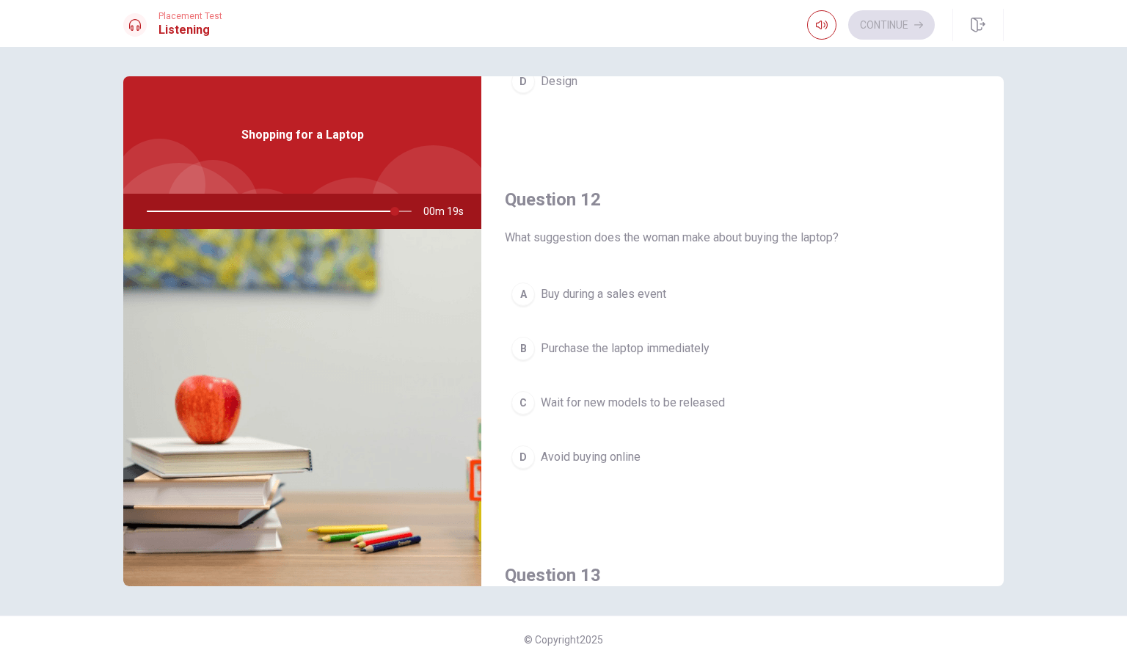
click at [618, 294] on span "Buy during a sales event" at bounding box center [603, 294] width 125 height 18
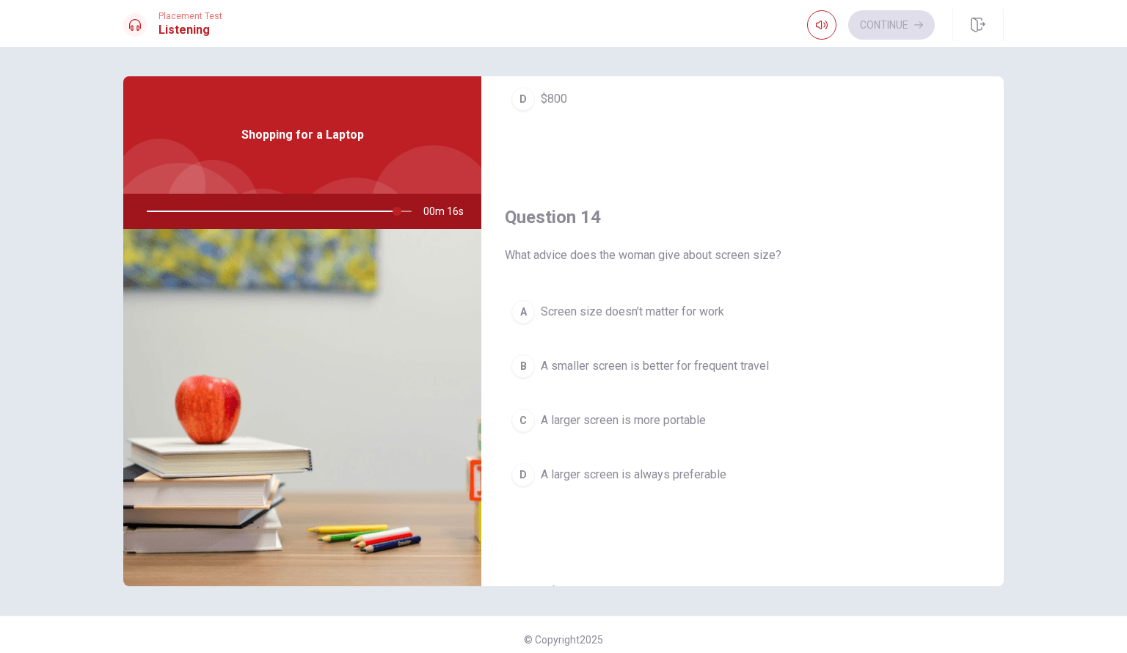
scroll to position [1174, 0]
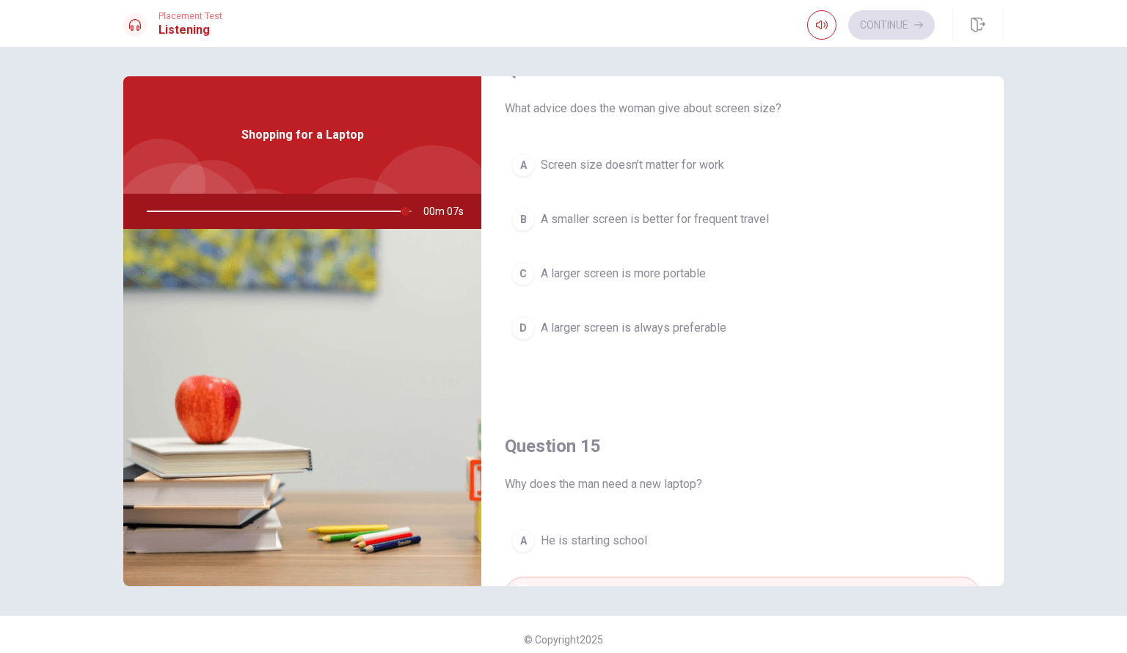
click at [636, 215] on span "A smaller screen is better for frequent travel" at bounding box center [655, 220] width 228 height 18
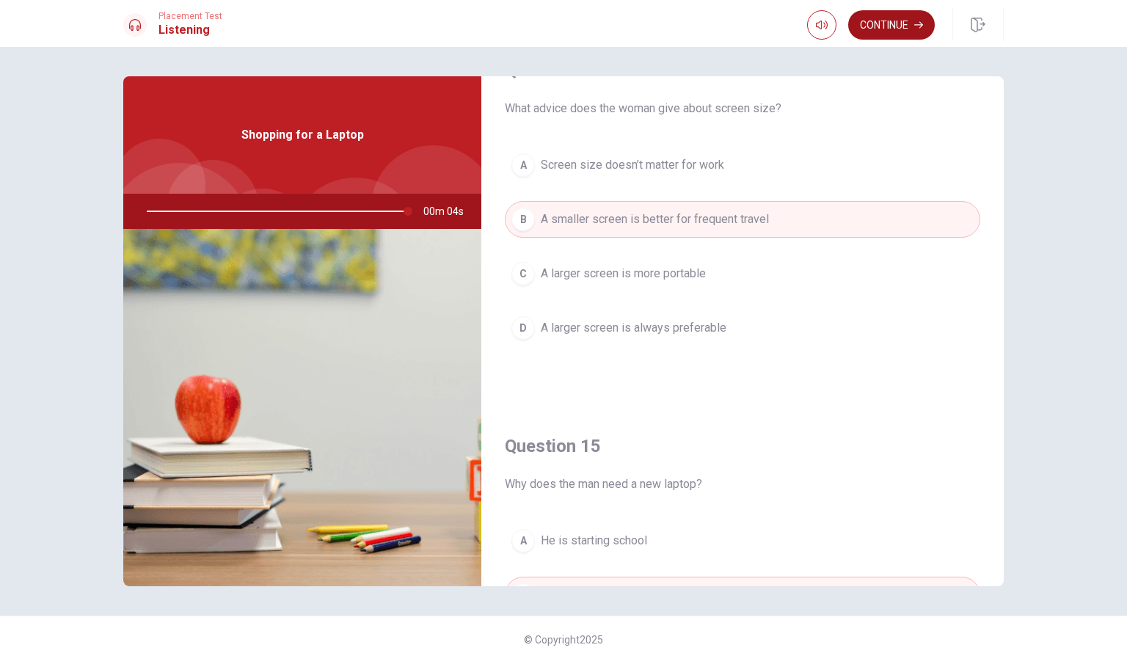
click at [886, 23] on button "Continue" at bounding box center [891, 24] width 87 height 29
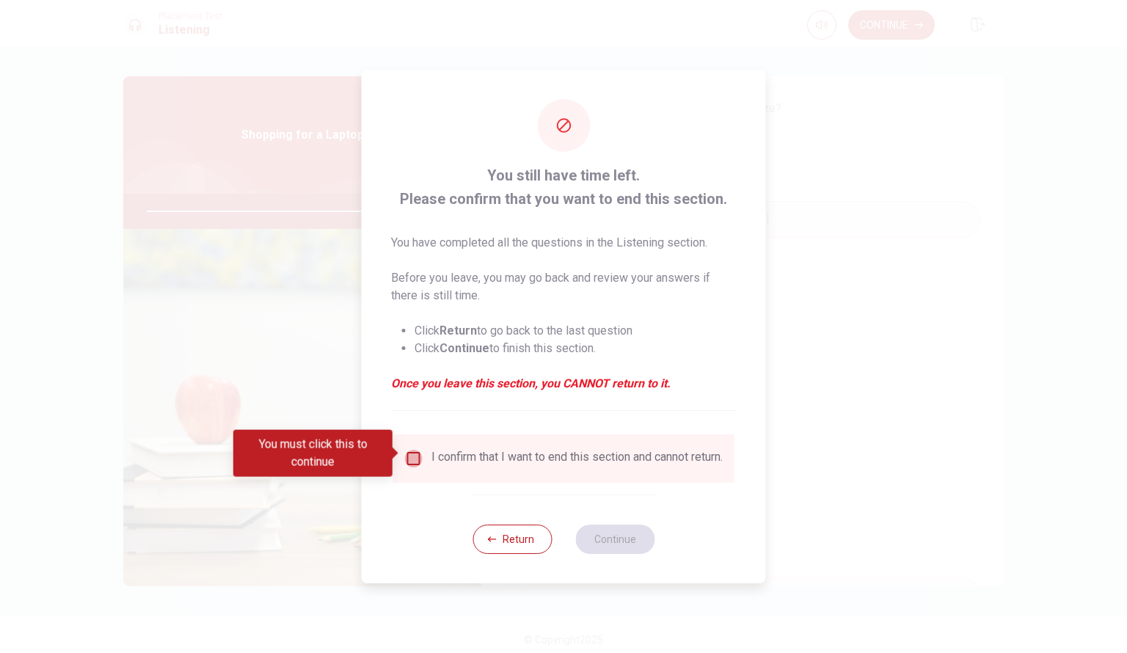
click at [412, 453] on input "You must click this to continue" at bounding box center [414, 459] width 18 height 18
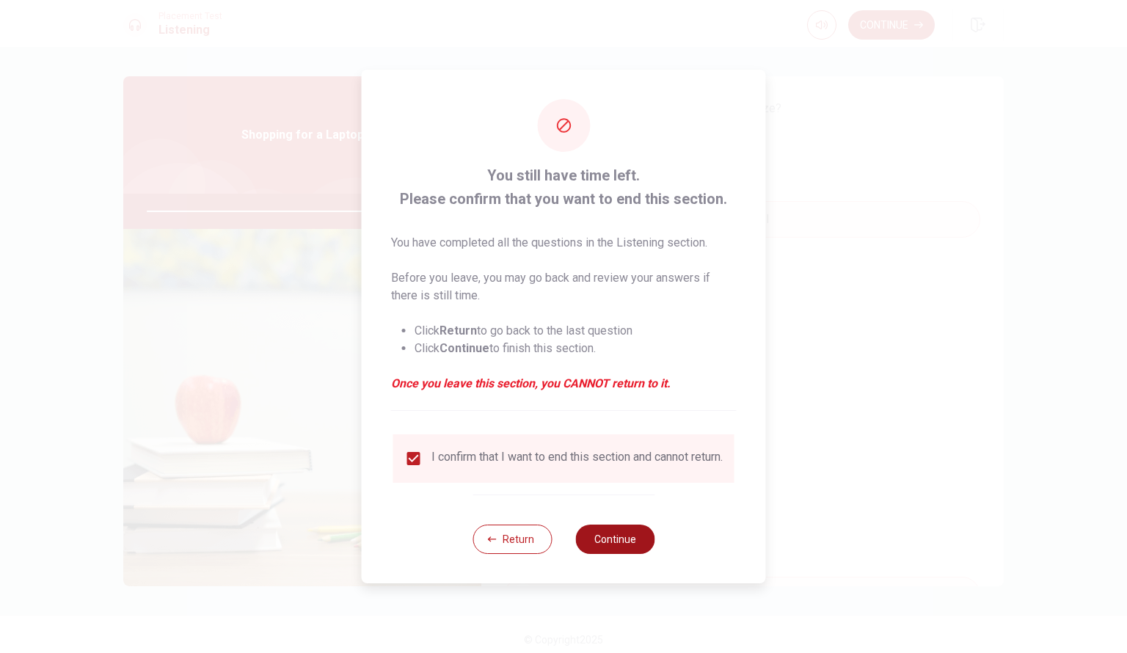
click at [621, 546] on button "Continue" at bounding box center [614, 539] width 79 height 29
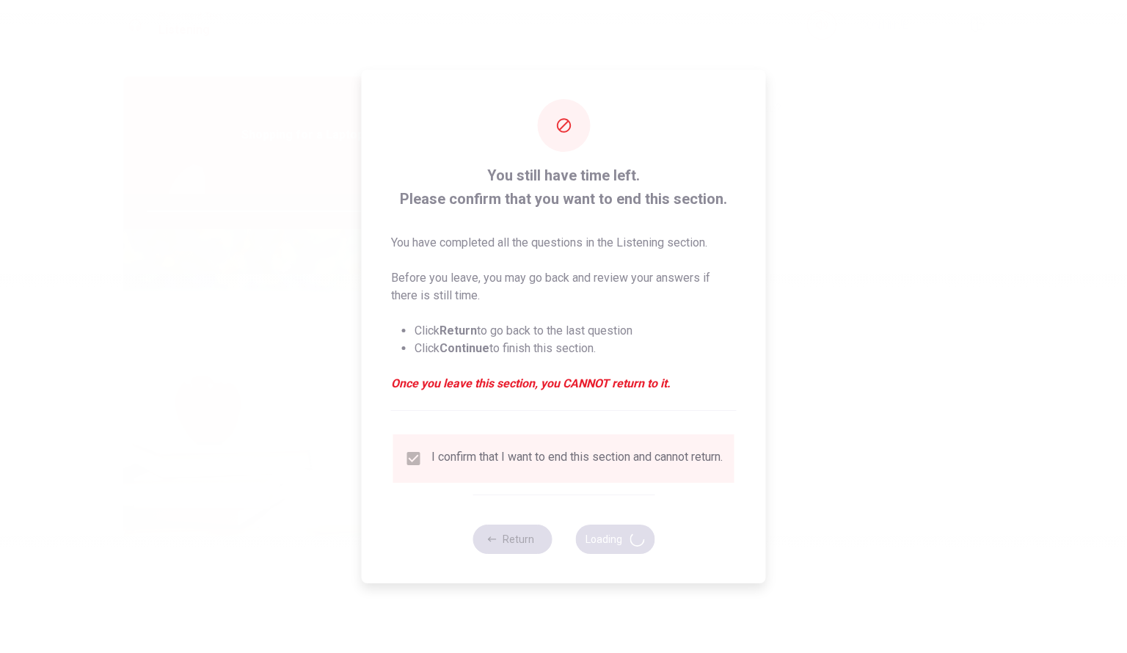
type input "0"
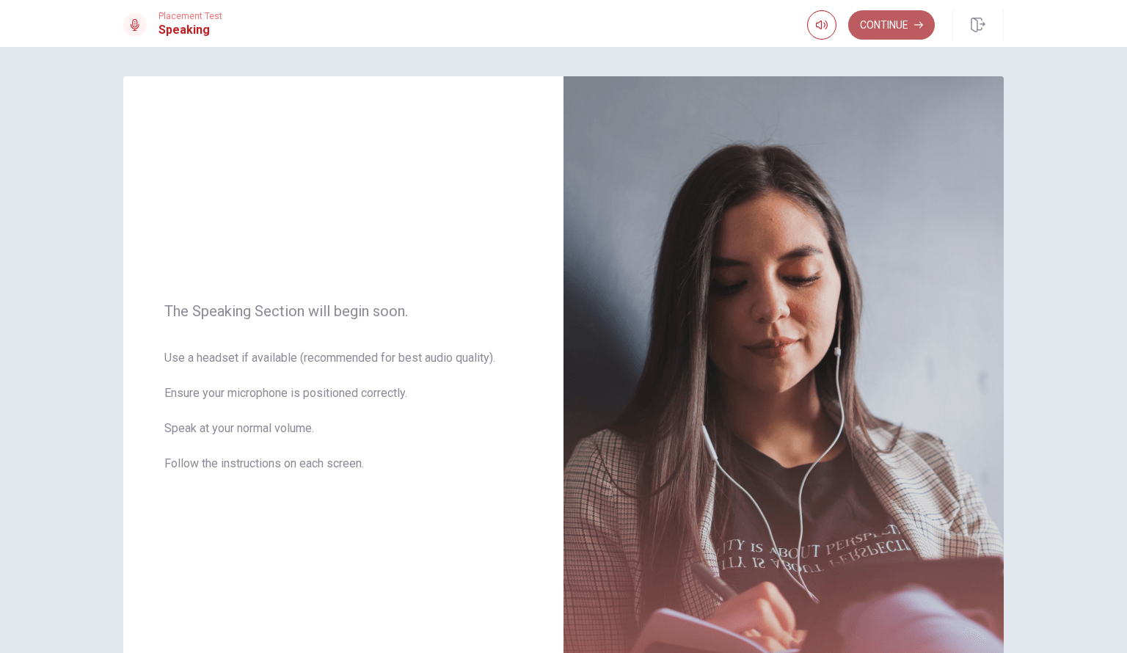
click at [900, 30] on button "Continue" at bounding box center [891, 24] width 87 height 29
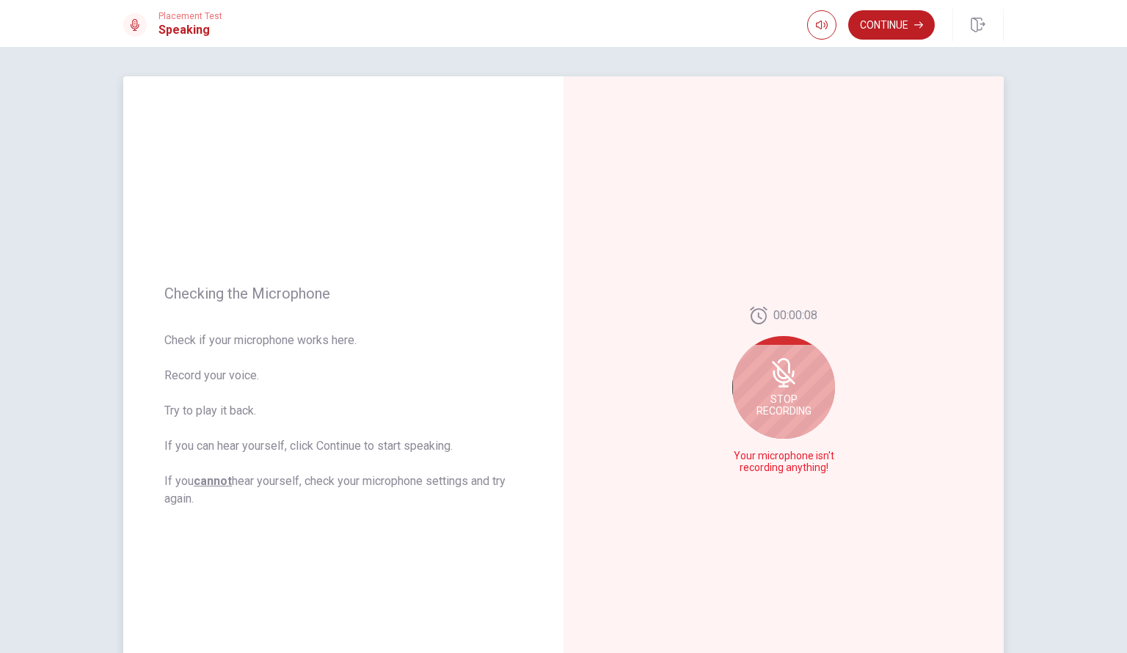
click at [776, 382] on icon at bounding box center [782, 377] width 18 height 13
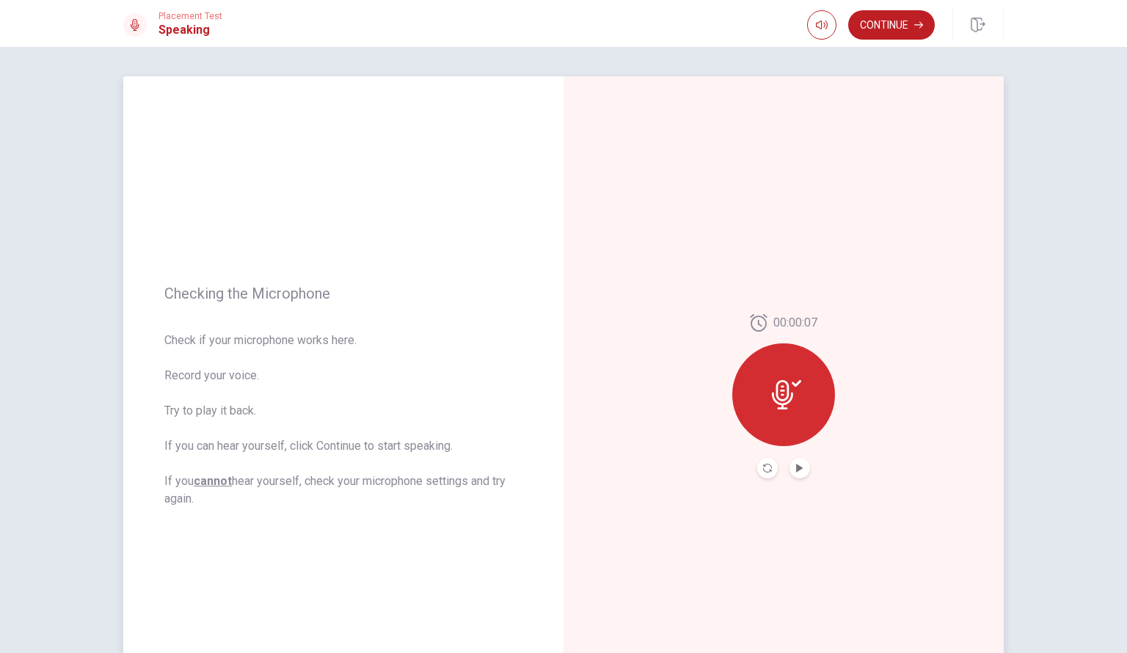
click at [778, 405] on icon at bounding box center [782, 394] width 21 height 29
click at [763, 467] on icon "Record Again" at bounding box center [767, 468] width 9 height 9
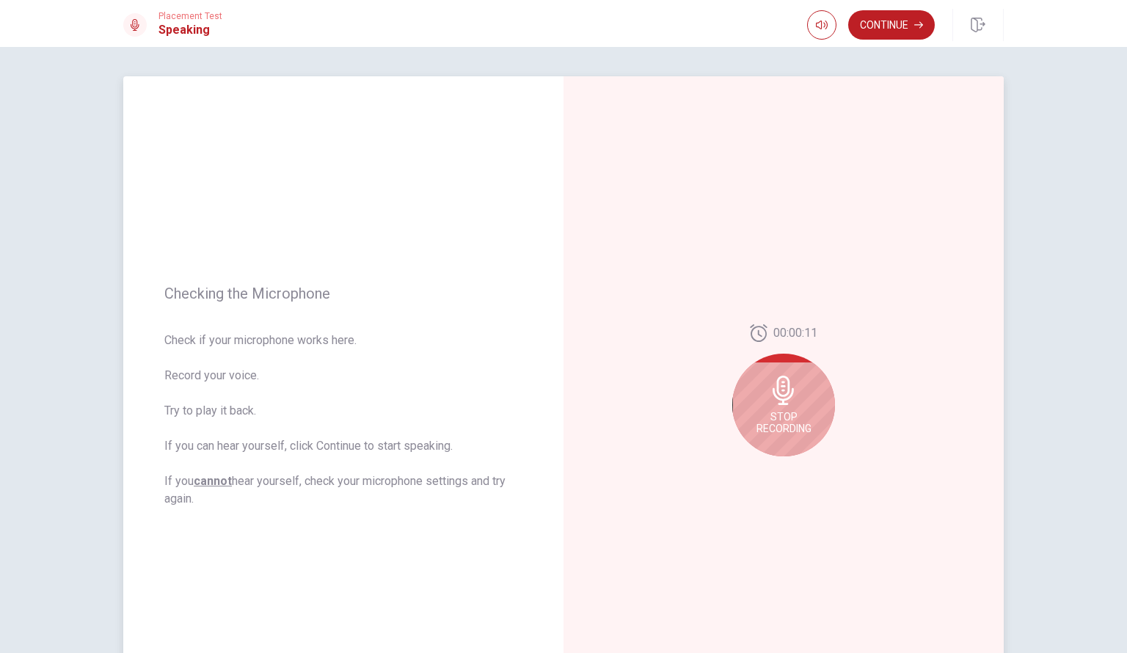
click at [778, 400] on icon at bounding box center [783, 390] width 21 height 29
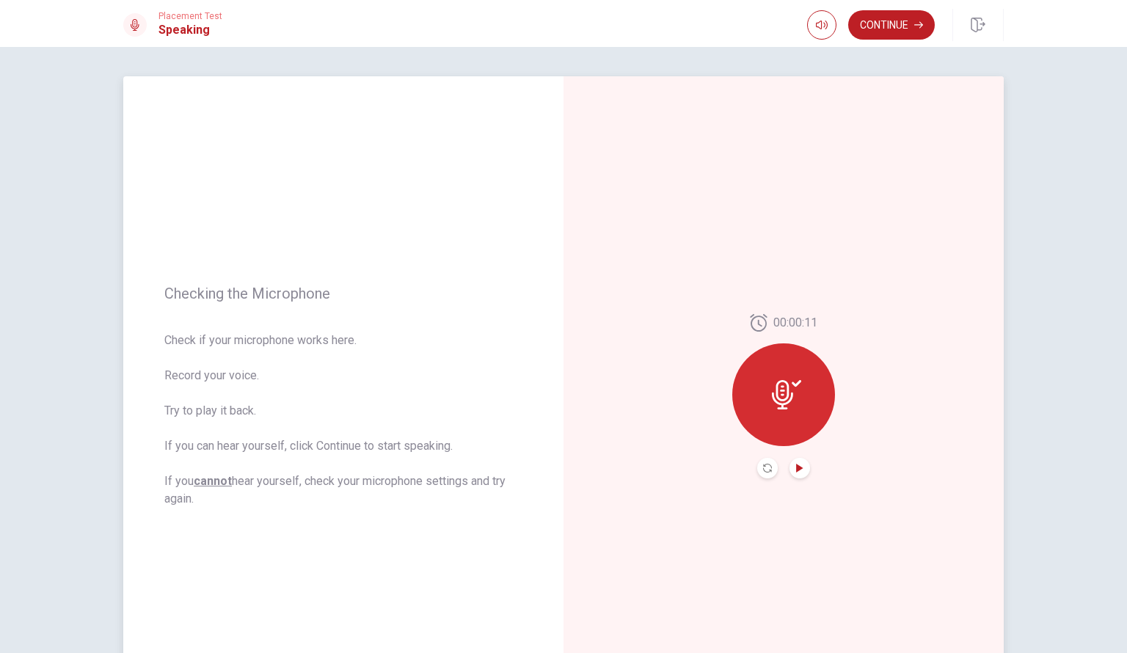
click at [795, 467] on icon "Play Audio" at bounding box center [799, 468] width 9 height 9
click at [885, 26] on button "Continue" at bounding box center [891, 24] width 87 height 29
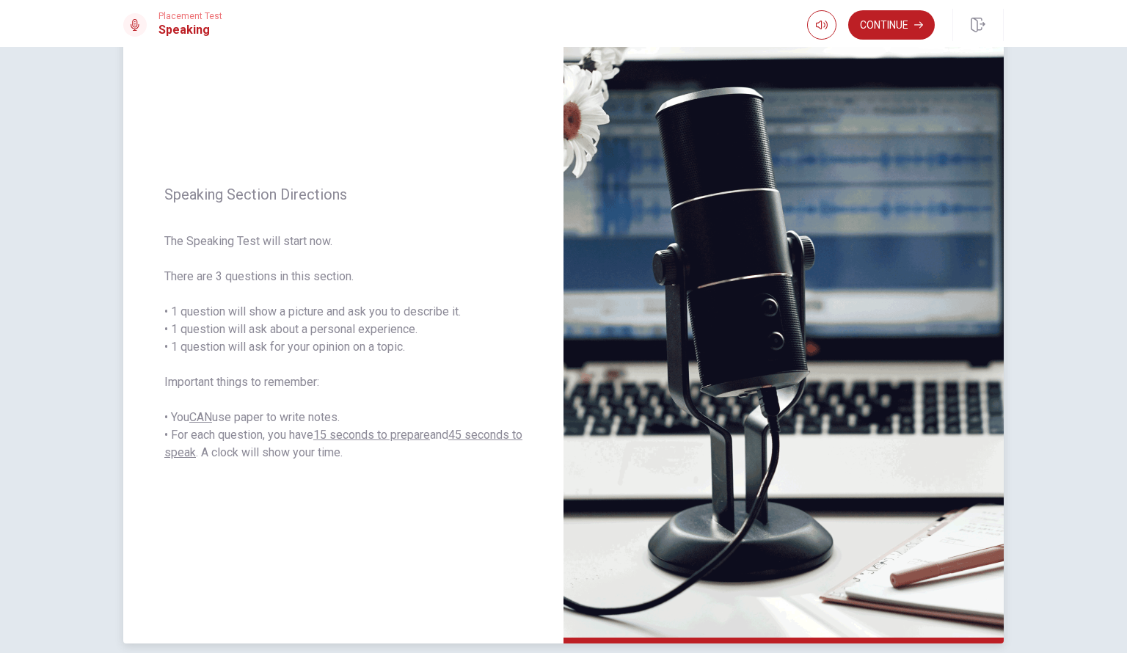
scroll to position [73, 0]
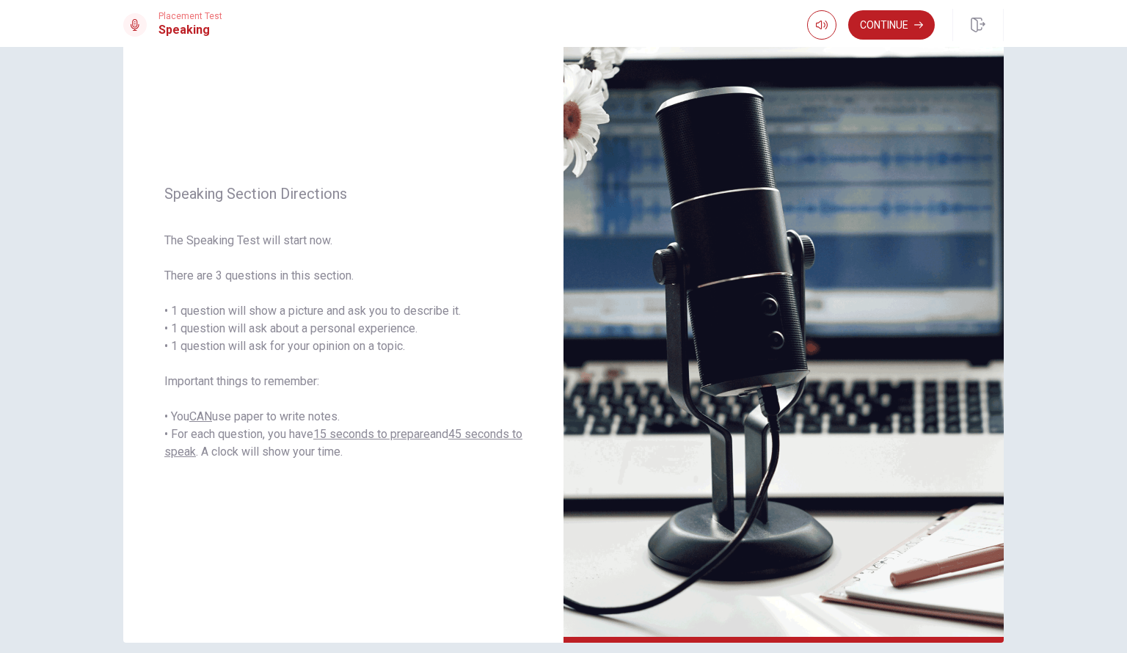
click at [900, 26] on button "Continue" at bounding box center [891, 24] width 87 height 29
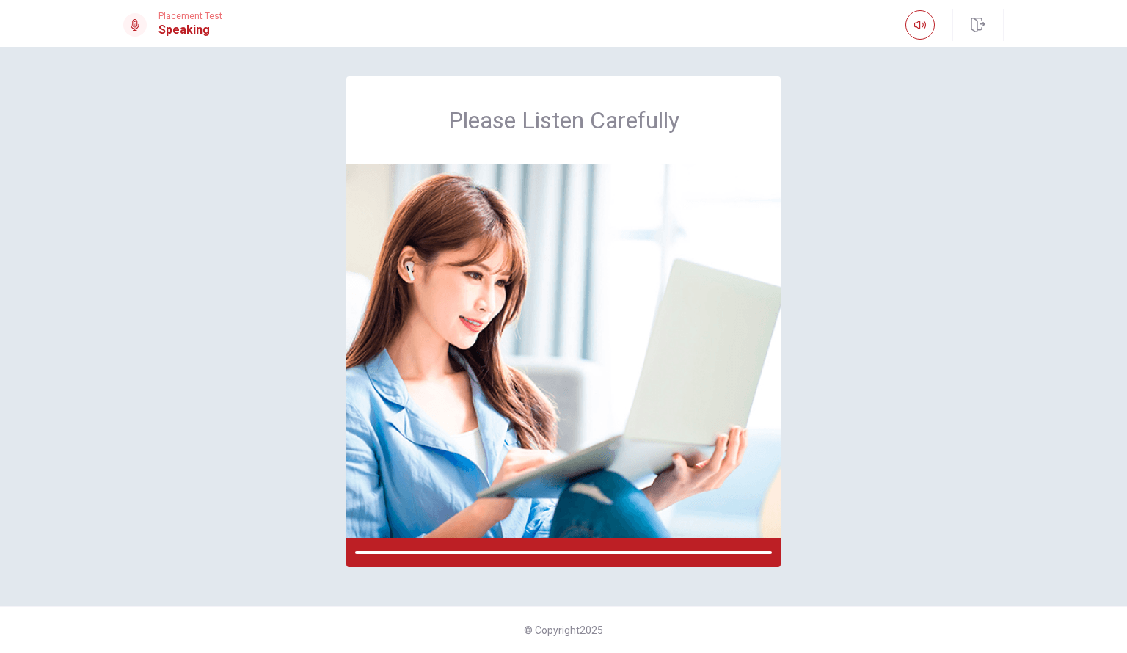
scroll to position [0, 0]
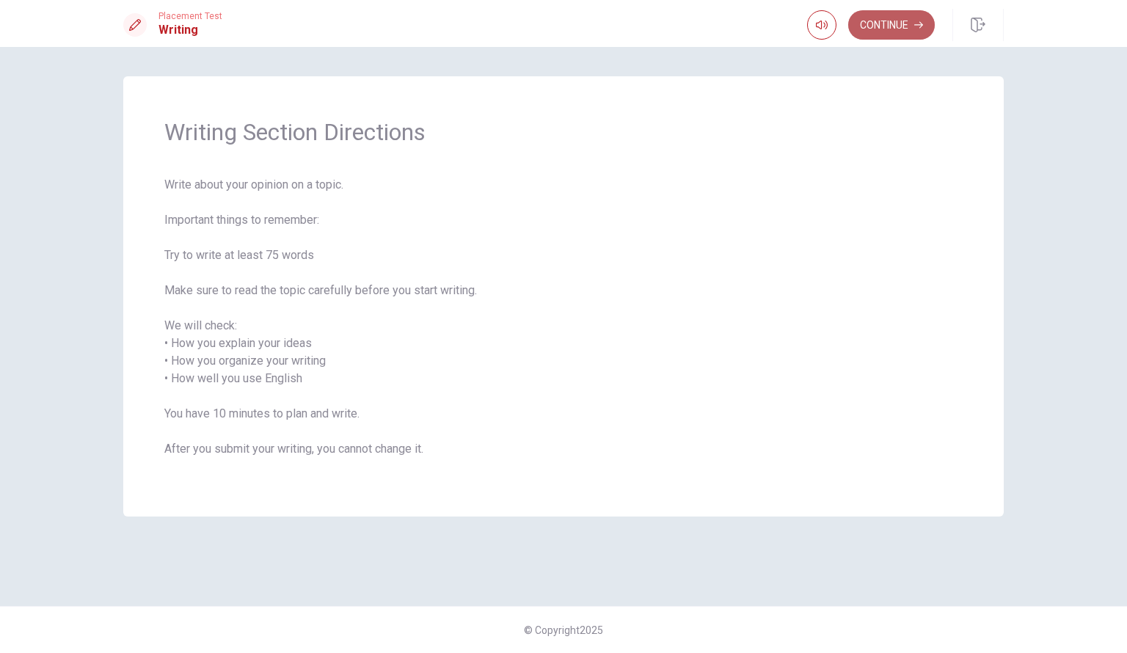
click at [888, 23] on button "Continue" at bounding box center [891, 24] width 87 height 29
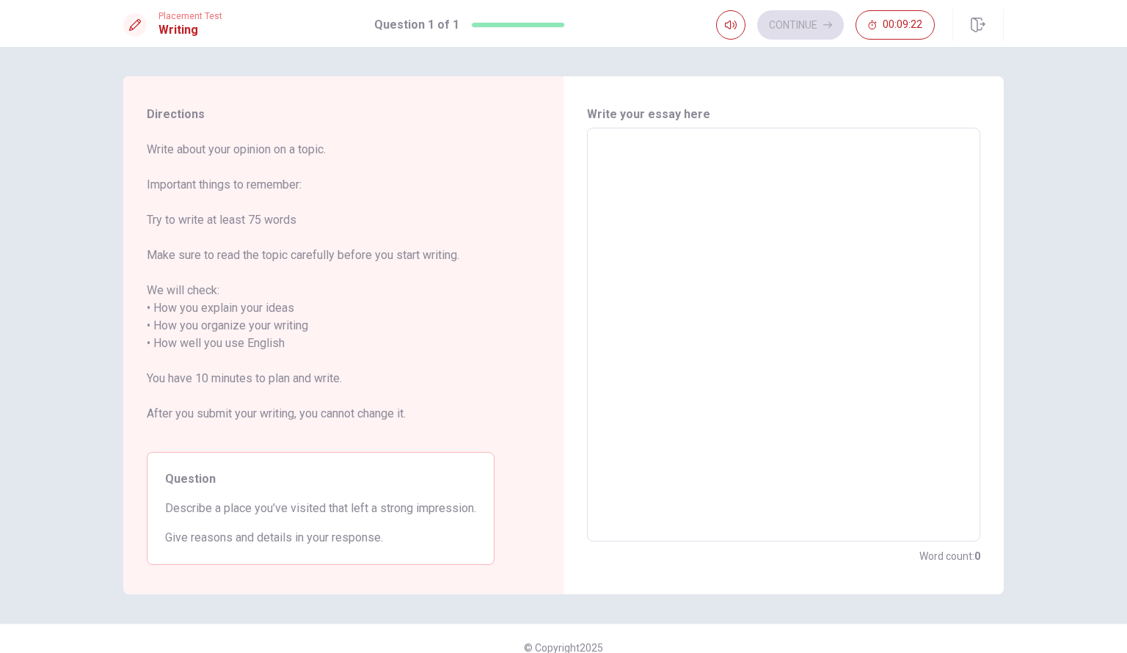
click at [735, 194] on textarea at bounding box center [783, 335] width 373 height 390
type textarea "L"
type textarea "x"
type textarea "La"
type textarea "x"
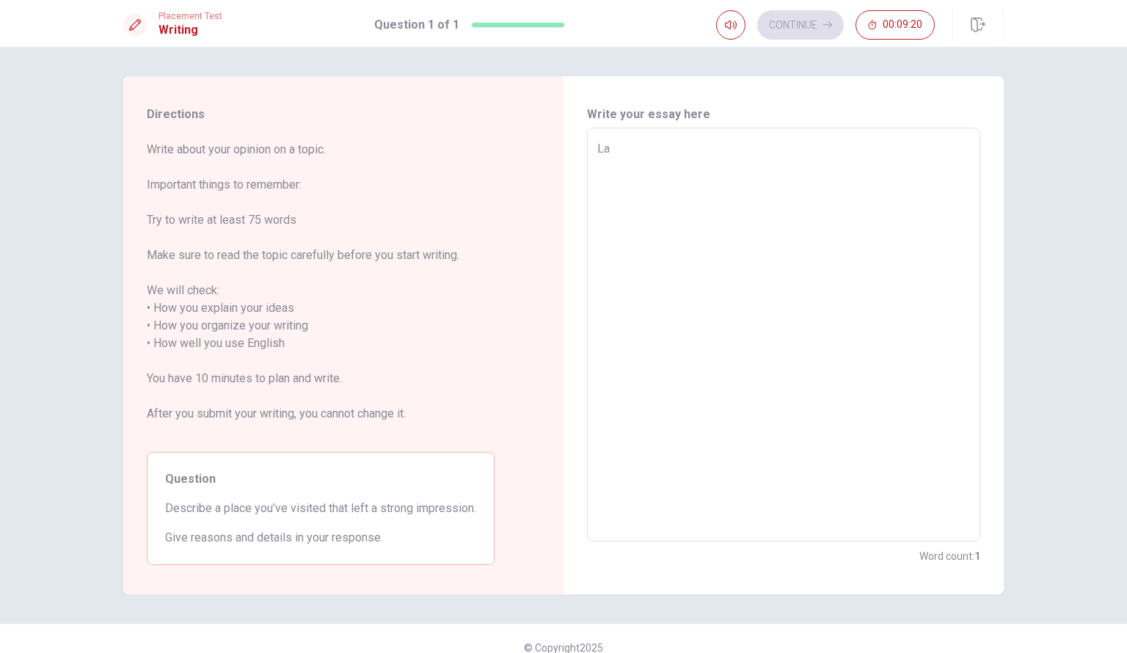
type textarea "Las"
type textarea "x"
type textarea "Last"
type textarea "x"
type textarea "Last"
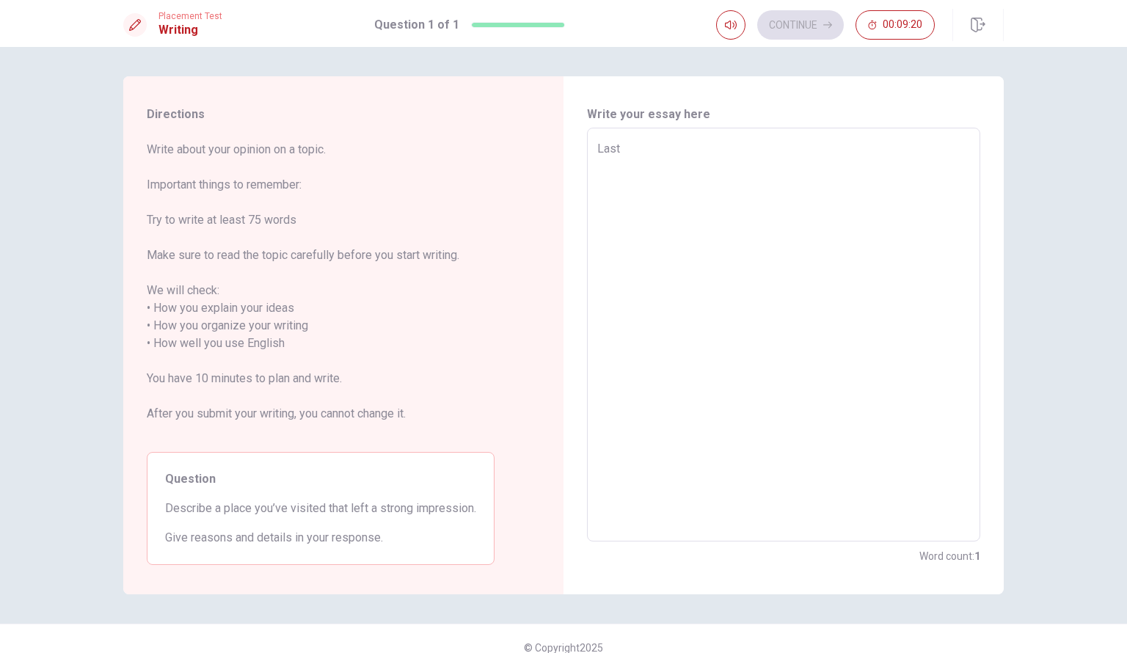
type textarea "x"
type textarea "Last y"
type textarea "x"
type textarea "Last ye"
type textarea "x"
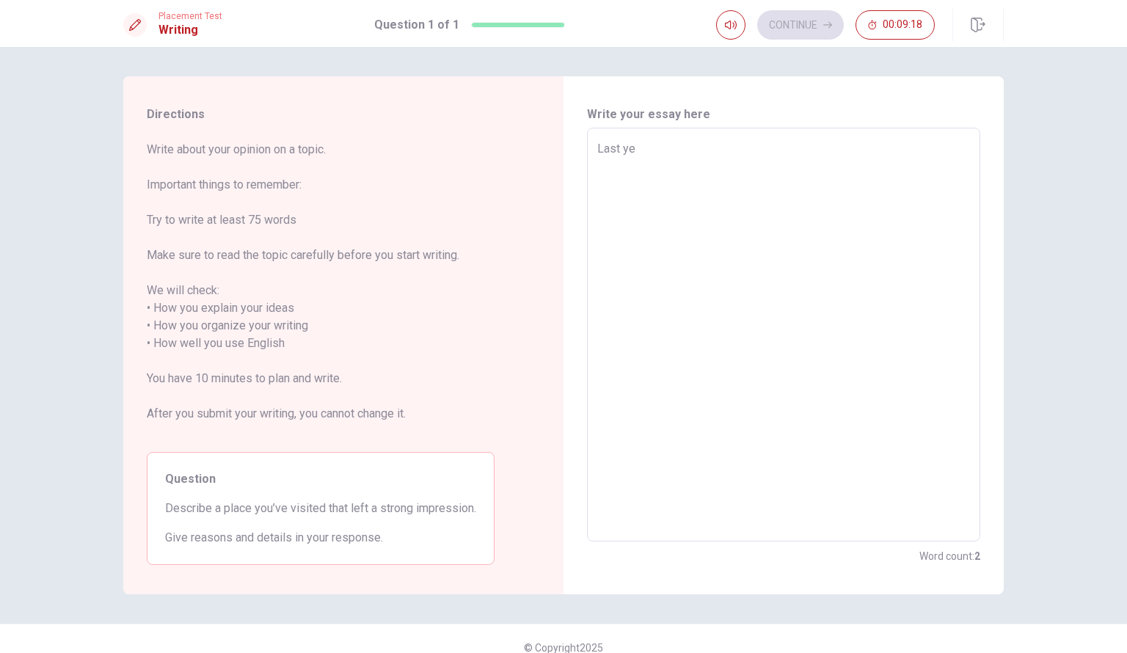
type textarea "Last yea"
type textarea "x"
type textarea "Last year"
type textarea "x"
type textarea "Last year"
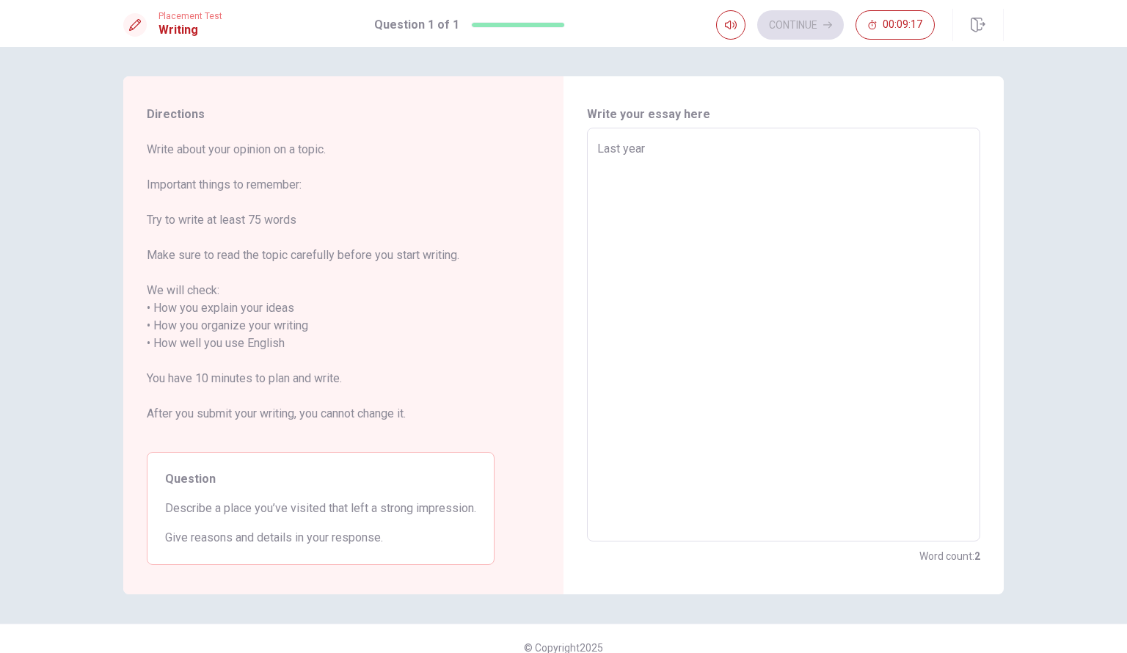
type textarea "x"
type textarea "Last year I"
type textarea "x"
type textarea "Last year I"
type textarea "x"
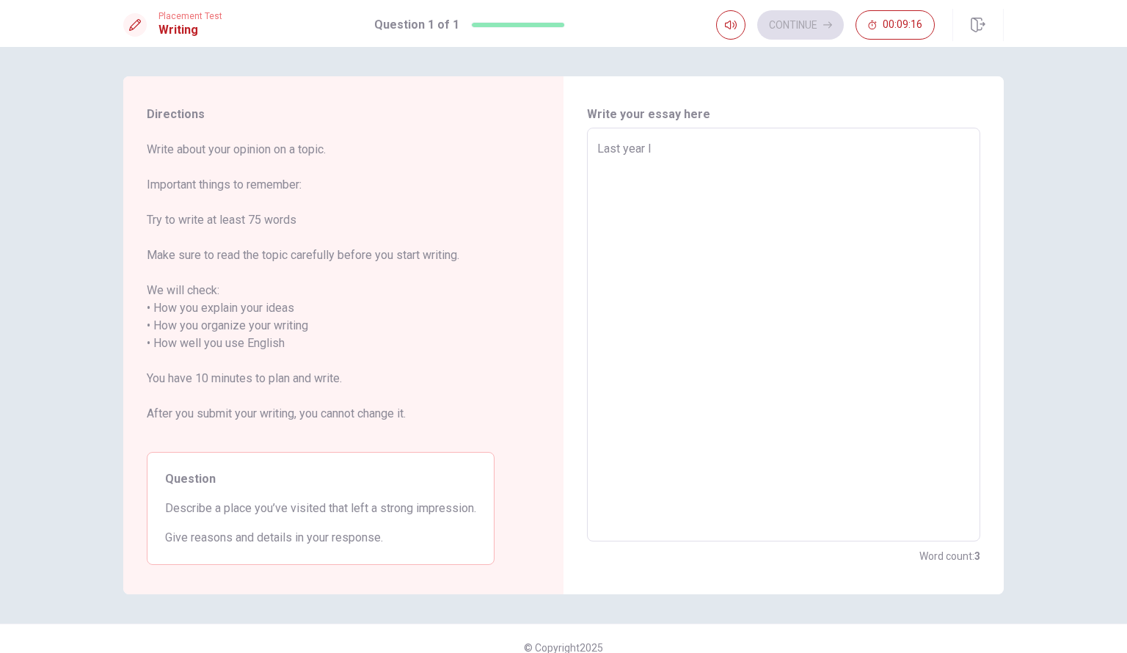
type textarea "Last year I h"
type textarea "x"
type textarea "Last year I ha"
type textarea "x"
type textarea "Last year I hav"
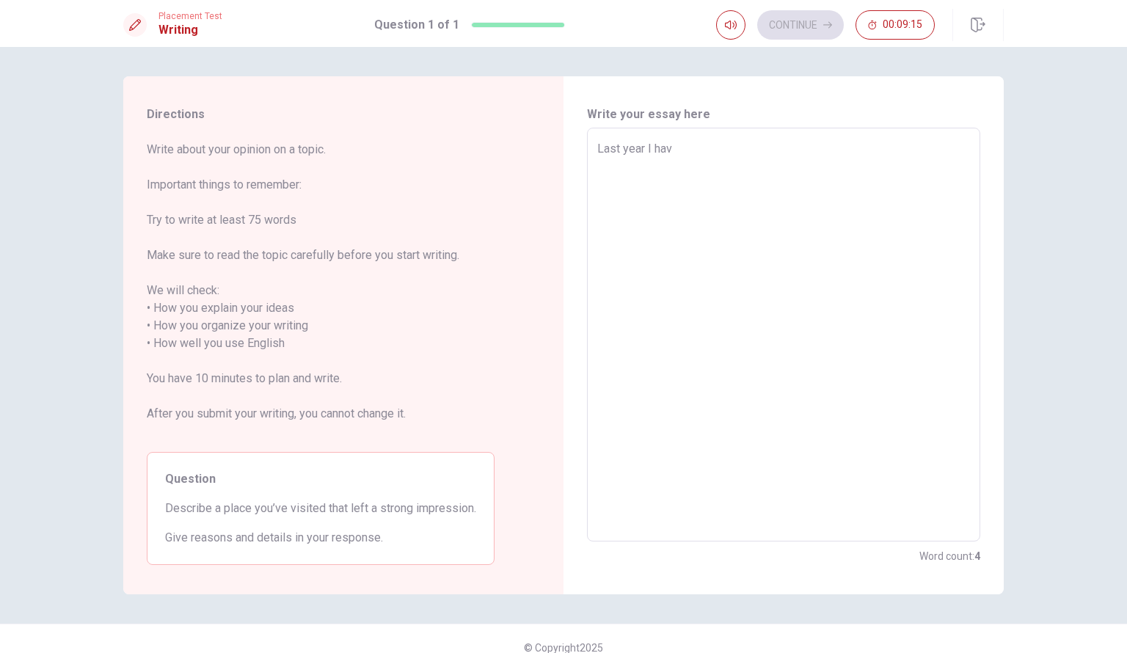
type textarea "x"
type textarea "Last year I have"
type textarea "x"
type textarea "Last year I have"
type textarea "x"
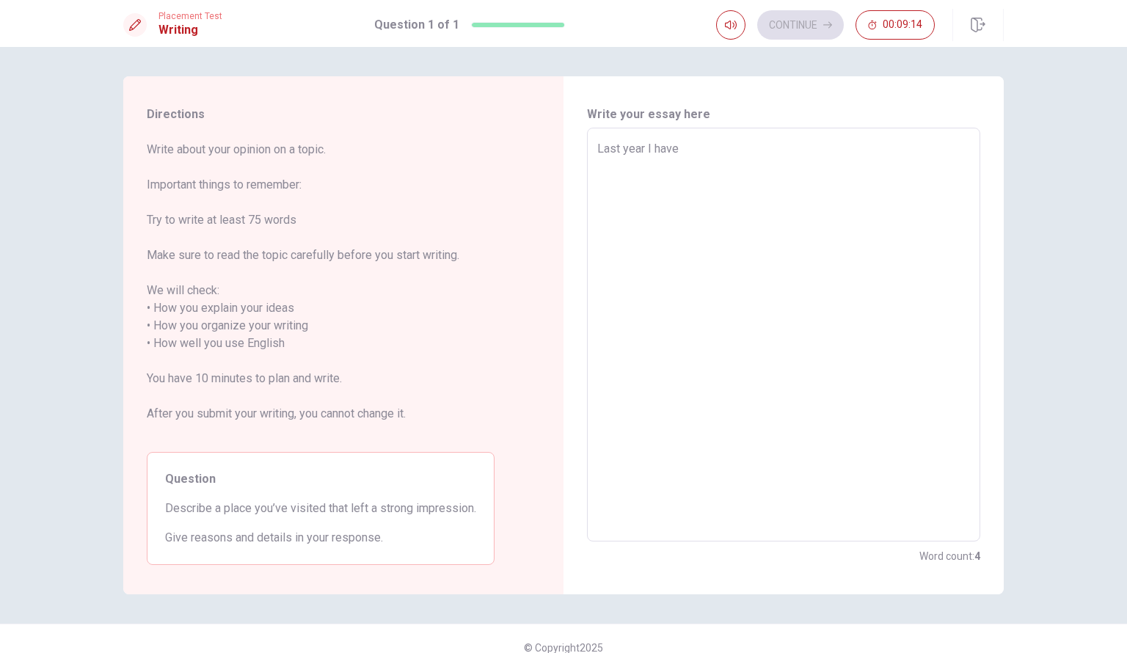
type textarea "Last year I have b"
type textarea "x"
type textarea "Last year I have be"
type textarea "x"
type textarea "Last year I have bee"
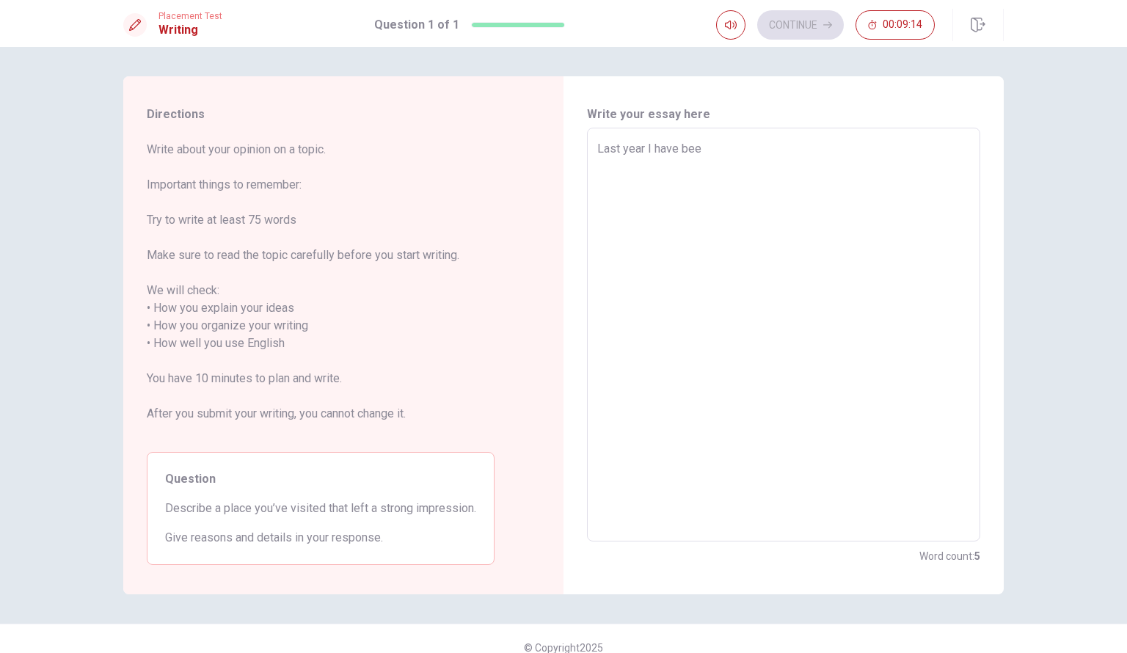
type textarea "x"
type textarea "Last year I have been"
type textarea "x"
type textarea "Last year I have been"
type textarea "x"
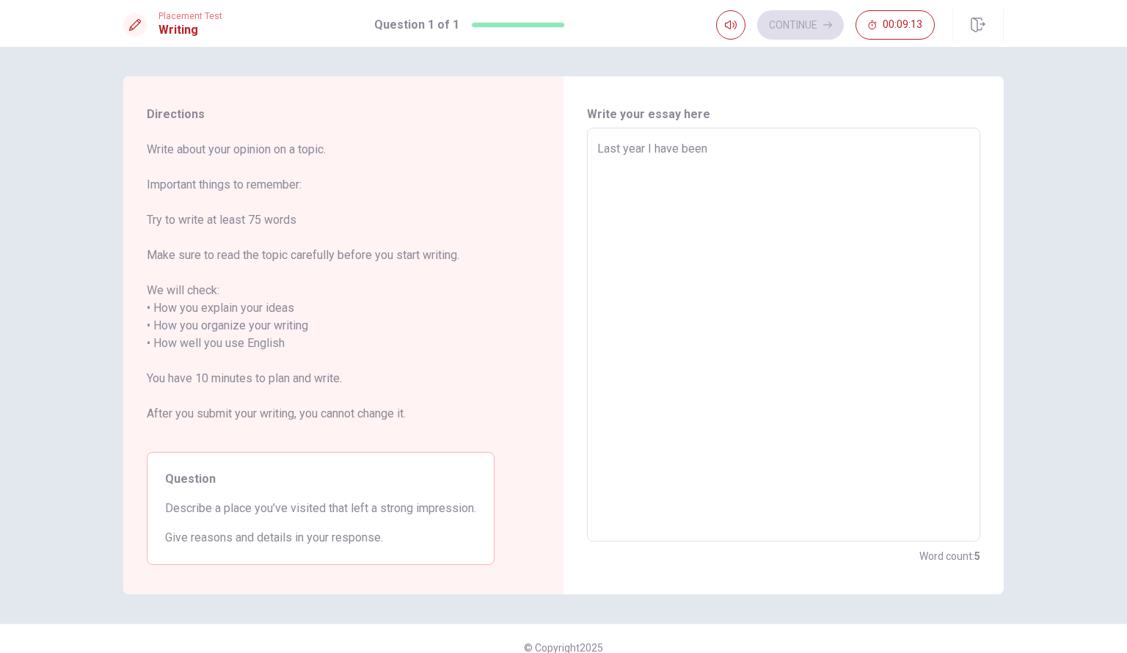
type textarea "Last year I have been t"
type textarea "x"
type textarea "Last year I have been to"
type textarea "x"
type textarea "Last year I have been to"
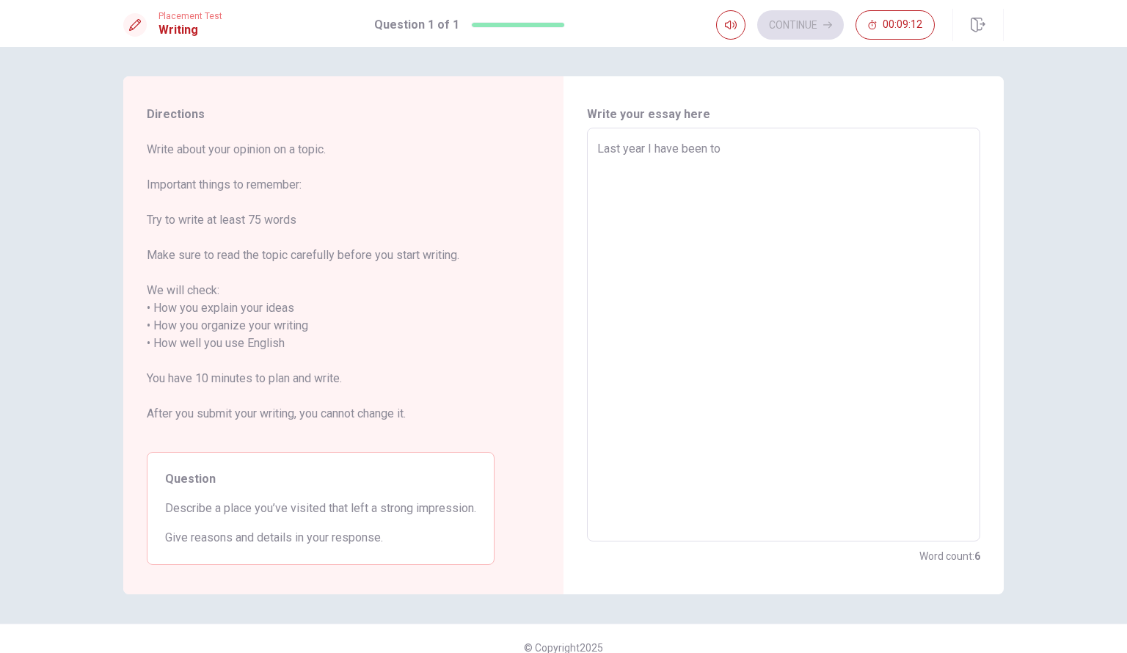
type textarea "x"
type textarea "Last year I have been to M"
type textarea "x"
type textarea "Last year I have been to Ma"
type textarea "x"
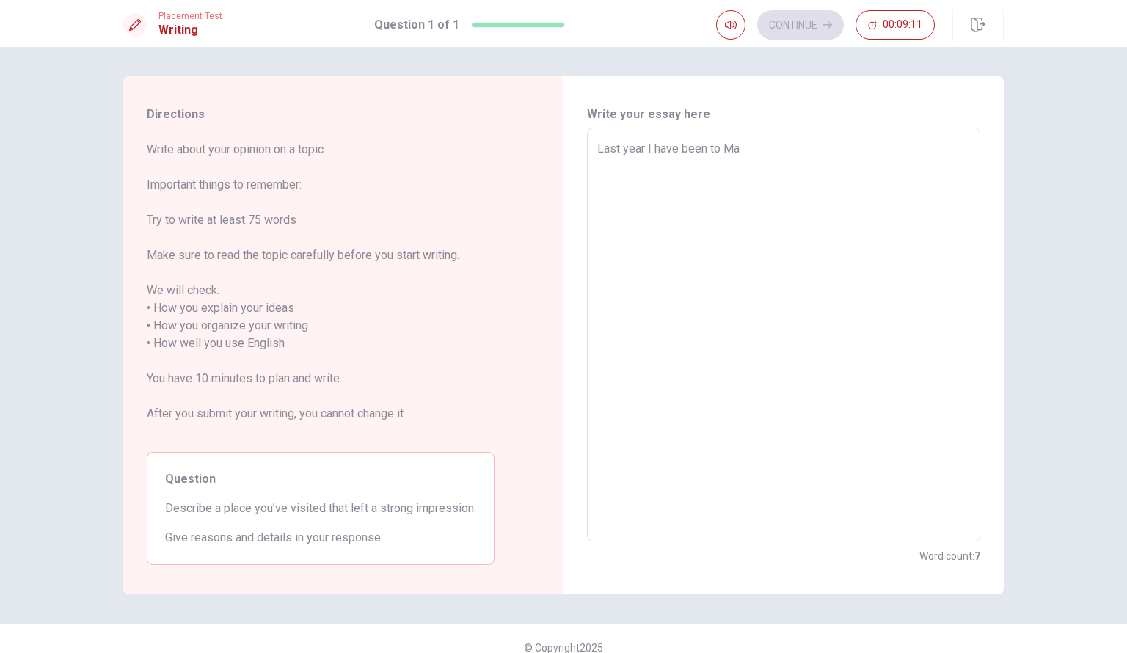
type textarea "Last year I have been to [GEOGRAPHIC_DATA]"
type textarea "x"
type textarea "Last year I have been to [GEOGRAPHIC_DATA]"
type textarea "x"
type textarea "Last year I have been to Malay"
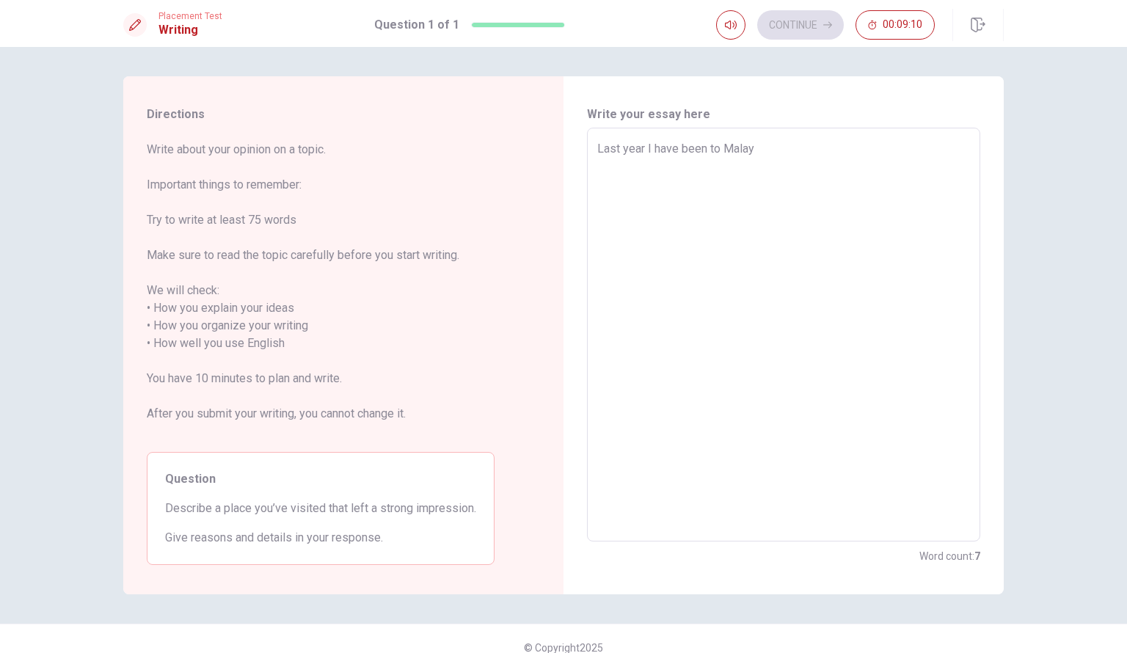
type textarea "x"
type textarea "Last year I have been to [DEMOGRAPHIC_DATA]"
type textarea "x"
type textarea "Last year I have been to Malaysi"
type textarea "x"
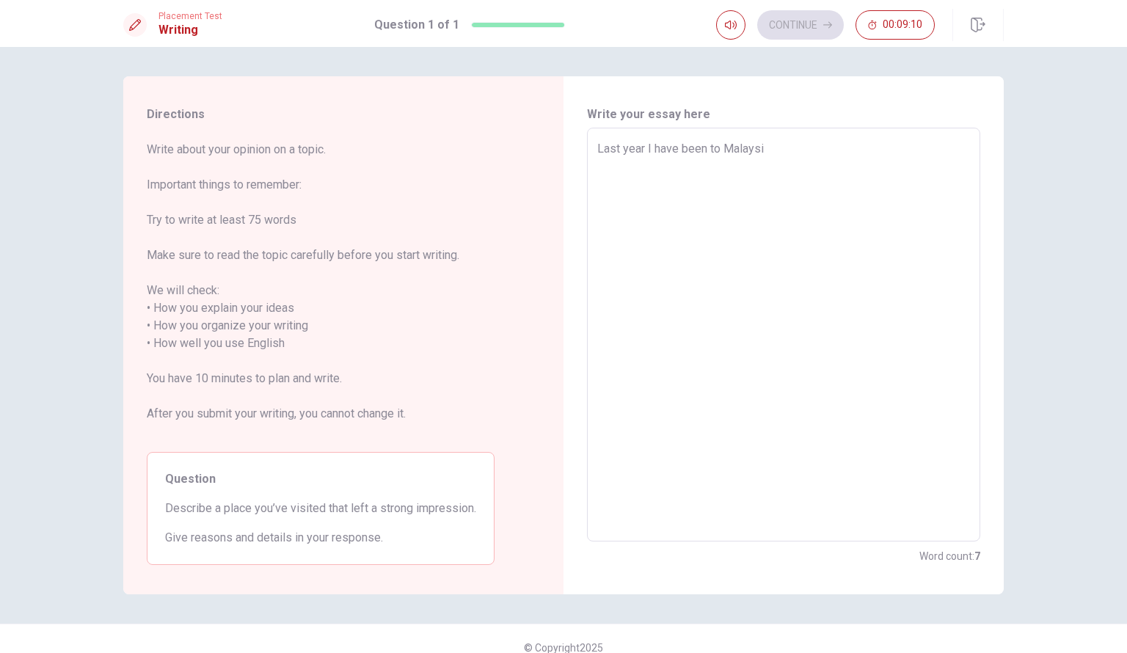
type textarea "Last year I have been to [GEOGRAPHIC_DATA]"
type textarea "x"
type textarea "Last year I have been to [GEOGRAPHIC_DATA]/"
type textarea "x"
type textarea "Last year I have been to [GEOGRAPHIC_DATA]"
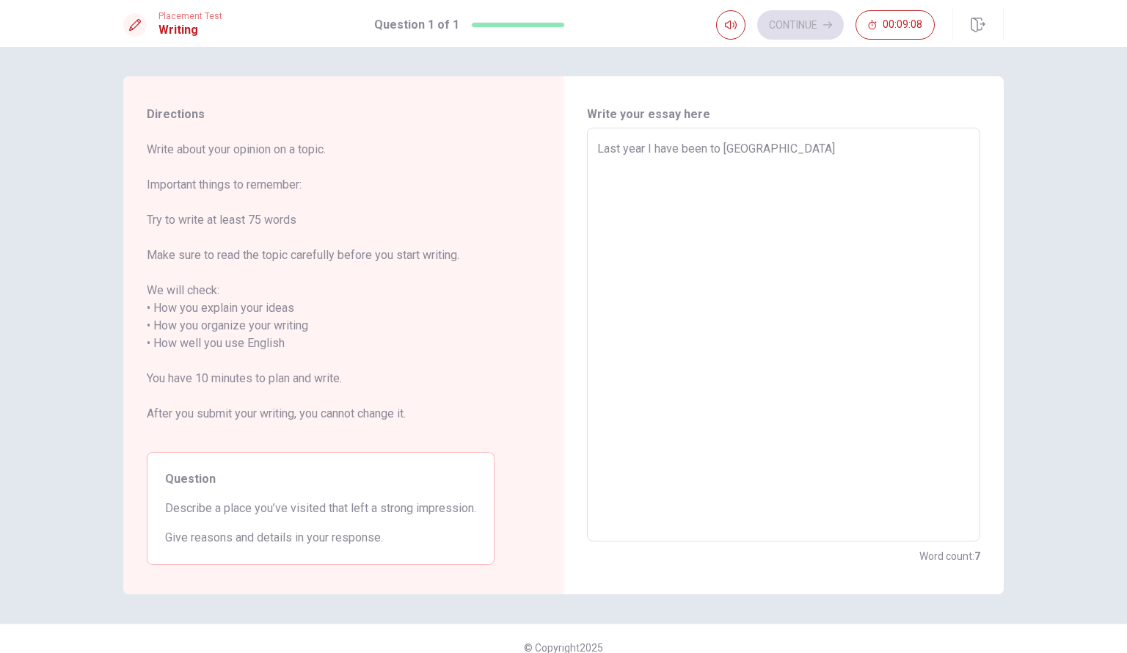
type textarea "x"
type textarea "Last year I have been to [GEOGRAPHIC_DATA]."
type textarea "x"
type textarea "Last year I have been to [GEOGRAPHIC_DATA]."
type textarea "x"
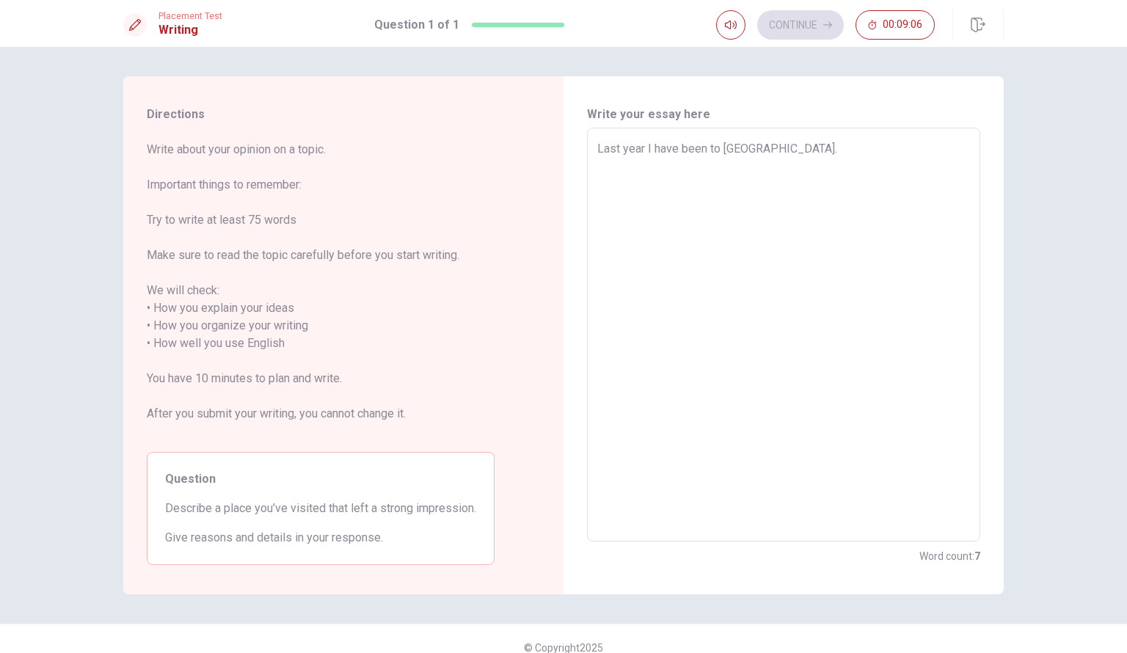
type textarea "Last year I have been to [GEOGRAPHIC_DATA]. I"
type textarea "x"
type textarea "Last year I have been to [GEOGRAPHIC_DATA]. It"
type textarea "x"
type textarea "Last year I have been to [GEOGRAPHIC_DATA]. It"
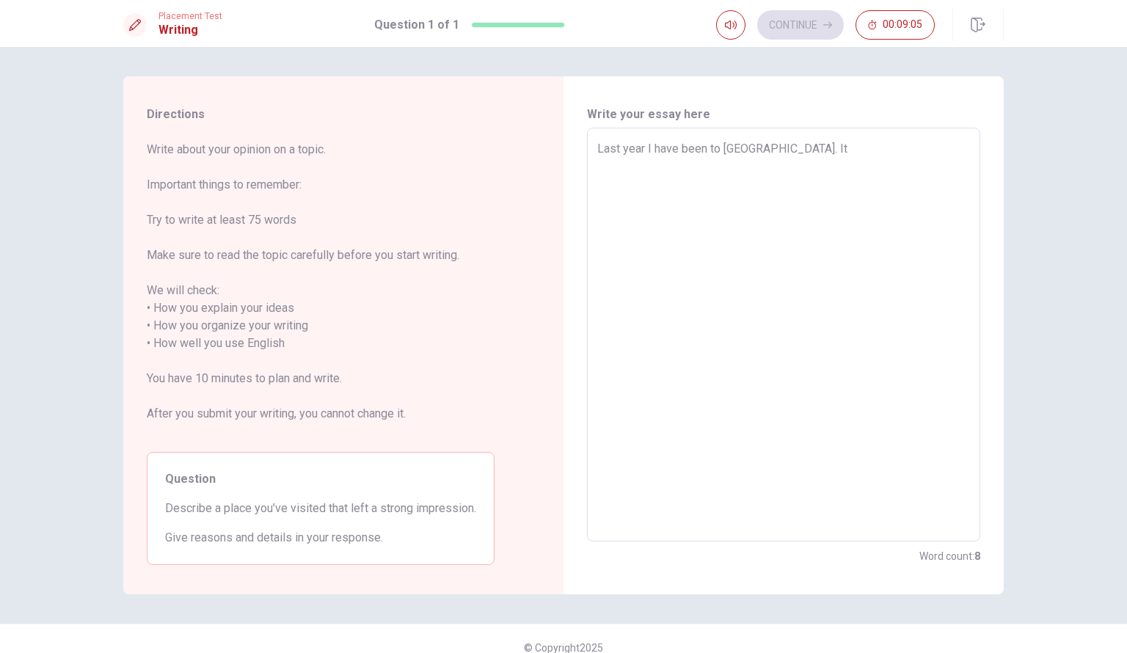
type textarea "x"
type textarea "Last year I have been to [GEOGRAPHIC_DATA]. It w"
type textarea "x"
type textarea "Last year I have been to [GEOGRAPHIC_DATA]. It wa"
type textarea "x"
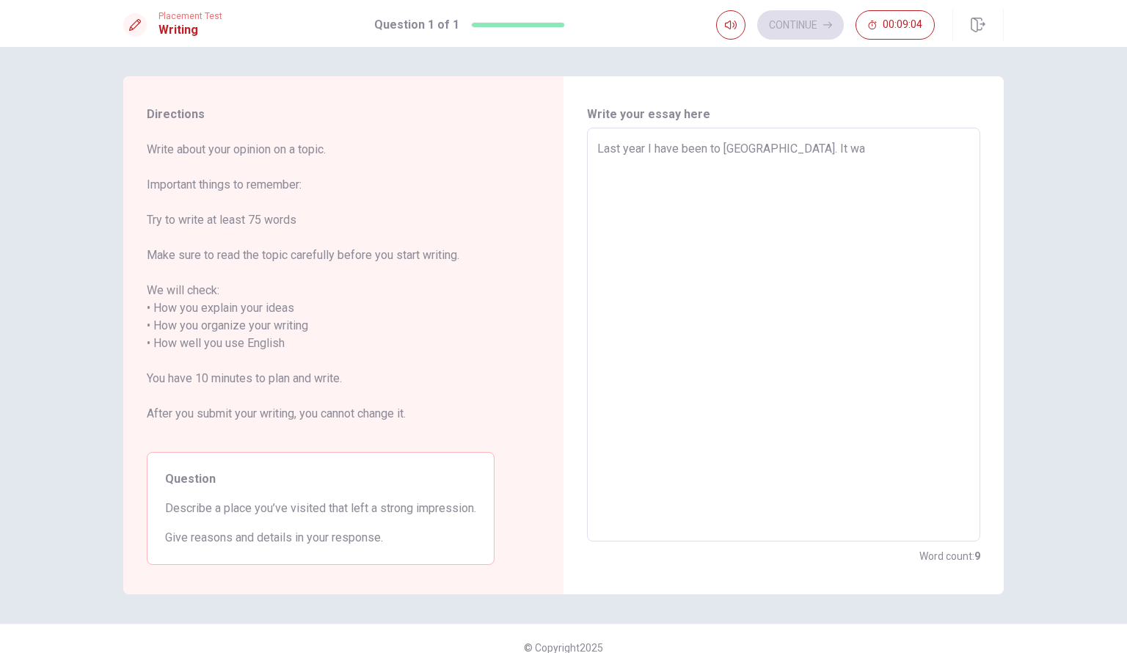
type textarea "Last year I have been to [GEOGRAPHIC_DATA]. It was"
type textarea "x"
type textarea "Last year I have been to [GEOGRAPHIC_DATA]. It was"
type textarea "x"
type textarea "Last year I have been to [GEOGRAPHIC_DATA]. It was m"
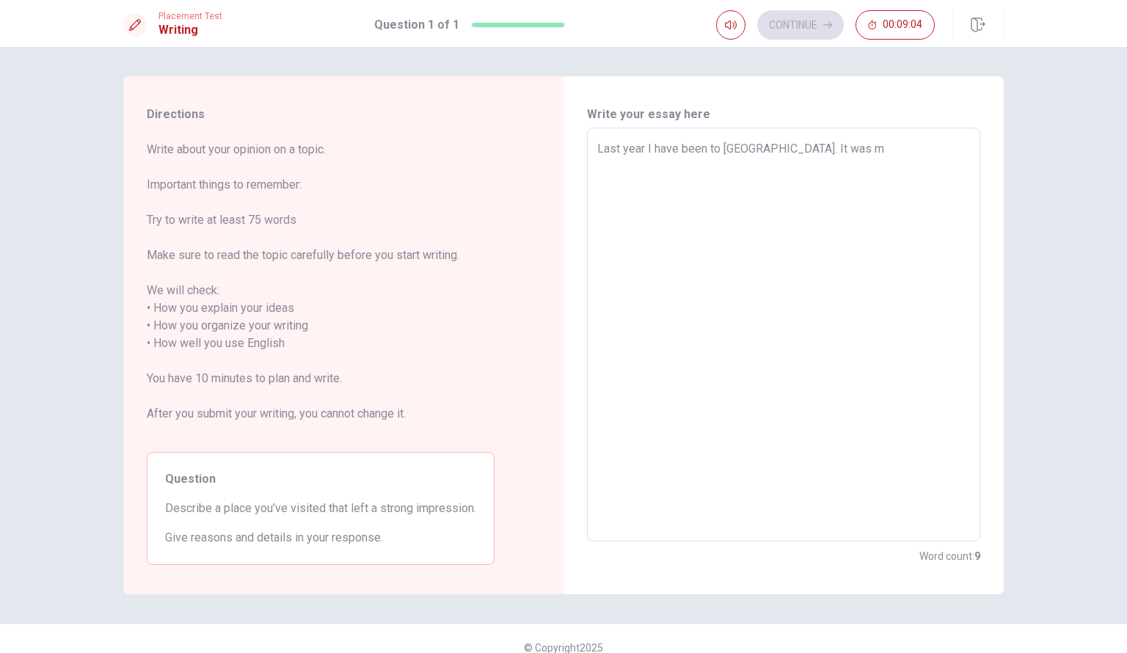
type textarea "x"
type textarea "Last year I have been to [GEOGRAPHIC_DATA]. It was my"
type textarea "x"
type textarea "Last year I have been to [GEOGRAPHIC_DATA]. It was my"
type textarea "x"
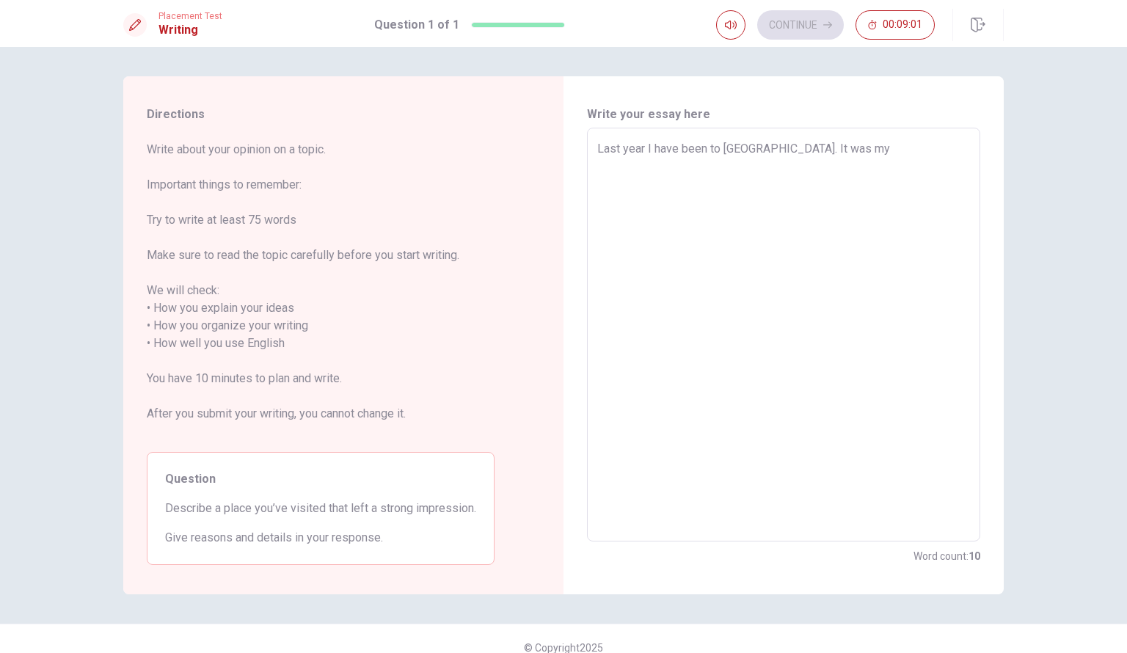
type textarea "Last year I have been to [GEOGRAPHIC_DATA]. It was my f"
type textarea "x"
type textarea "Last year I have been to [GEOGRAPHIC_DATA]. It was my fi"
type textarea "x"
type textarea "Last year I have been to [GEOGRAPHIC_DATA]. It was my fir"
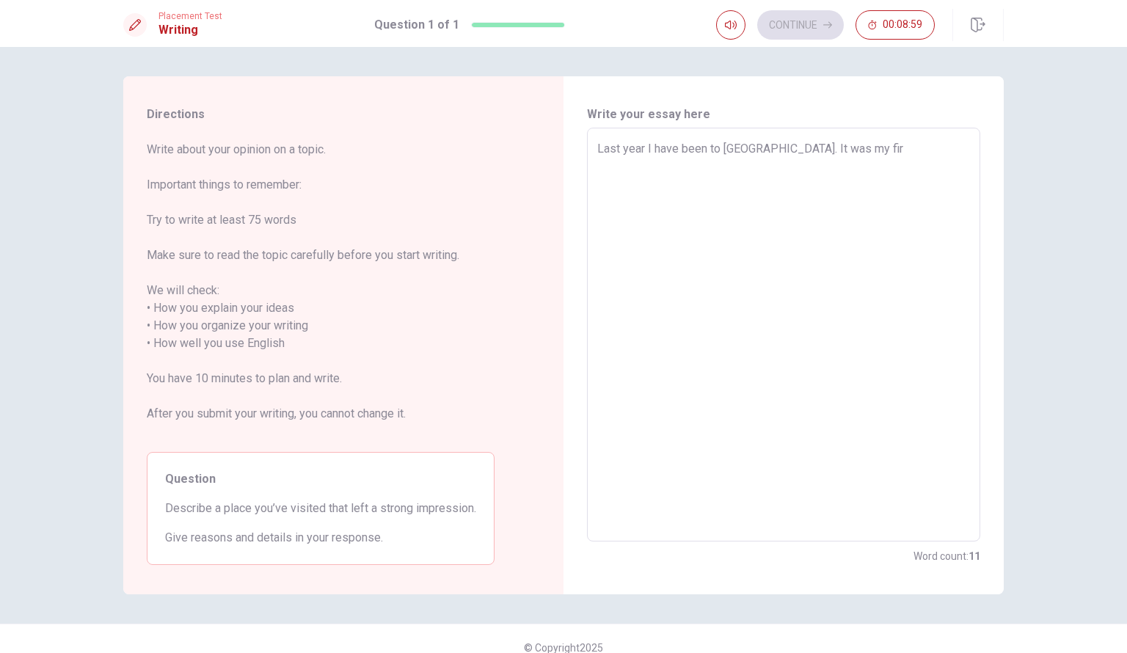
type textarea "x"
type textarea "Last year I have been to [GEOGRAPHIC_DATA]. It was my firs"
type textarea "x"
type textarea "Last year I have been to [GEOGRAPHIC_DATA]. It was my first"
type textarea "x"
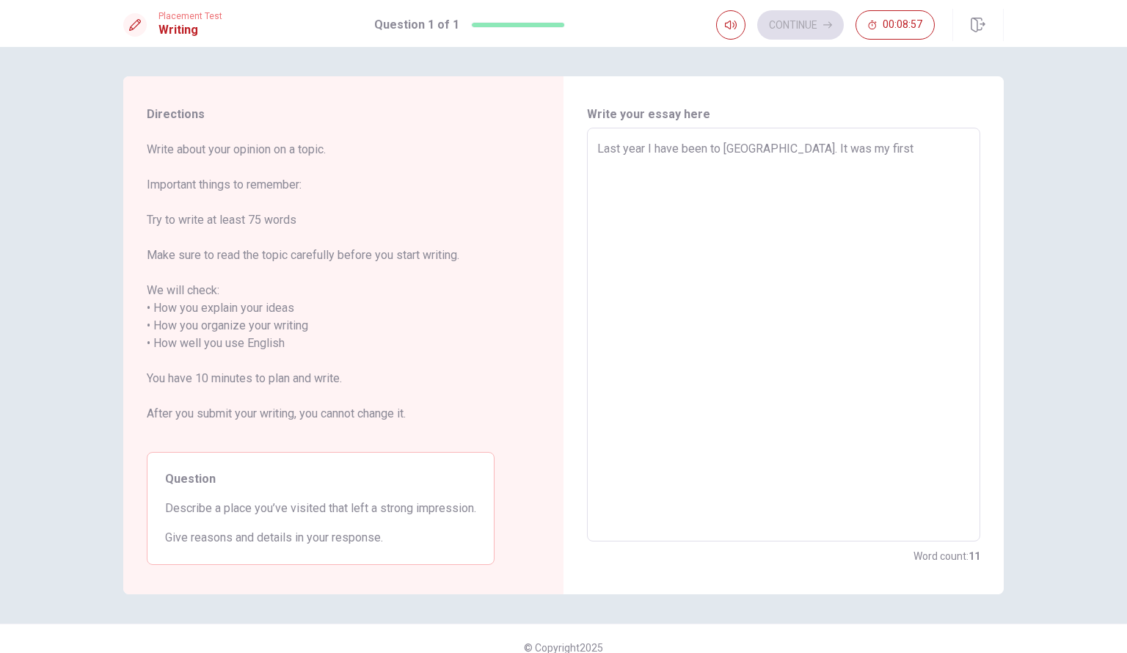
type textarea "Last year I have been to [GEOGRAPHIC_DATA]. It was my first"
type textarea "x"
type textarea "Last year I have been to [GEOGRAPHIC_DATA]. It was my first v"
type textarea "x"
type textarea "Last year I have been to [GEOGRAPHIC_DATA]. It was my first vi"
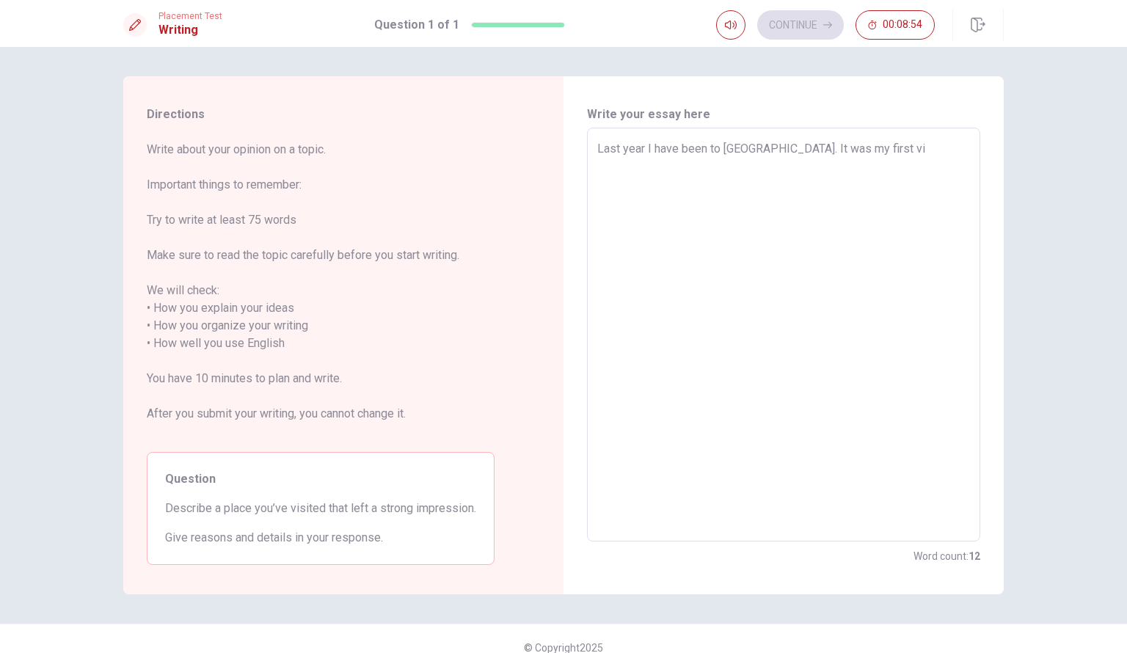
type textarea "x"
type textarea "Last year I have been to [GEOGRAPHIC_DATA]. It was my first vis"
type textarea "x"
type textarea "Last year I have been to [GEOGRAPHIC_DATA]. It was my first visi"
type textarea "x"
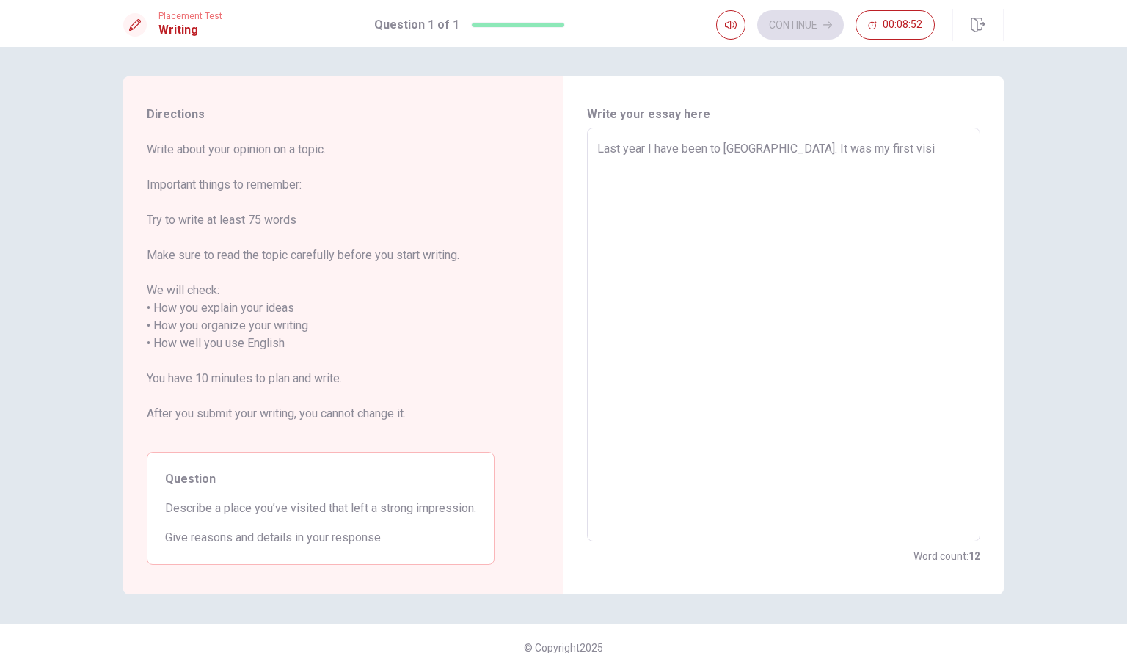
type textarea "Last year I have been to [GEOGRAPHIC_DATA]. It was my first visit"
type textarea "x"
type textarea "Last year I have been to [GEOGRAPHIC_DATA]. It was my first visit"
type textarea "x"
type textarea "Last year I have been to [GEOGRAPHIC_DATA]. It was my first visit t"
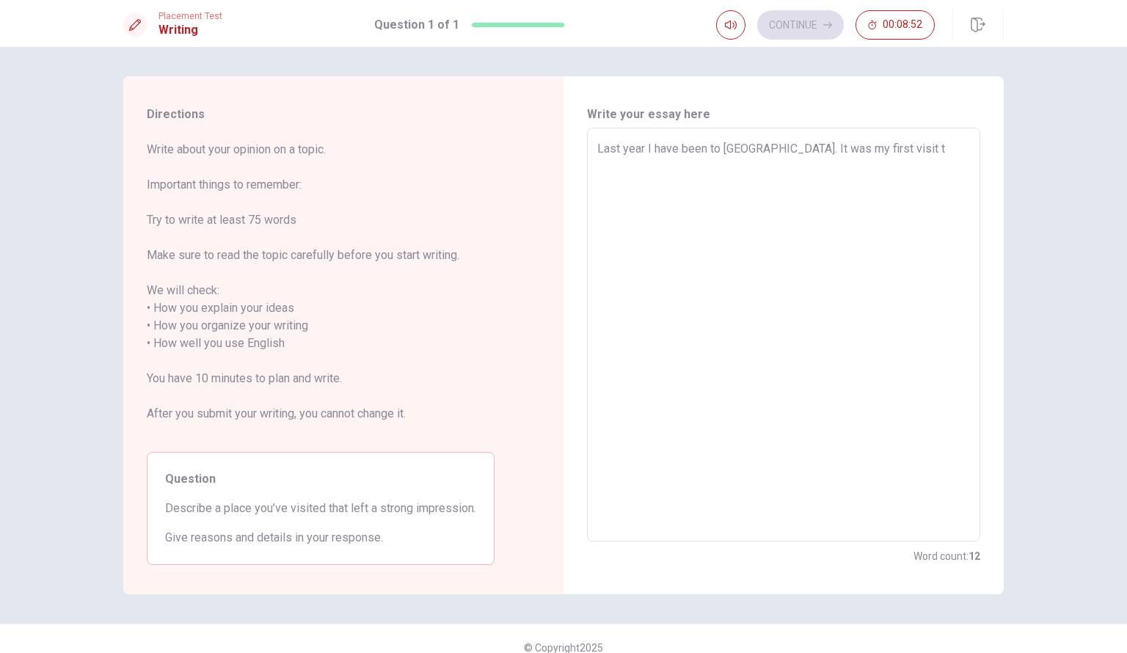
type textarea "x"
type textarea "Last year I have been to [GEOGRAPHIC_DATA]. It was my first visit to"
type textarea "x"
type textarea "Last year I have been to [GEOGRAPHIC_DATA]. It was my first visit to"
type textarea "x"
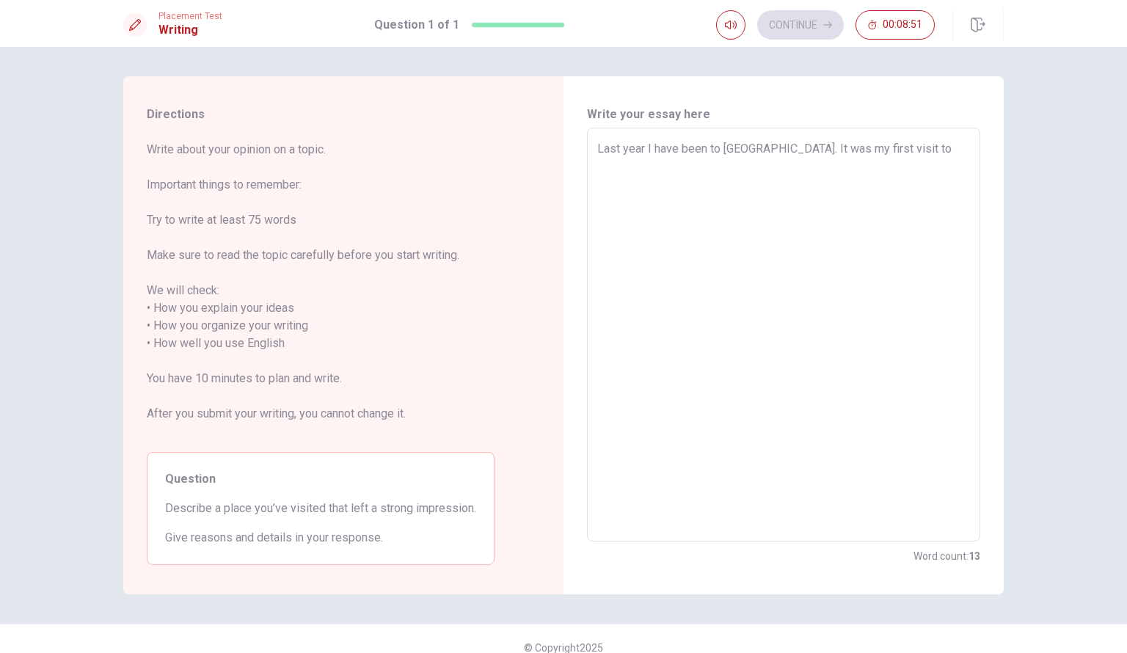
type textarea "Last year I have been to [GEOGRAPHIC_DATA]. It was my first visit to S"
type textarea "x"
type textarea "Last year I have been to [GEOGRAPHIC_DATA]. It was my first visit to So"
type textarea "x"
type textarea "Last year I have been to [GEOGRAPHIC_DATA]. It was my first visit to [GEOGRAPHI…"
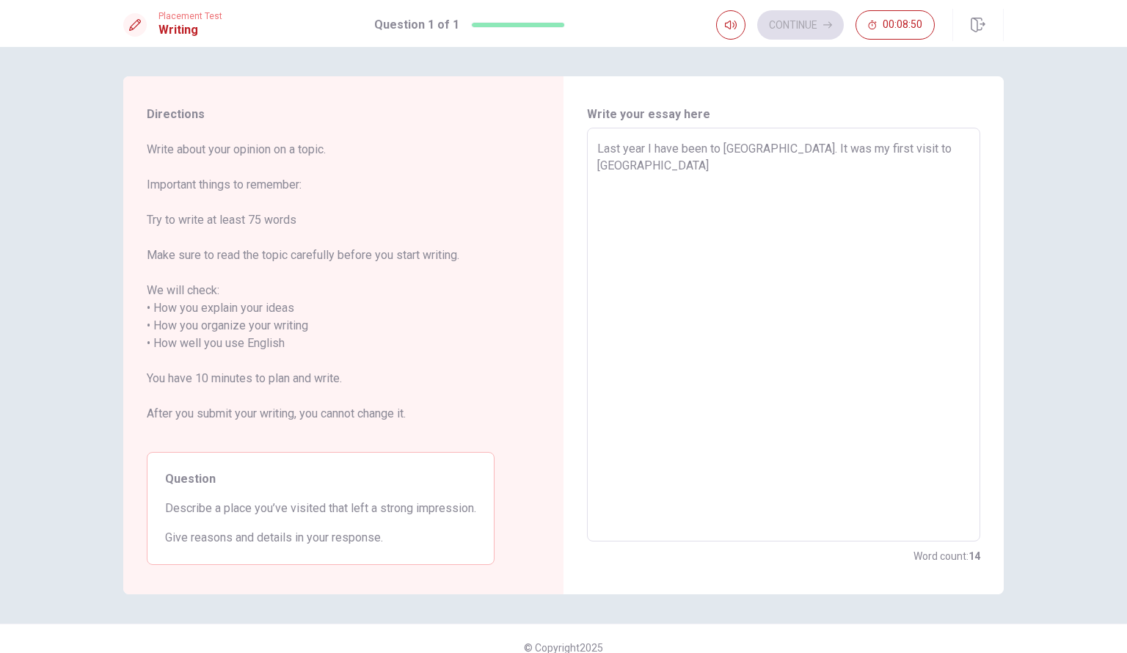
type textarea "x"
type textarea "Last year I have been to [GEOGRAPHIC_DATA]. It was my first visit to [GEOGRAPHI…"
type textarea "x"
type textarea "Last year I have been to [GEOGRAPHIC_DATA]. It was my first visit to [GEOGRAPHI…"
type textarea "x"
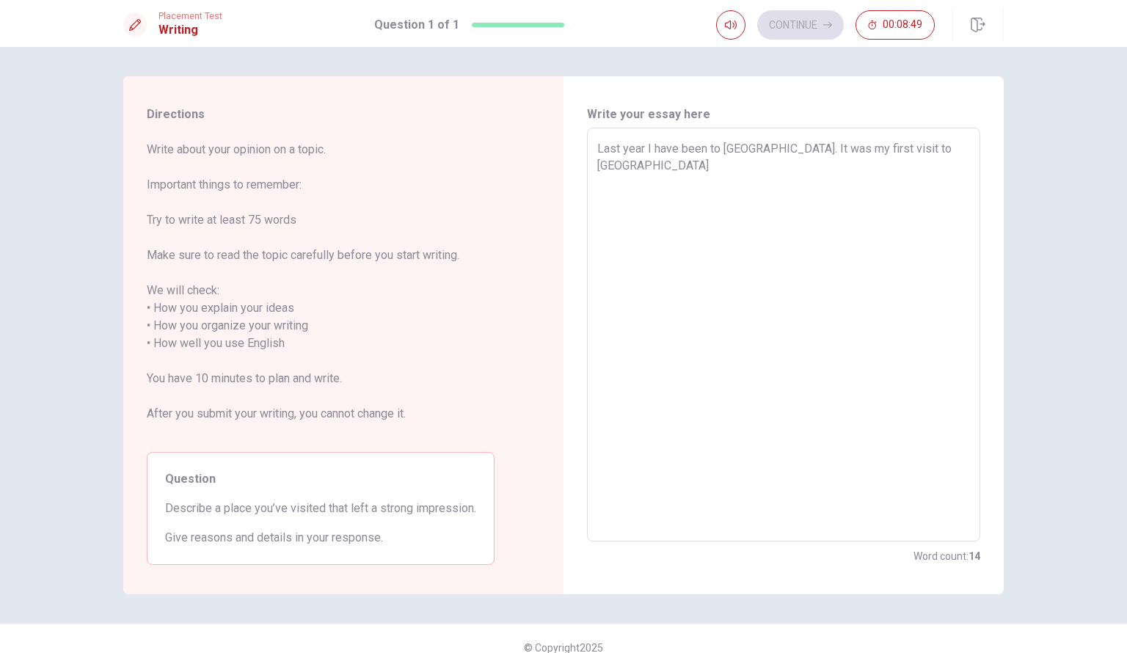
type textarea "Last year I have been to [GEOGRAPHIC_DATA]. It was my first visit to [GEOGRAPHI…"
type textarea "x"
type textarea "Last year I have been to [GEOGRAPHIC_DATA]. It was my first visit to [GEOGRAPHI…"
type textarea "x"
type textarea "Last year I have been to [GEOGRAPHIC_DATA]. It was my first visit to Southern"
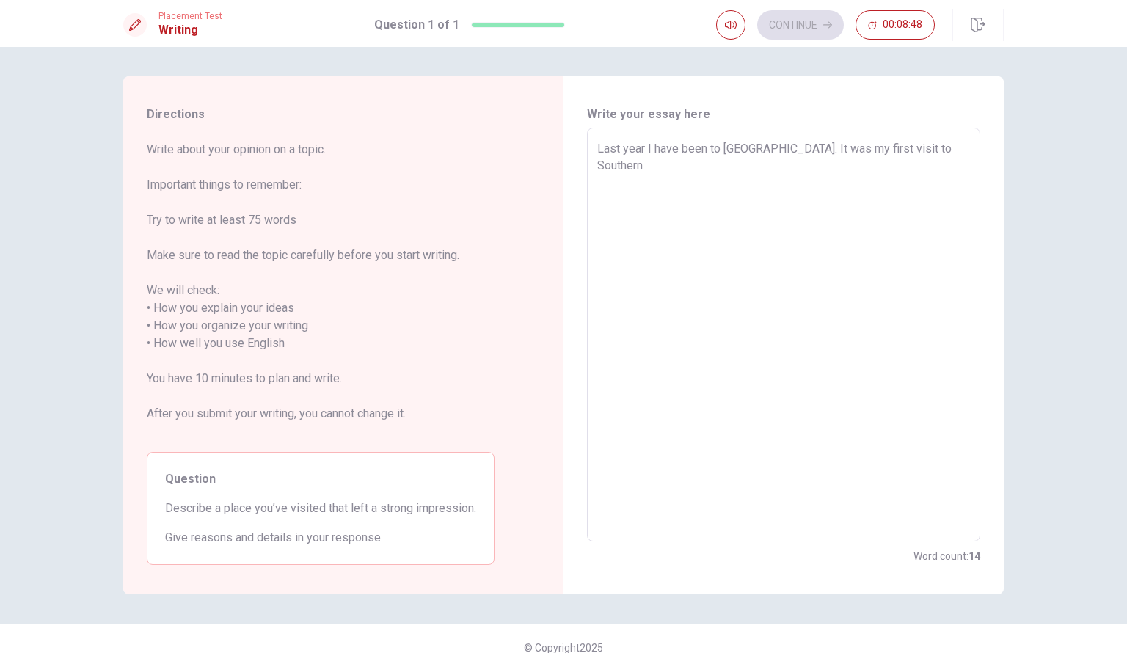
type textarea "x"
type textarea "Last year I have been to [GEOGRAPHIC_DATA]. It was my first visit to Southern"
type textarea "x"
type textarea "Last year I have been to [GEOGRAPHIC_DATA]. It was my first visit to Southern A"
type textarea "x"
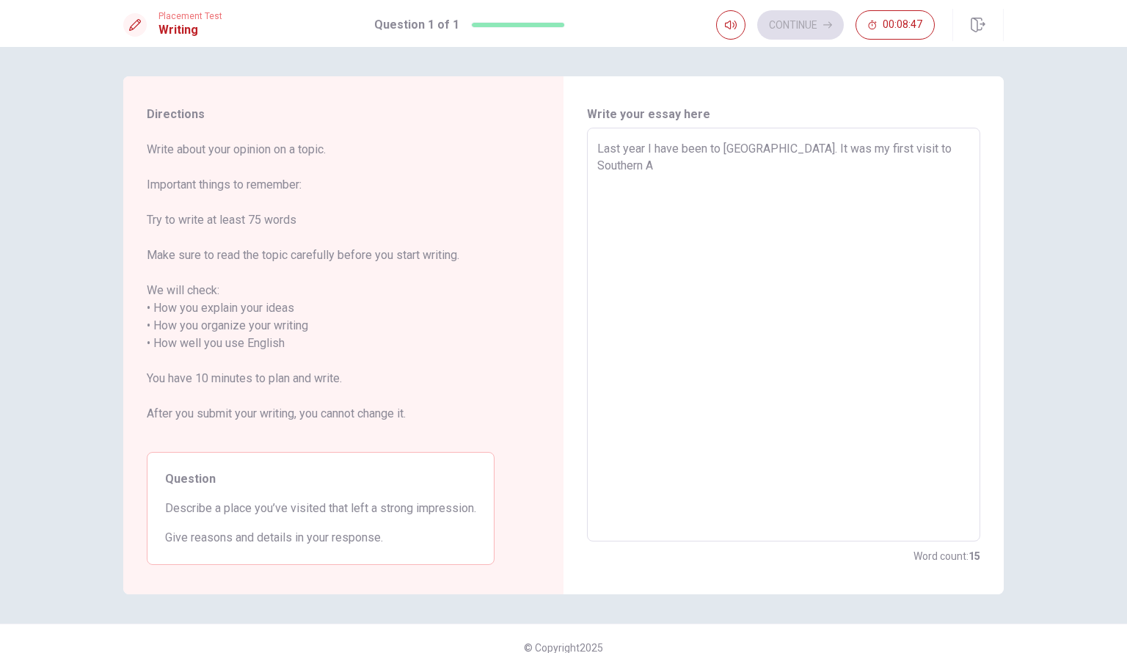
type textarea "Last year I have been to [GEOGRAPHIC_DATA]. It was my first visit to [GEOGRAPHI…"
type textarea "x"
type textarea "Last year I have been to [GEOGRAPHIC_DATA]. It was my first visit to [GEOGRAPHI…"
type textarea "x"
type textarea "Last year I have been to [GEOGRAPHIC_DATA]. It was my first visit to [GEOGRAPHI…"
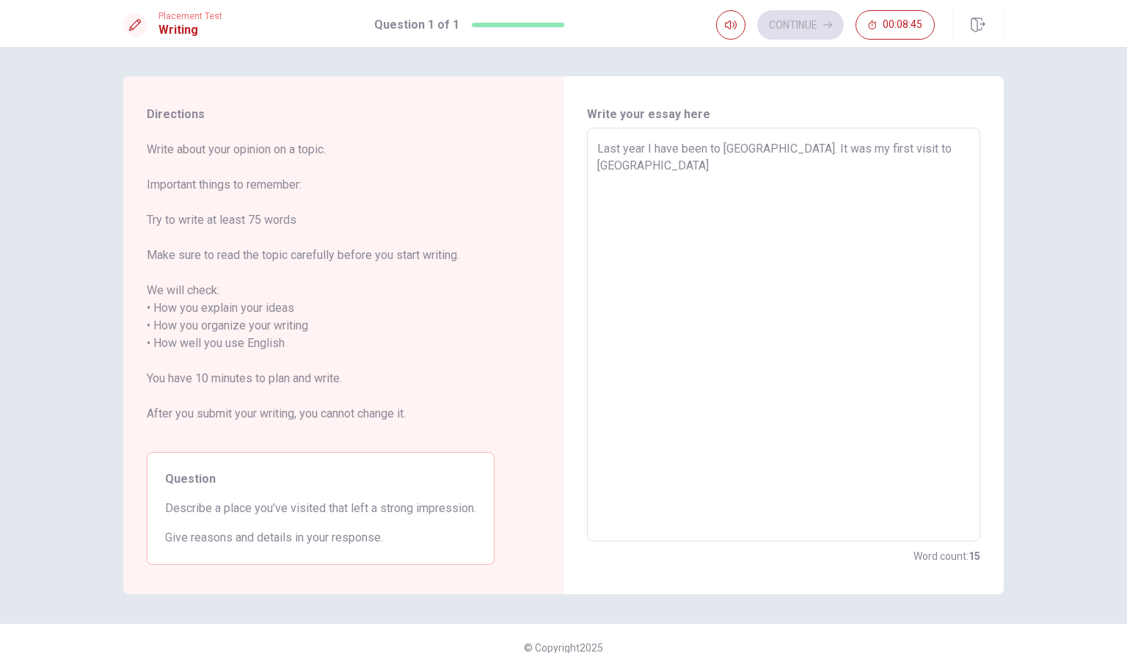
type textarea "x"
type textarea "Last year I have been to [GEOGRAPHIC_DATA]. It was my first visit to [GEOGRAPHI…"
type textarea "x"
type textarea "Last year I have been to [GEOGRAPHIC_DATA]. It was my first visit to [GEOGRAPHI…"
type textarea "x"
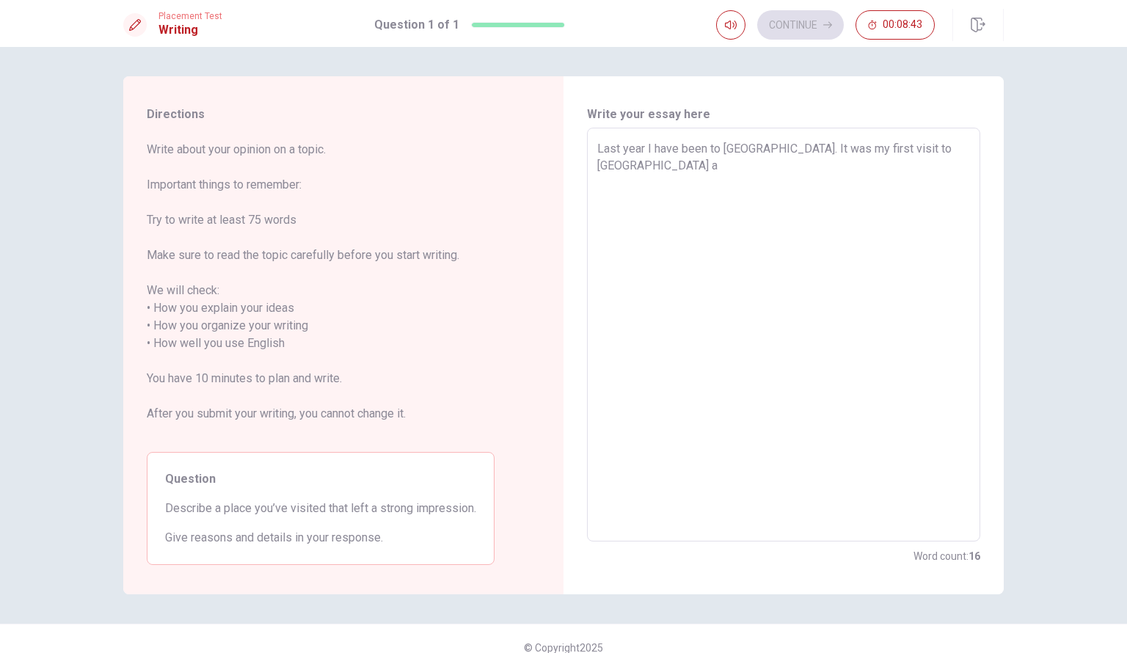
type textarea "Last year I have been to [GEOGRAPHIC_DATA]. It was my first visit to [GEOGRAPHI…"
type textarea "x"
type textarea "Last year I have been to [GEOGRAPHIC_DATA]. It was my first visit to [GEOGRAPHI…"
type textarea "x"
type textarea "Last year I have been to [GEOGRAPHIC_DATA]. It was my first visit to [GEOGRAPHI…"
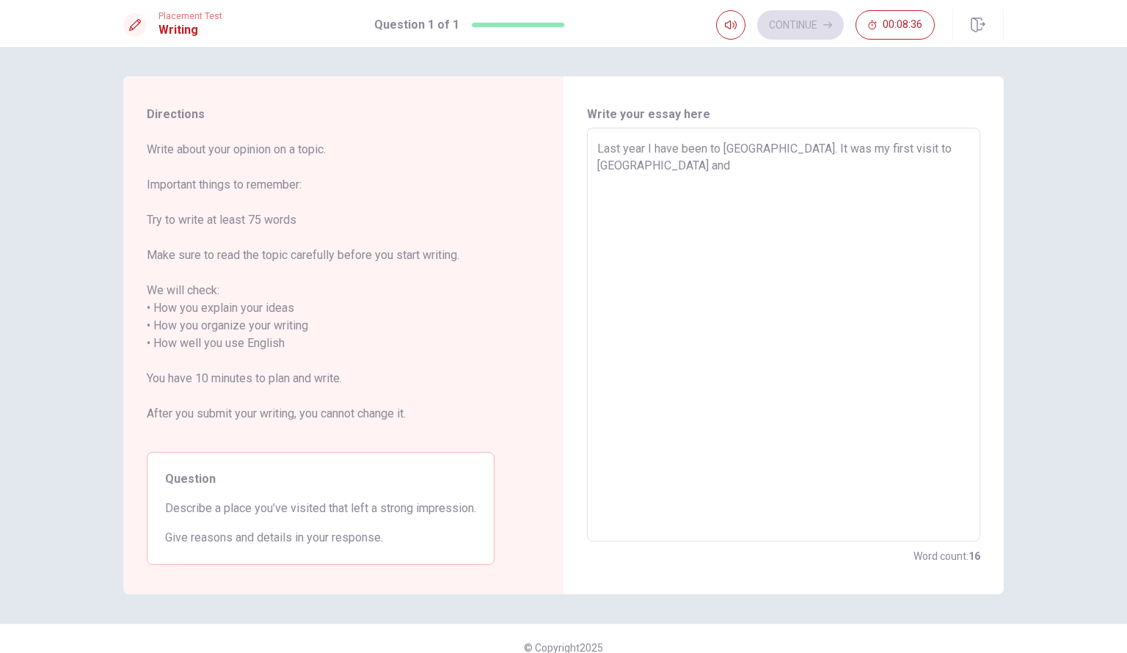
type textarea "x"
type textarea "Last year I have been to [GEOGRAPHIC_DATA]. It was my first visit to [GEOGRAPHI…"
type textarea "x"
type textarea "Last year I have been to [GEOGRAPHIC_DATA]. It was my first visit to [GEOGRAPHI…"
type textarea "x"
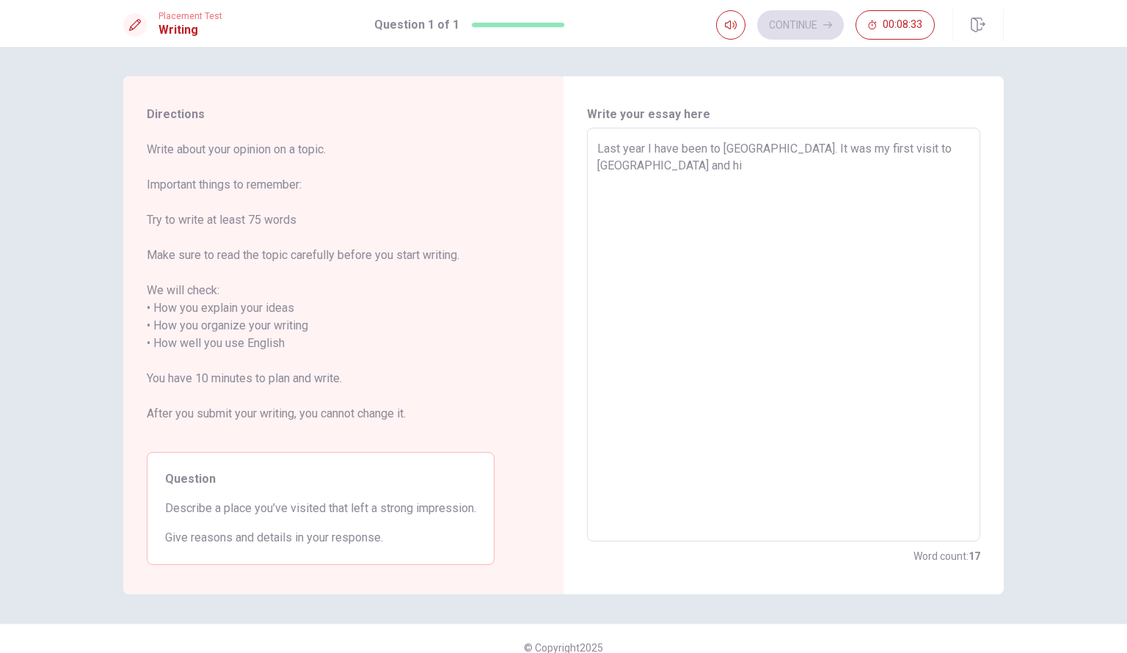
type textarea "Last year I have been to [GEOGRAPHIC_DATA]. It was my first visit to [GEOGRAPHI…"
type textarea "x"
type textarea "Last year I have been to [GEOGRAPHIC_DATA]. It was my first visit to [GEOGRAPHI…"
type textarea "x"
type textarea "Last year I have been to [GEOGRAPHIC_DATA]. It was my first visit to [GEOGRAPHI…"
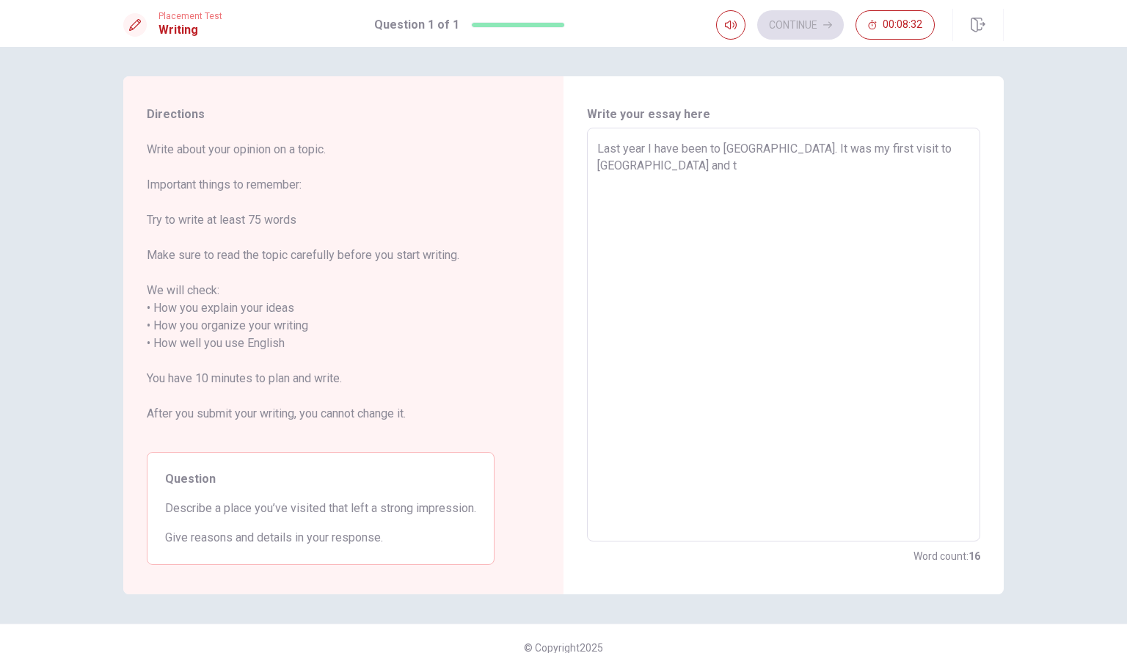
type textarea "x"
type textarea "Last year I have been to [GEOGRAPHIC_DATA]. It was my first visit to [GEOGRAPHI…"
type textarea "x"
type textarea "Last year I have been to [GEOGRAPHIC_DATA]. It was my first visit to [GEOGRAPHI…"
type textarea "x"
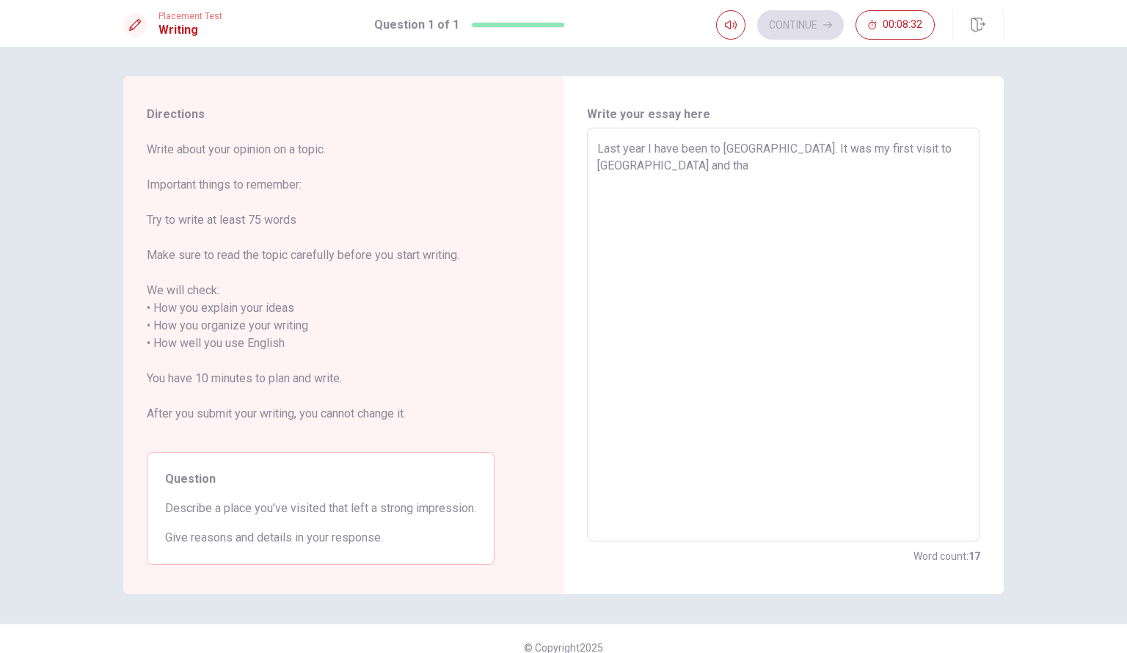
type textarea "Last year I have been to [GEOGRAPHIC_DATA]. It was my first visit to [GEOGRAPHI…"
type textarea "x"
type textarea "Last year I have been to [GEOGRAPHIC_DATA]. It was my first visit to [GEOGRAPHI…"
type textarea "x"
type textarea "Last year I have been to [GEOGRAPHIC_DATA]. It was my first visit to [GEOGRAPHI…"
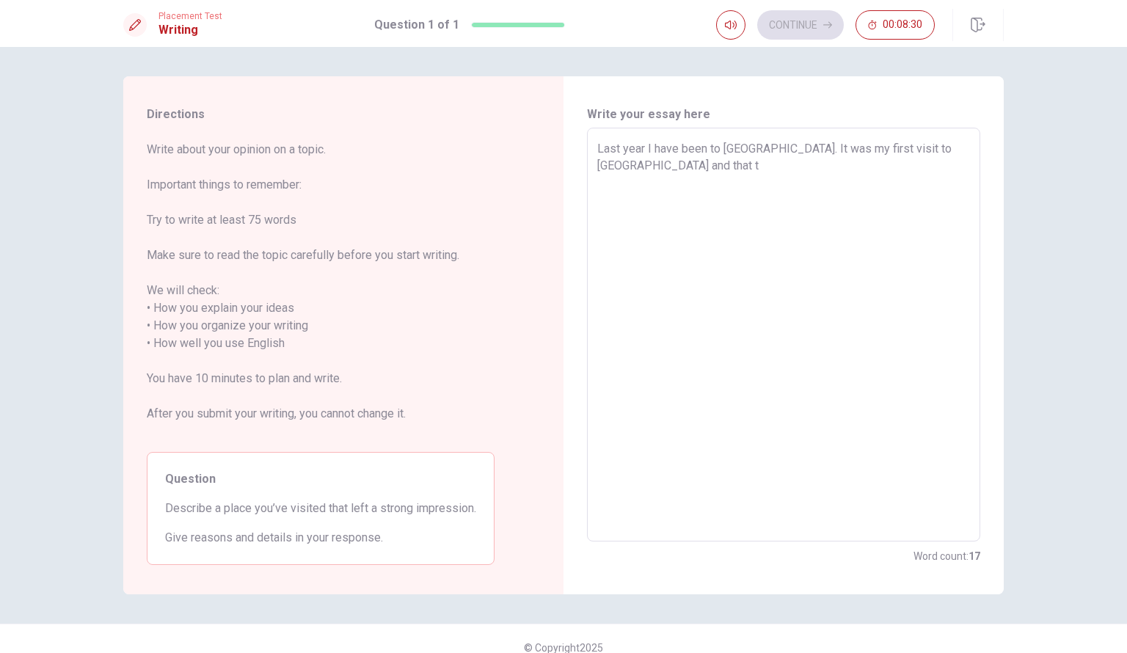
type textarea "x"
type textarea "Last year I have been to [GEOGRAPHIC_DATA]. It was my first visit to [GEOGRAPHI…"
type textarea "x"
type textarea "Last year I have been to [GEOGRAPHIC_DATA]. It was my first visit to [GEOGRAPHI…"
type textarea "x"
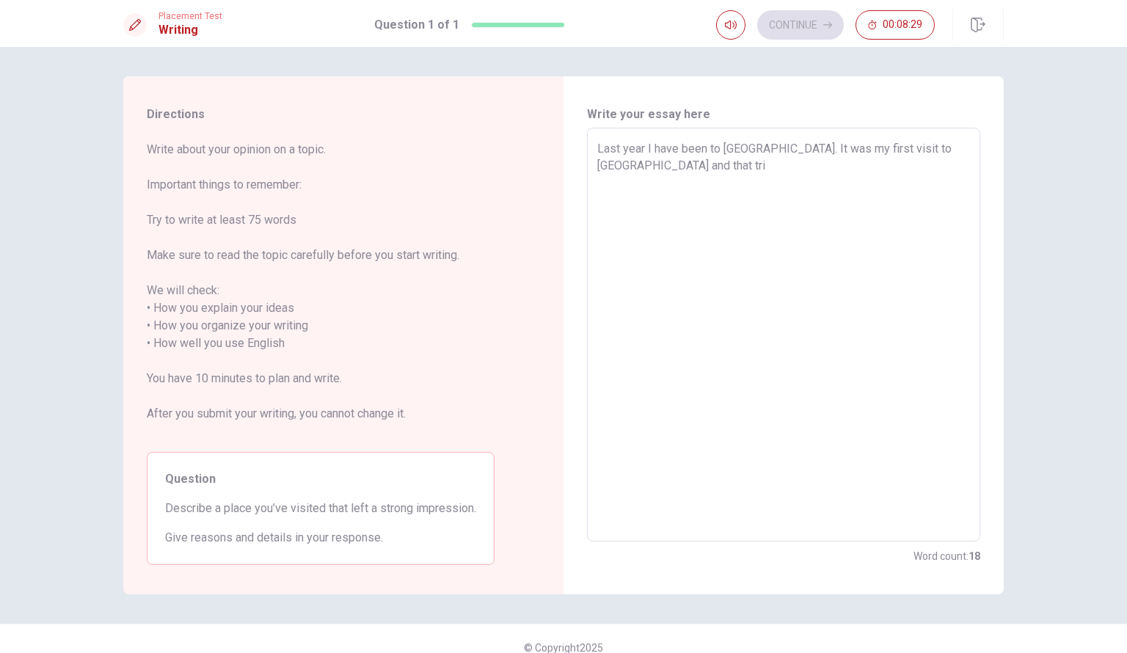
type textarea "Last year I have been to [GEOGRAPHIC_DATA]. It was my first visit to [GEOGRAPHI…"
type textarea "x"
type textarea "Last year I have been to [GEOGRAPHIC_DATA]. It was my first visit to [GEOGRAPHI…"
type textarea "x"
type textarea "Last year I have been to [GEOGRAPHIC_DATA]. It was my first visit to [GEOGRAPHI…"
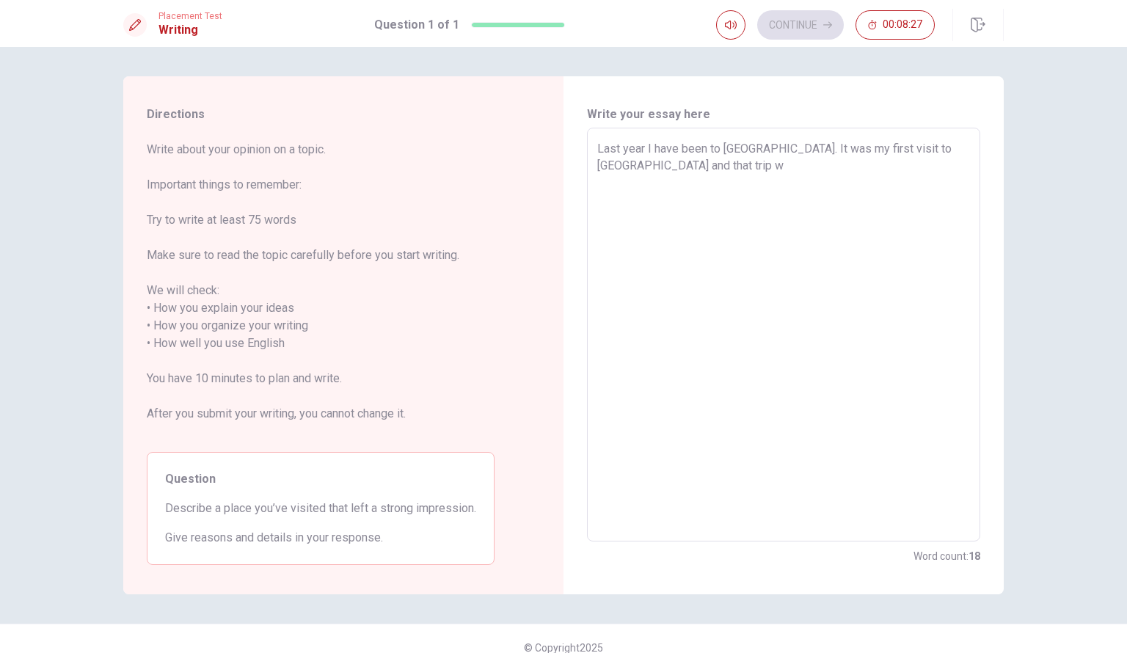
type textarea "x"
type textarea "Last year I have been to [GEOGRAPHIC_DATA]. It was my first visit to [GEOGRAPHI…"
type textarea "x"
type textarea "Last year I have been to [GEOGRAPHIC_DATA]. It was my first visit to [GEOGRAPHI…"
type textarea "x"
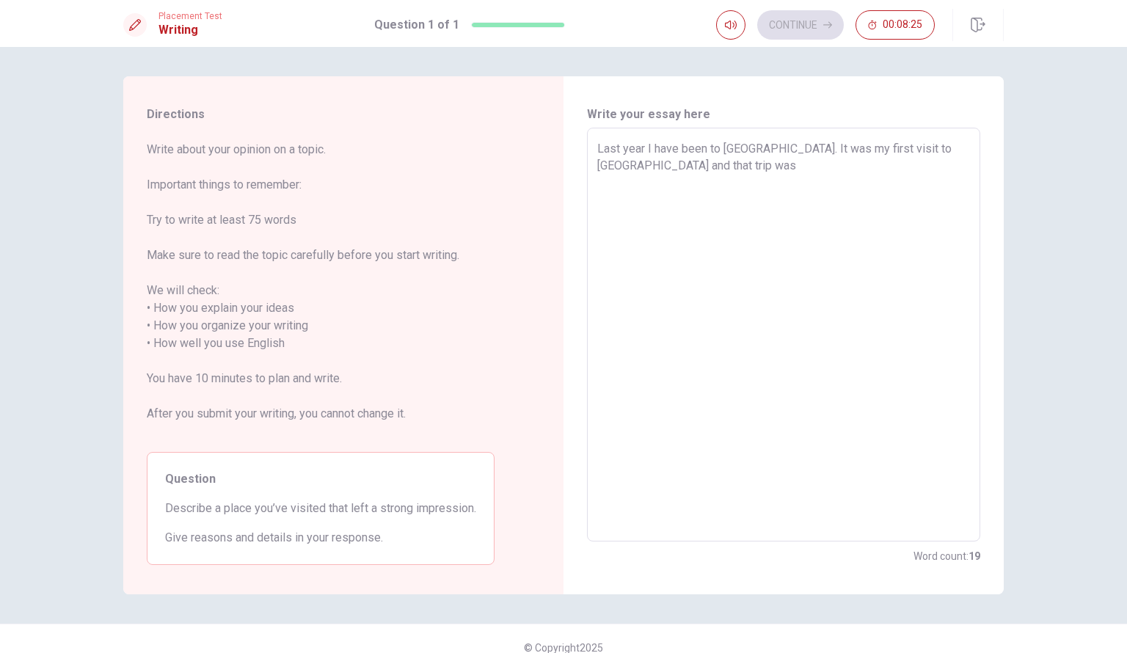
type textarea "Last year I have been to [GEOGRAPHIC_DATA]. It was my first visit to [GEOGRAPHI…"
type textarea "x"
type textarea "Last year I have been to [GEOGRAPHIC_DATA]. It was my first visit to [GEOGRAPHI…"
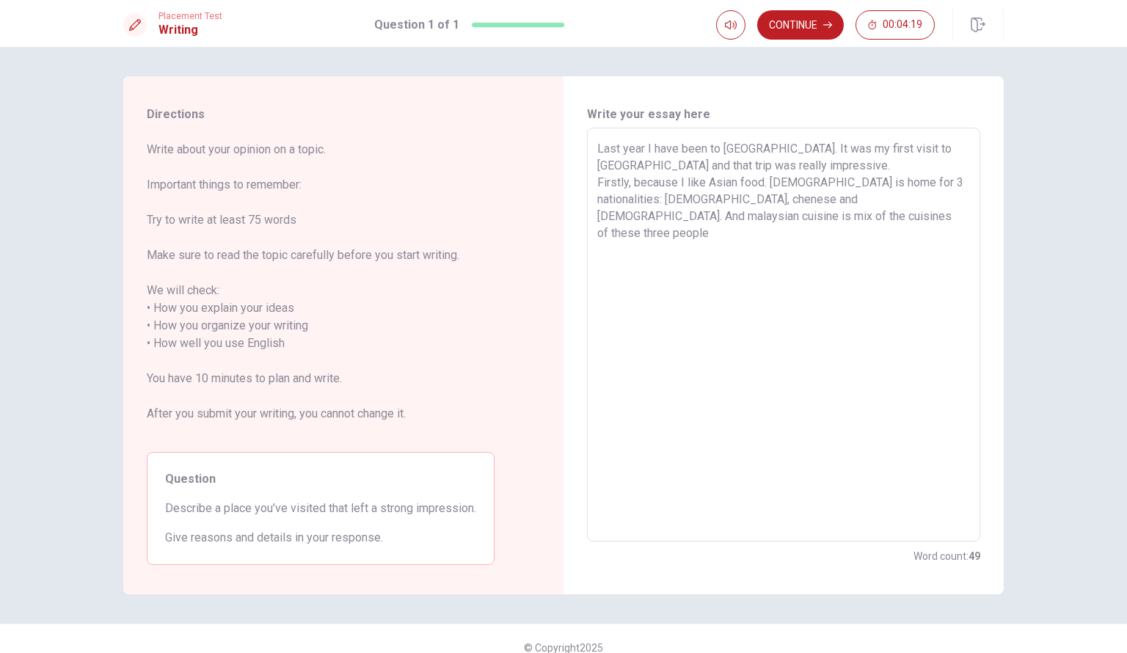
drag, startPoint x: 710, startPoint y: 214, endPoint x: 638, endPoint y: 210, distance: 72.0
click at [638, 210] on textarea "Last year I have been to [GEOGRAPHIC_DATA]. It was my first visit to [GEOGRAPHI…" at bounding box center [783, 335] width 373 height 390
click at [755, 213] on textarea "Last year I have been to [GEOGRAPHIC_DATA]. It was my first visit to [GEOGRAPHI…" at bounding box center [783, 335] width 373 height 390
click at [881, 181] on textarea "Last year I have been to [GEOGRAPHIC_DATA]. It was my first visit to [GEOGRAPHI…" at bounding box center [783, 335] width 373 height 390
click at [783, 222] on textarea "Last year I have been to [GEOGRAPHIC_DATA]. It was my first visit to [GEOGRAPHI…" at bounding box center [783, 335] width 373 height 390
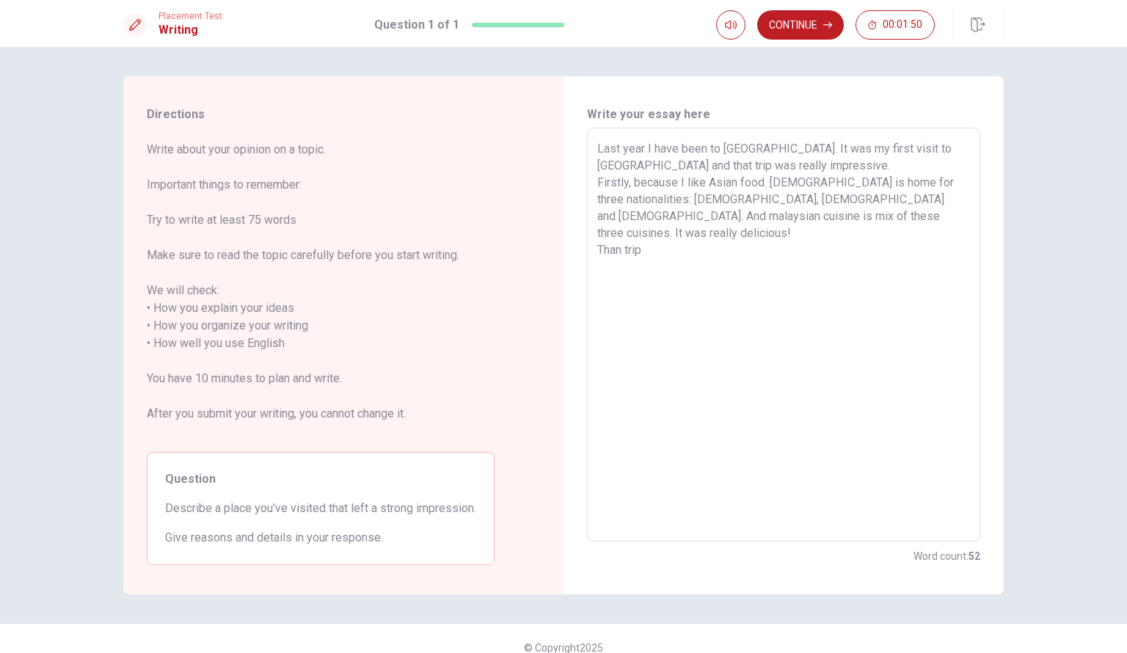
click at [861, 216] on textarea "Last year I have been to [GEOGRAPHIC_DATA]. It was my first visit to [GEOGRAPHI…" at bounding box center [783, 335] width 373 height 390
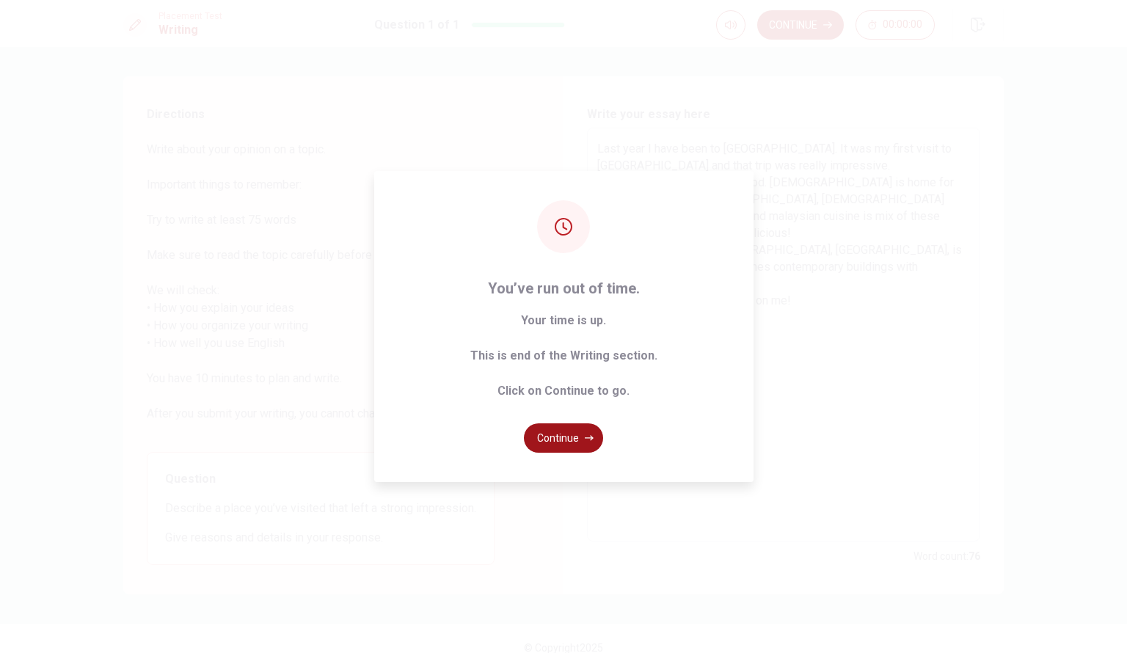
click at [556, 434] on button "Continue" at bounding box center [563, 437] width 79 height 29
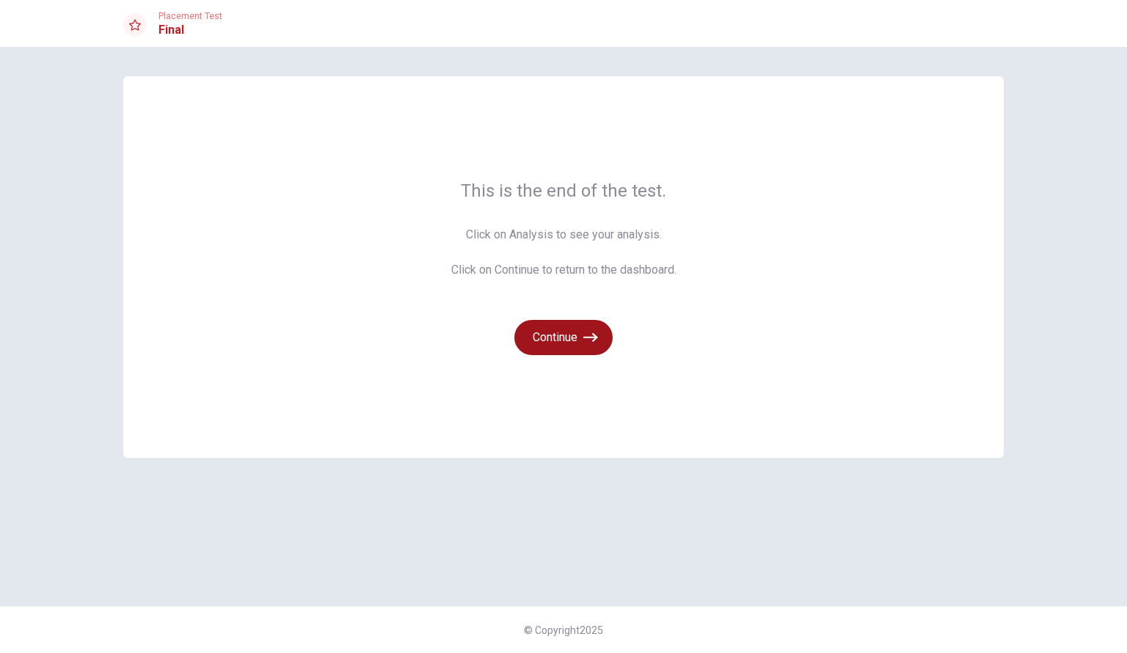
click at [577, 338] on button "Continue" at bounding box center [563, 337] width 98 height 35
